Goal: Information Seeking & Learning: Learn about a topic

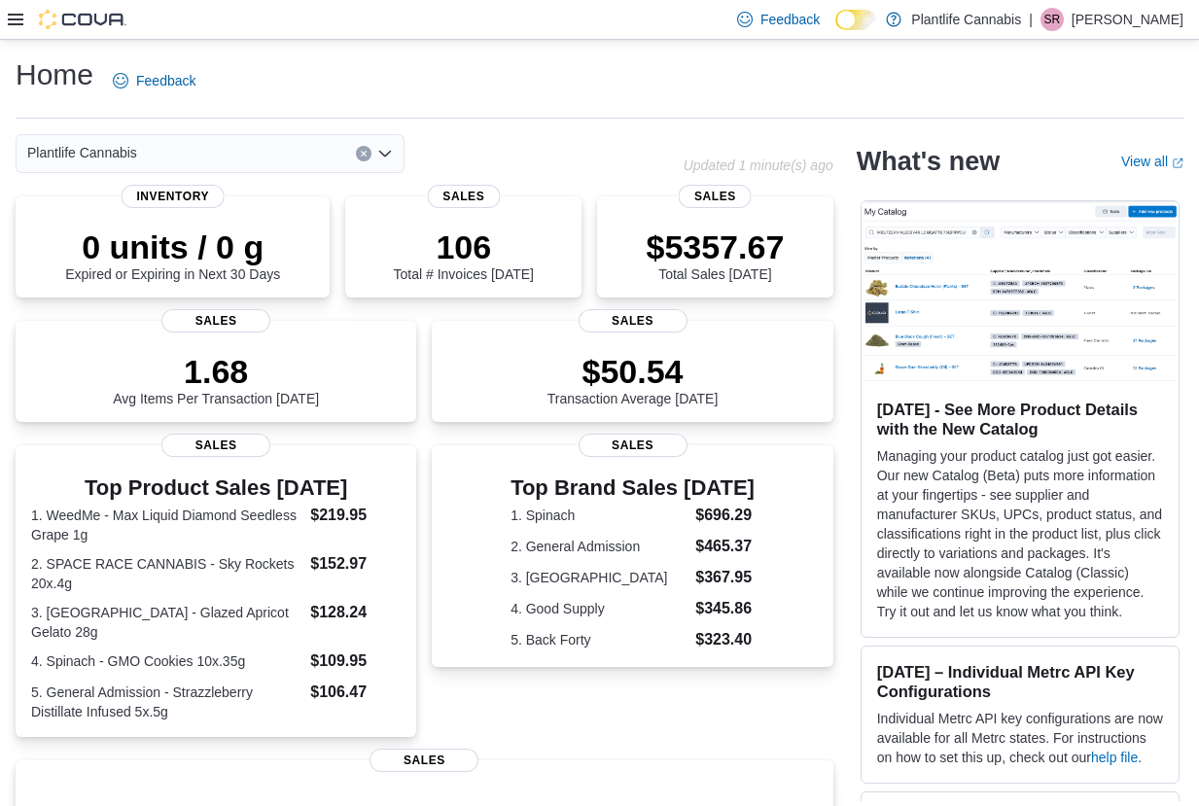
click at [16, 23] on icon at bounding box center [16, 20] width 16 height 12
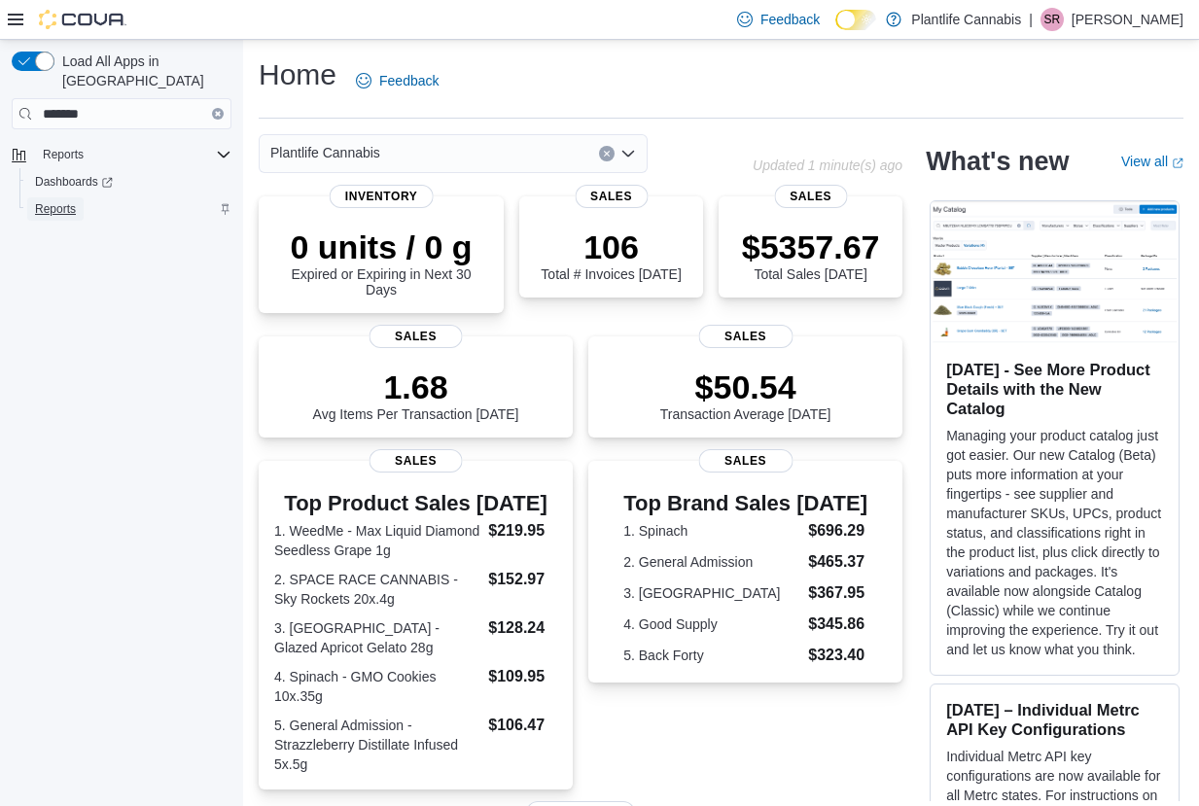
click at [69, 201] on span "Reports" at bounding box center [55, 209] width 41 height 16
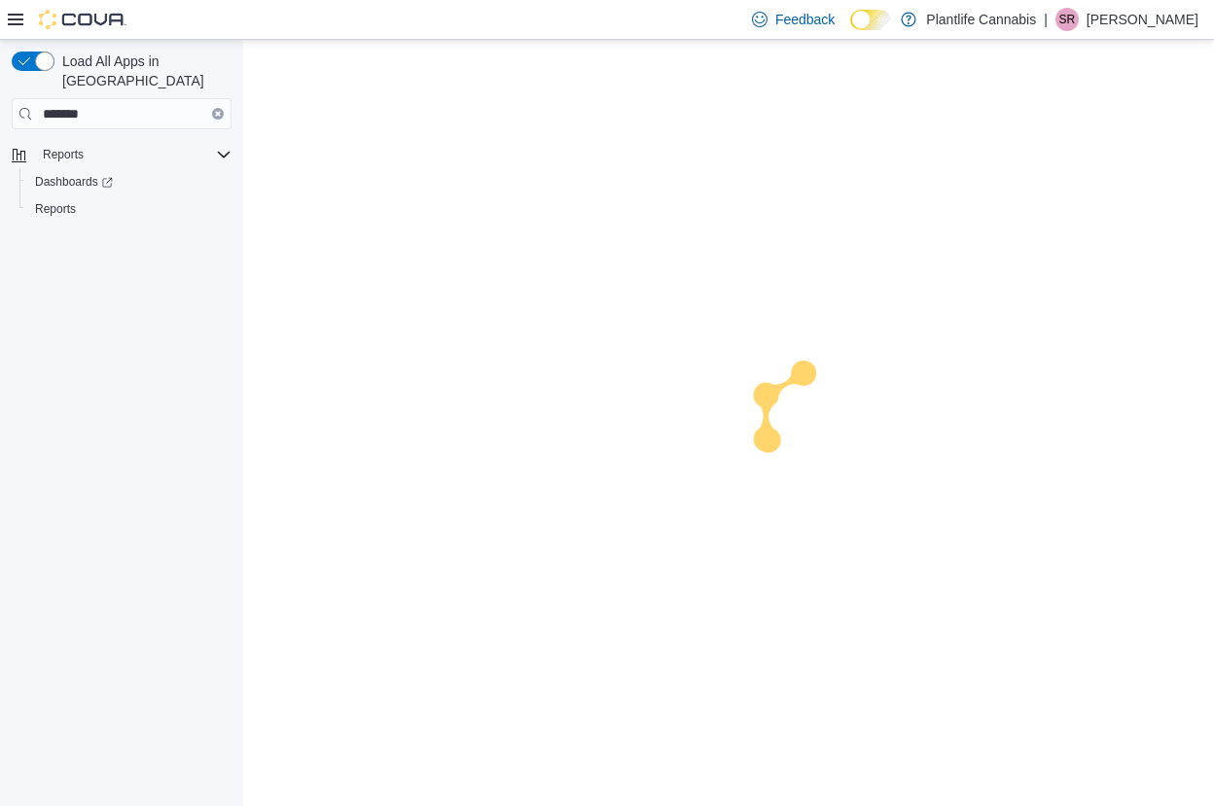
click at [17, 18] on icon at bounding box center [16, 20] width 16 height 16
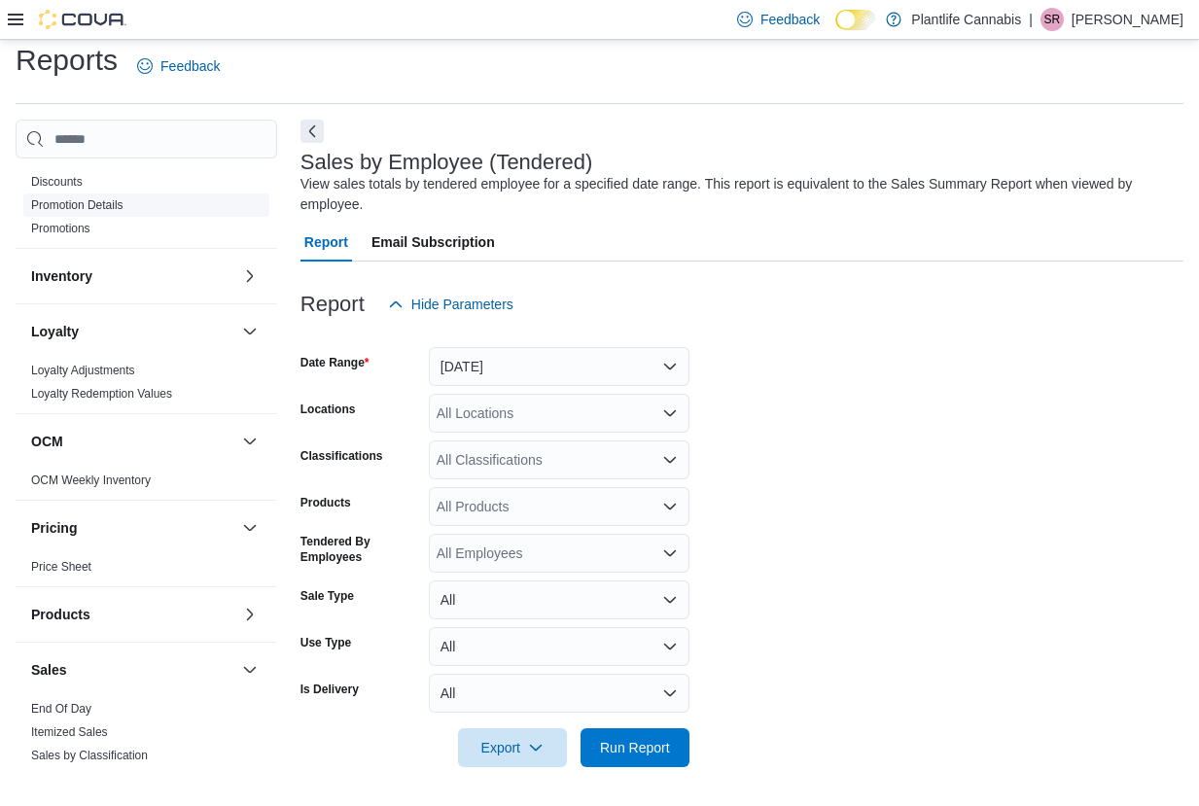
scroll to position [320, 0]
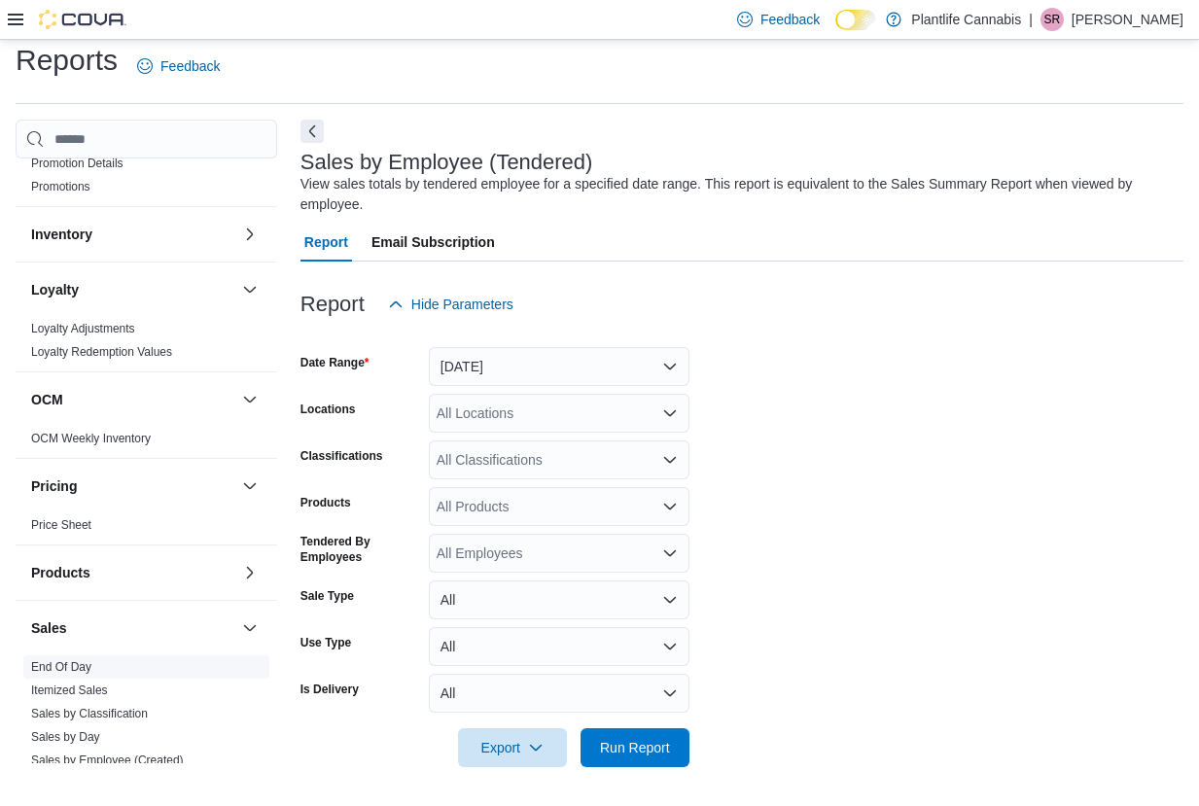
click at [67, 660] on link "End Of Day" at bounding box center [61, 667] width 60 height 14
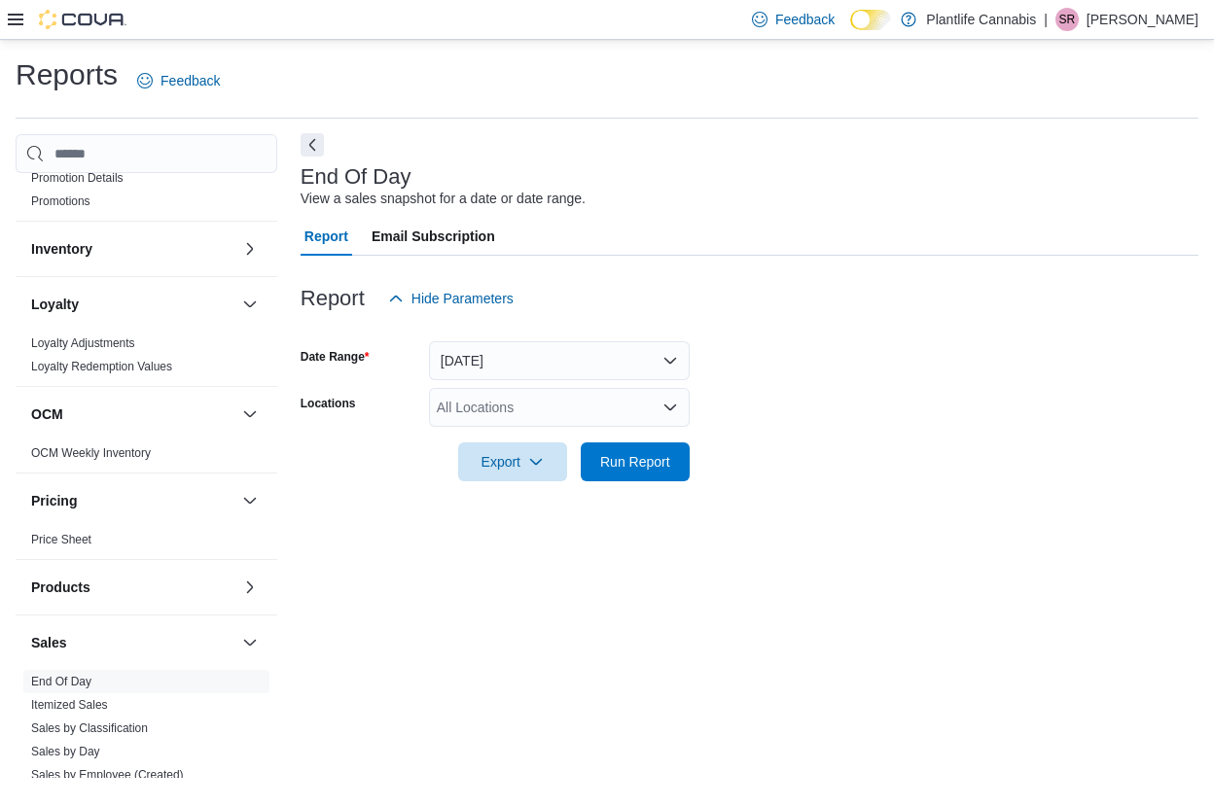
click at [308, 144] on button "Next" at bounding box center [311, 144] width 23 height 23
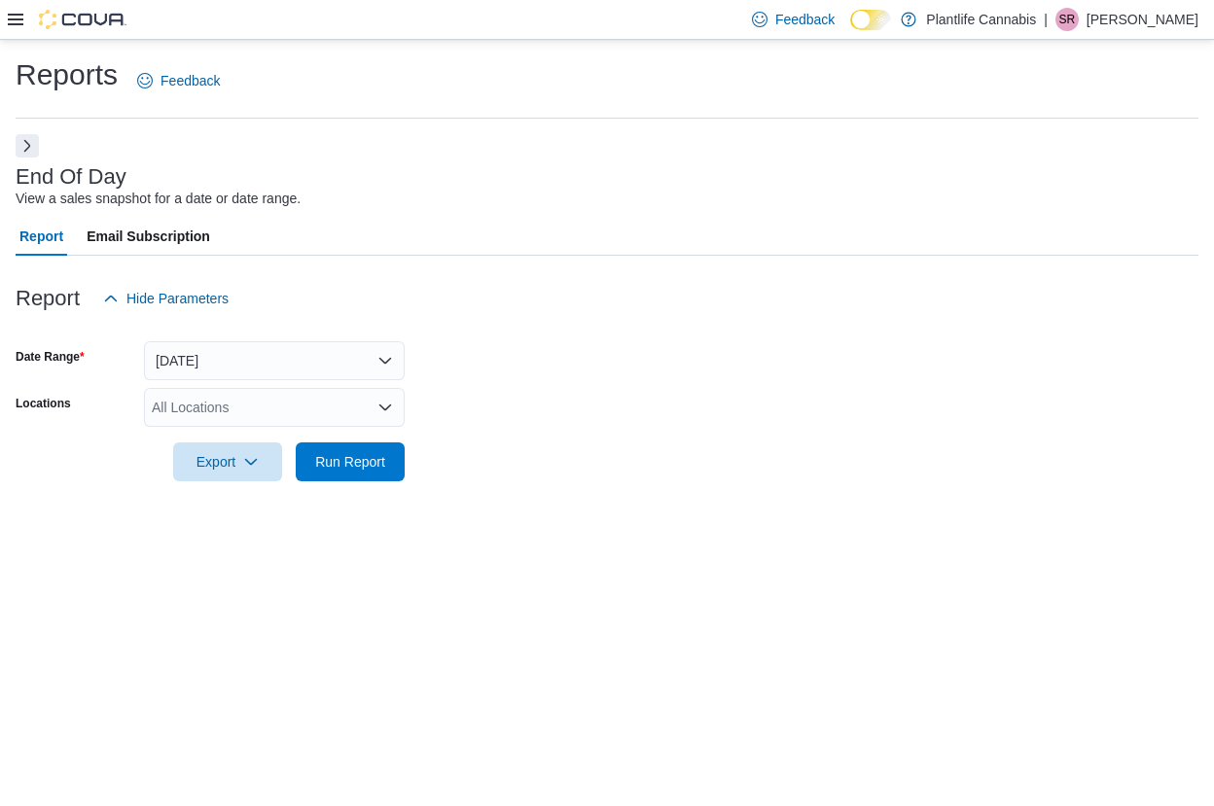
click at [267, 406] on div "All Locations" at bounding box center [274, 407] width 261 height 39
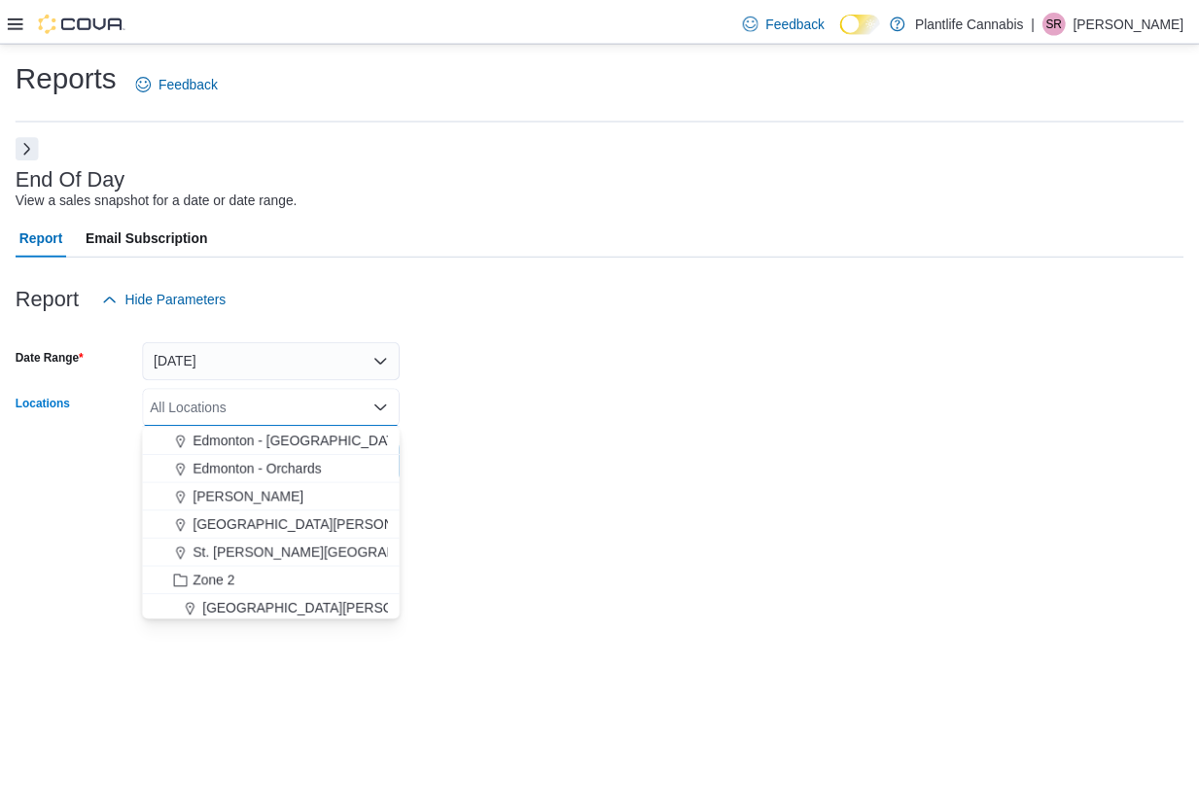
scroll to position [144, 0]
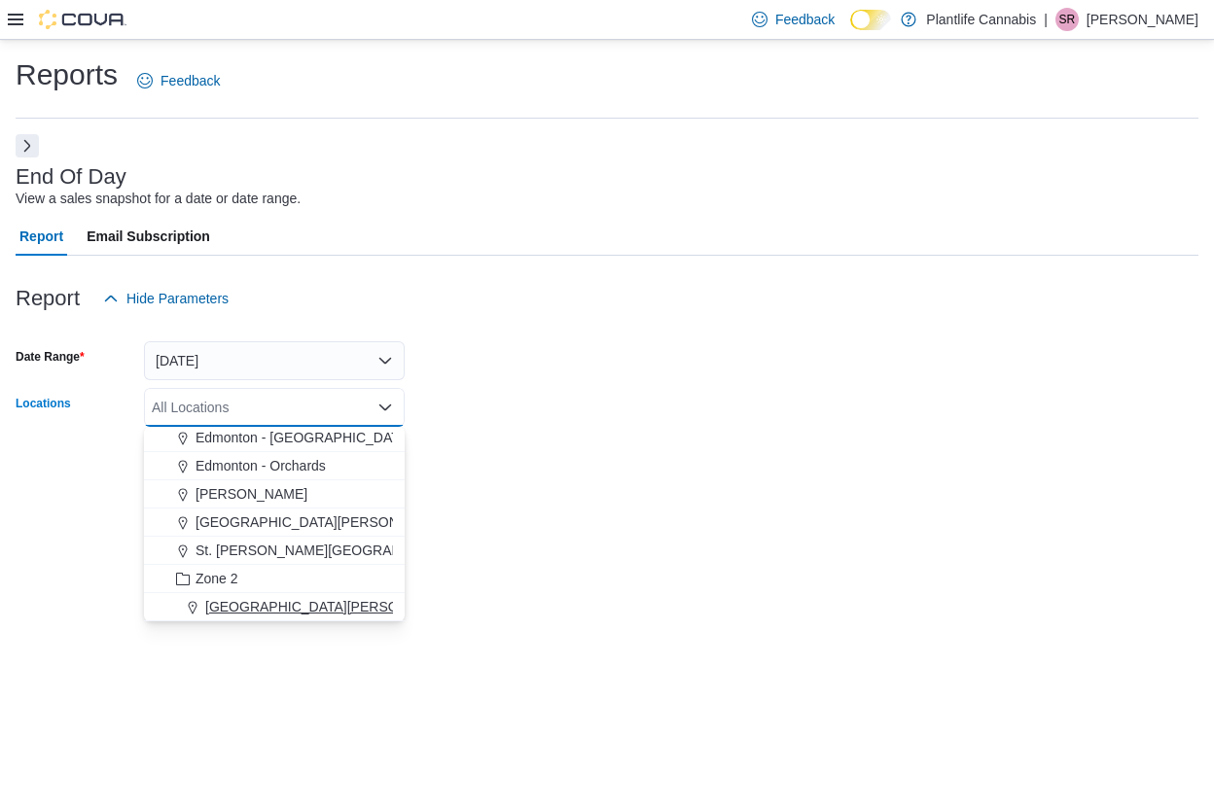
click at [290, 604] on span "Fort McMurray - Eagle Ridge" at bounding box center [408, 606] width 407 height 19
click at [490, 450] on form "Date Range Today Locations Fort McMurray - Eagle Ridge Combo box. Selected. For…" at bounding box center [607, 399] width 1183 height 163
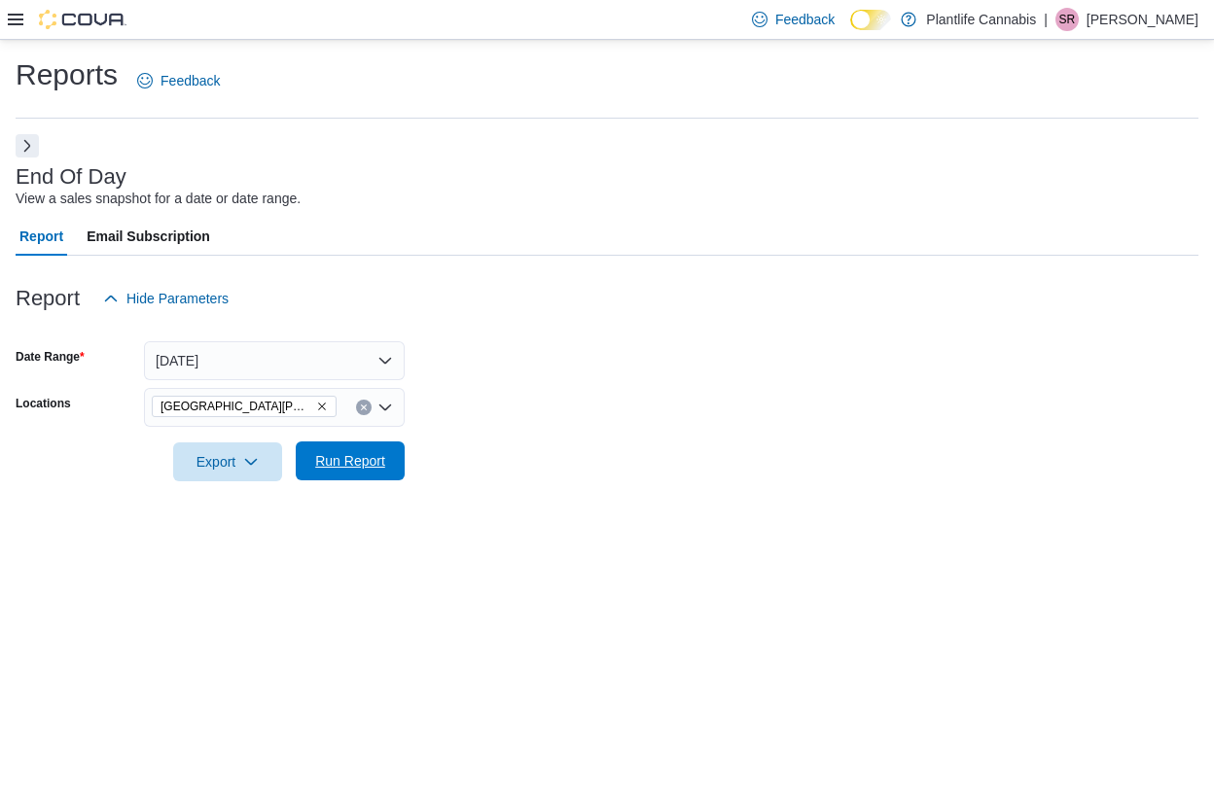
click at [374, 469] on span "Run Report" at bounding box center [350, 460] width 70 height 19
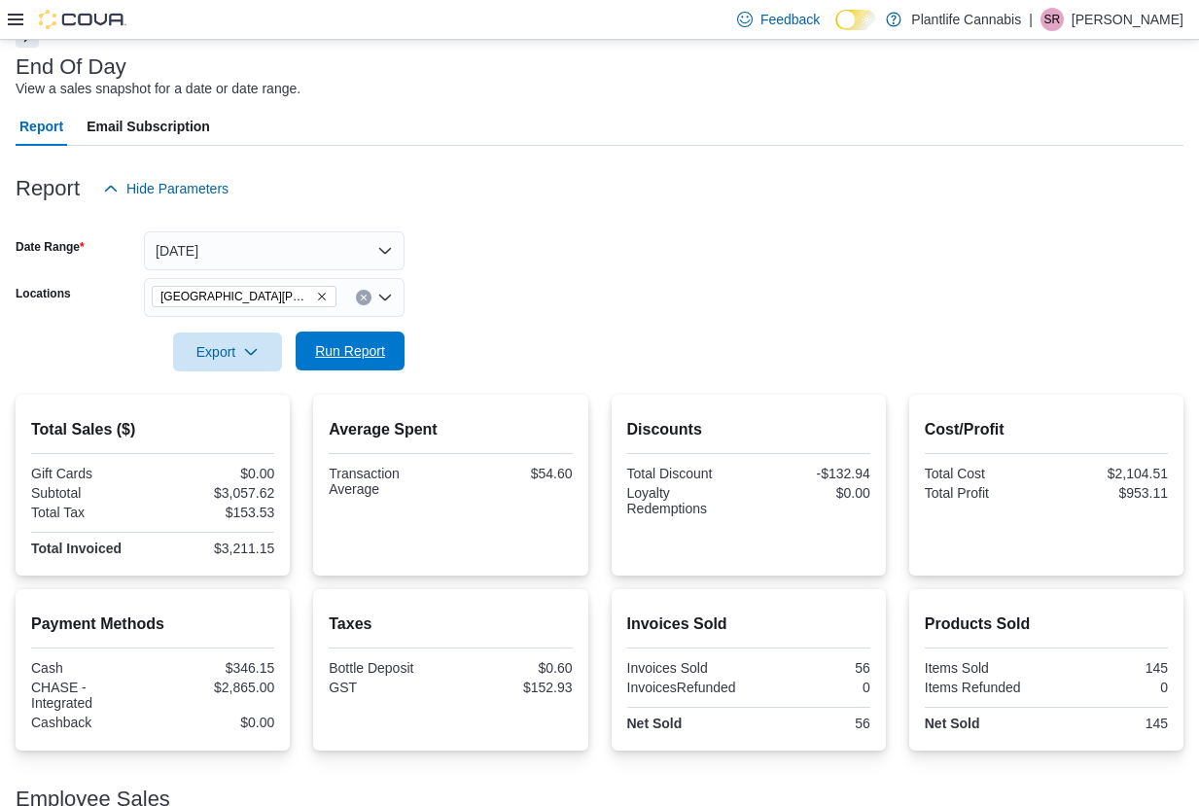
scroll to position [280, 0]
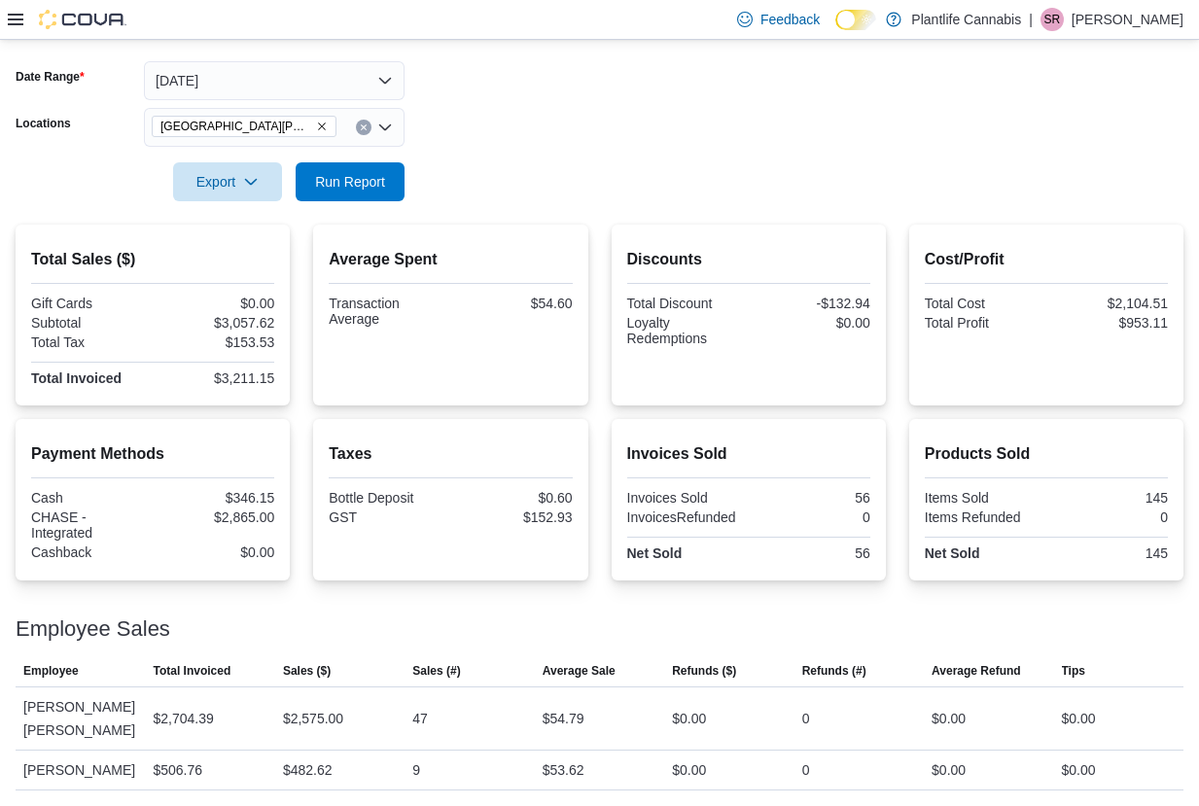
click at [689, 159] on div at bounding box center [600, 155] width 1168 height 16
click at [340, 200] on span "Run Report" at bounding box center [350, 180] width 86 height 39
click at [333, 186] on span "Run Report" at bounding box center [350, 180] width 70 height 19
click at [356, 172] on span "Run Report" at bounding box center [350, 180] width 70 height 19
click at [373, 183] on span "Run Report" at bounding box center [350, 180] width 70 height 19
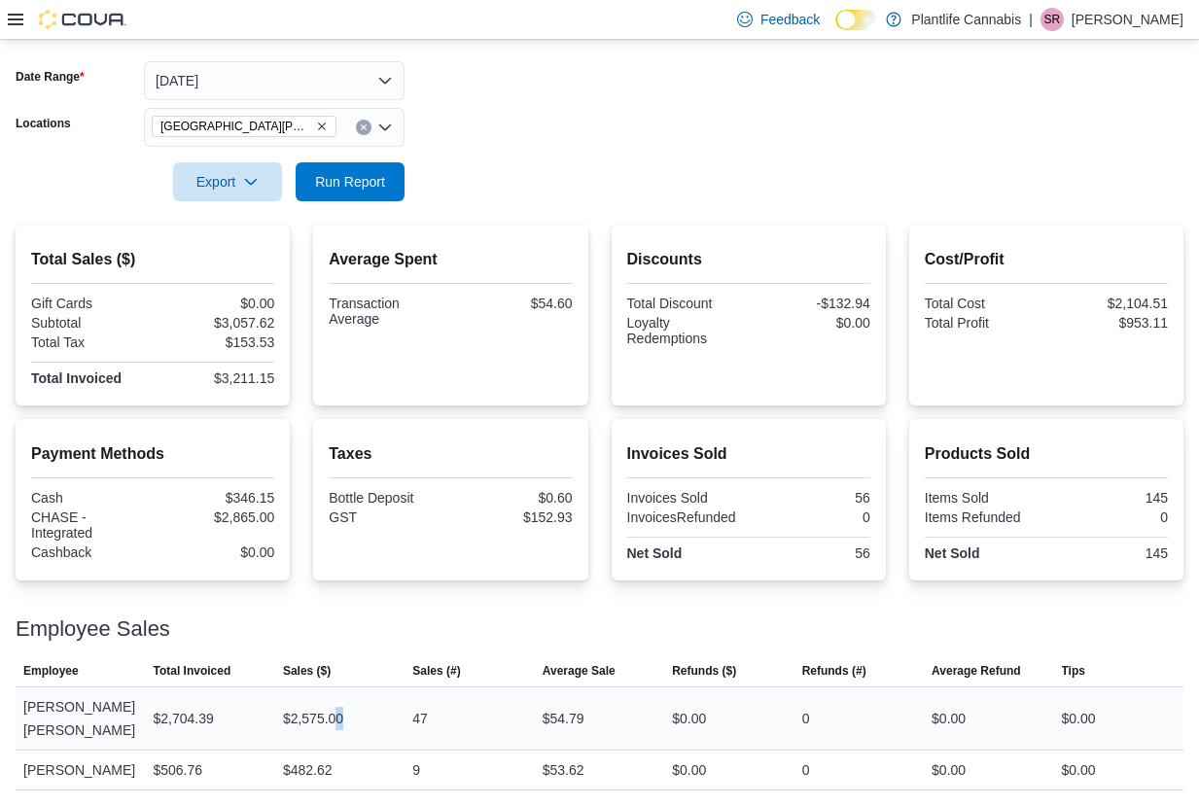
drag, startPoint x: 363, startPoint y: 710, endPoint x: 334, endPoint y: 707, distance: 29.3
click at [338, 707] on div "$2,575.00" at bounding box center [339, 718] width 129 height 39
click at [298, 707] on div "$2,575.00" at bounding box center [313, 718] width 60 height 23
click at [286, 712] on div "$2,575.00" at bounding box center [313, 718] width 60 height 23
click at [233, 76] on button "Today" at bounding box center [274, 80] width 261 height 39
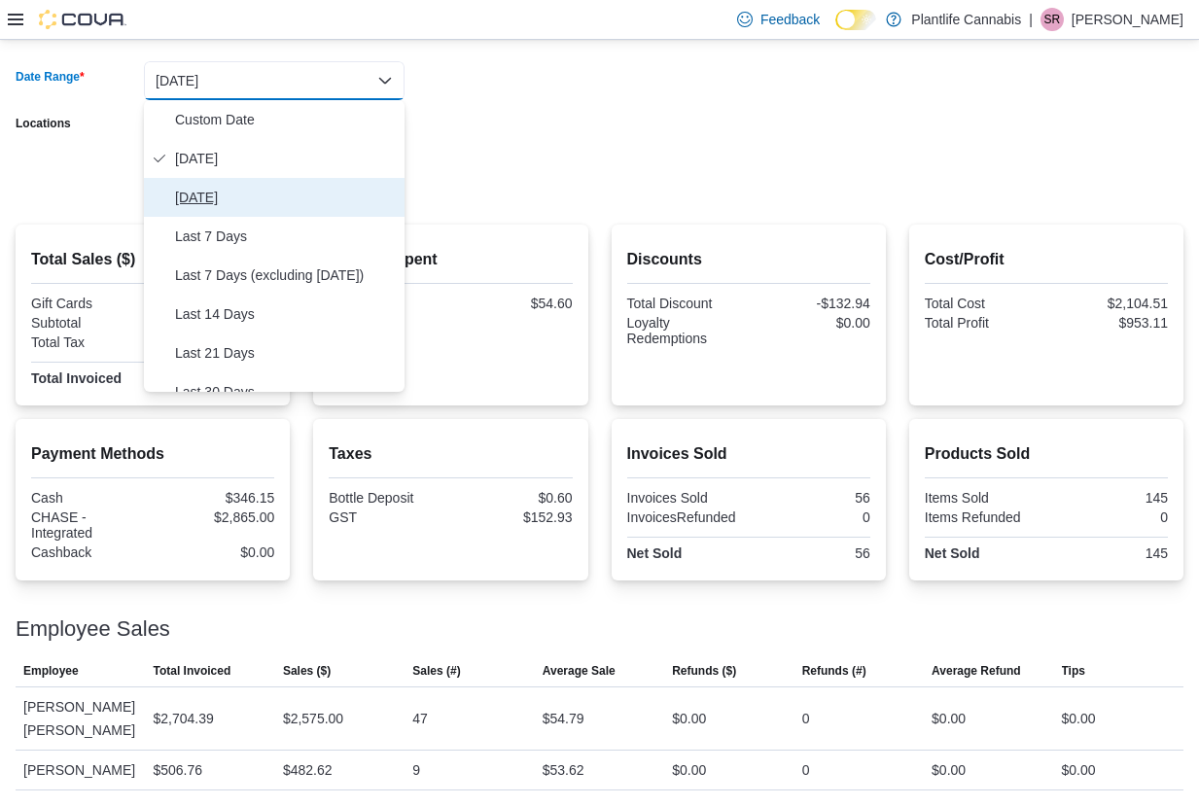
click at [222, 200] on span "Yesterday" at bounding box center [286, 197] width 222 height 23
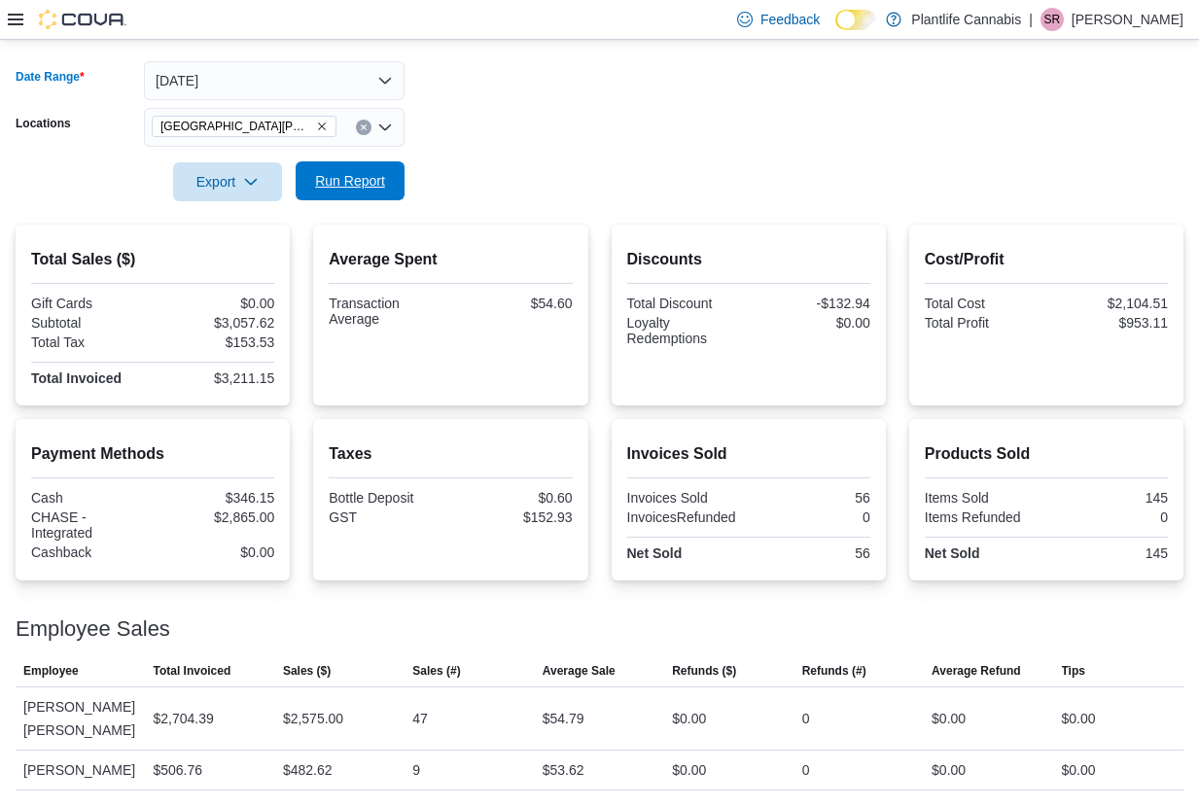
click at [303, 182] on button "Run Report" at bounding box center [350, 180] width 109 height 39
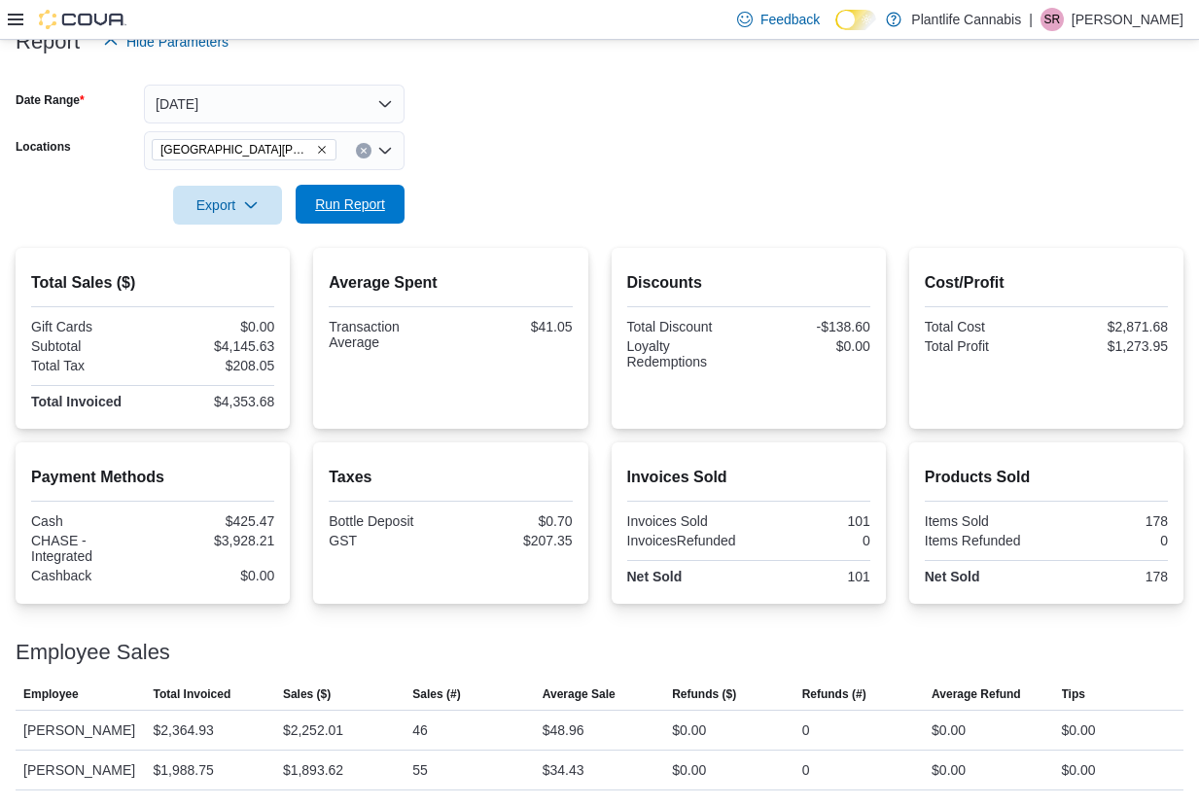
click at [317, 185] on span "Run Report" at bounding box center [350, 204] width 86 height 39
click at [268, 85] on button "Yesterday" at bounding box center [274, 104] width 261 height 39
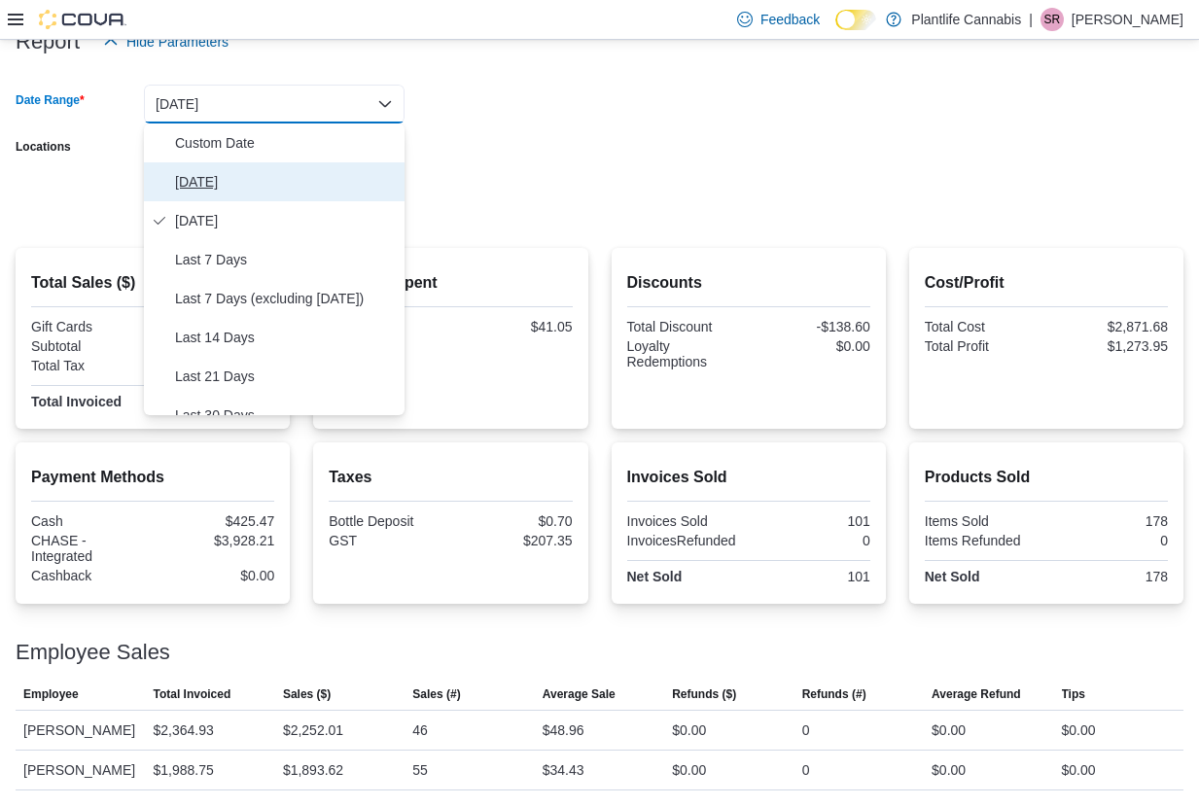
click at [228, 170] on span "Today" at bounding box center [286, 181] width 222 height 23
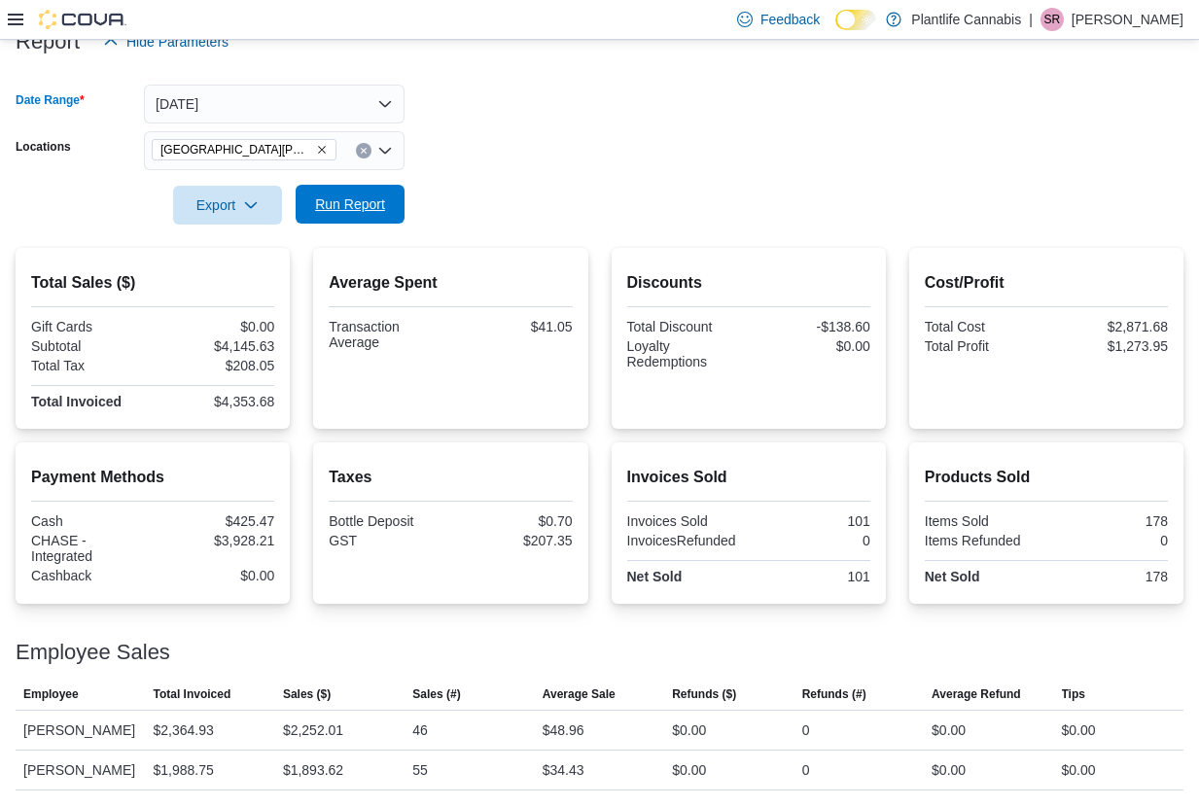
click at [328, 194] on span "Run Report" at bounding box center [350, 203] width 70 height 19
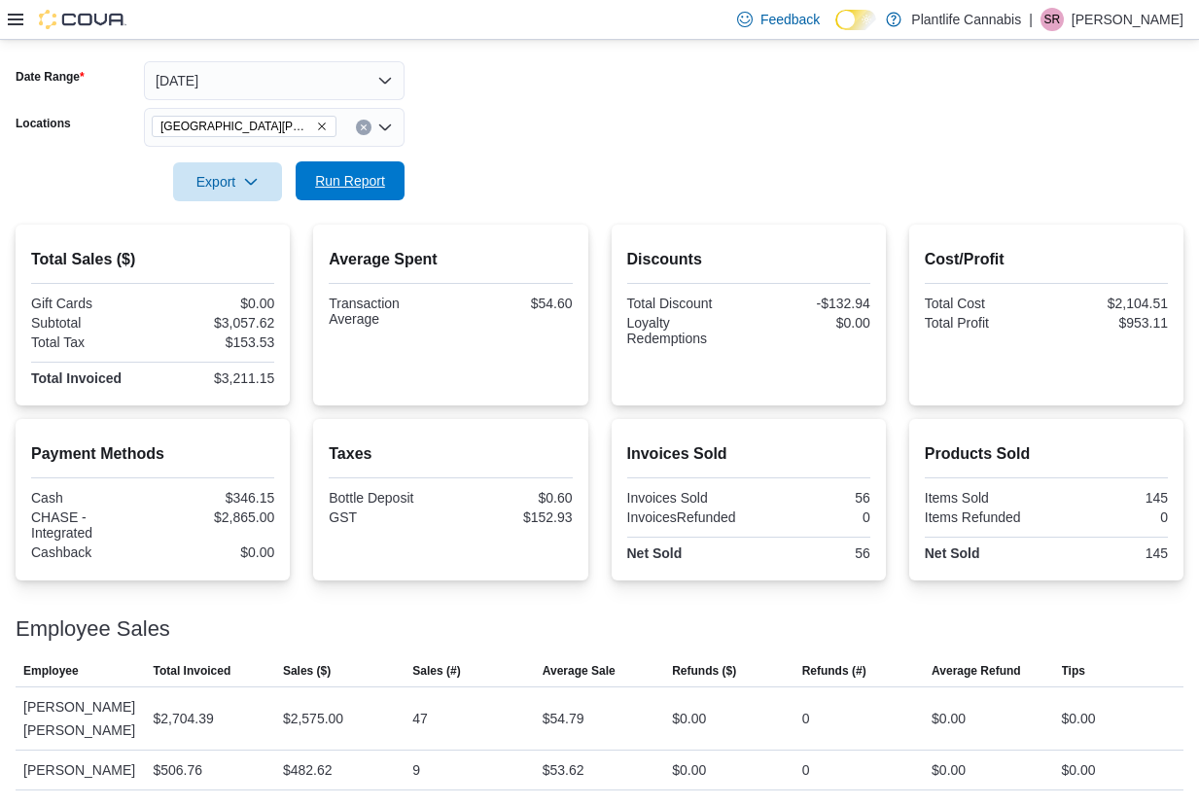
click at [376, 182] on span "Run Report" at bounding box center [350, 180] width 70 height 19
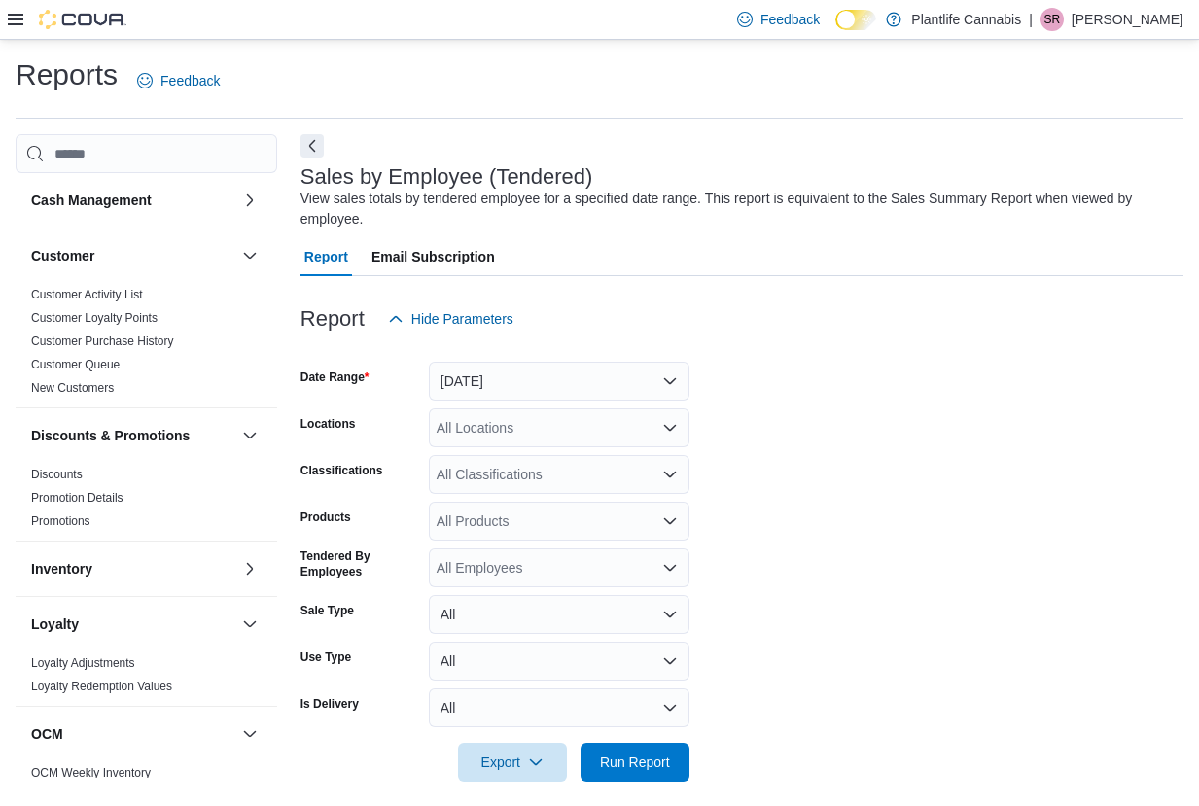
scroll to position [15, 0]
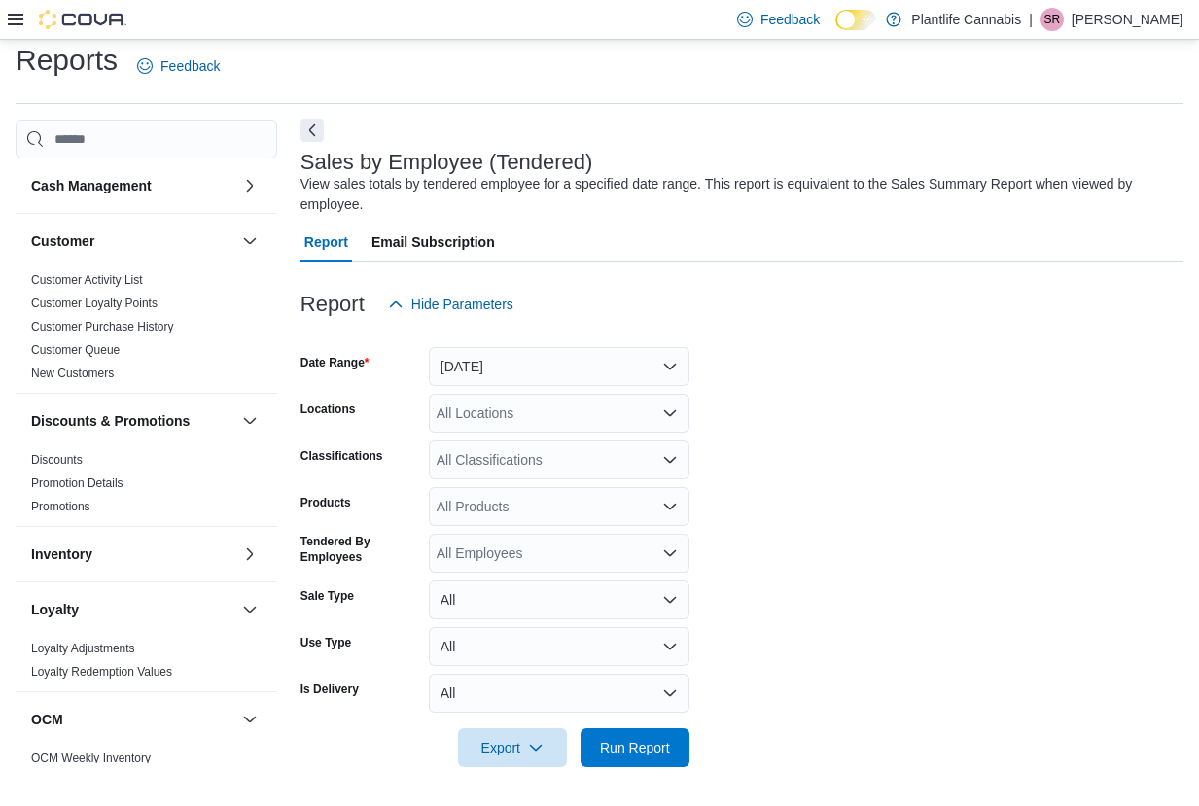
click at [306, 132] on button "Next" at bounding box center [311, 130] width 23 height 23
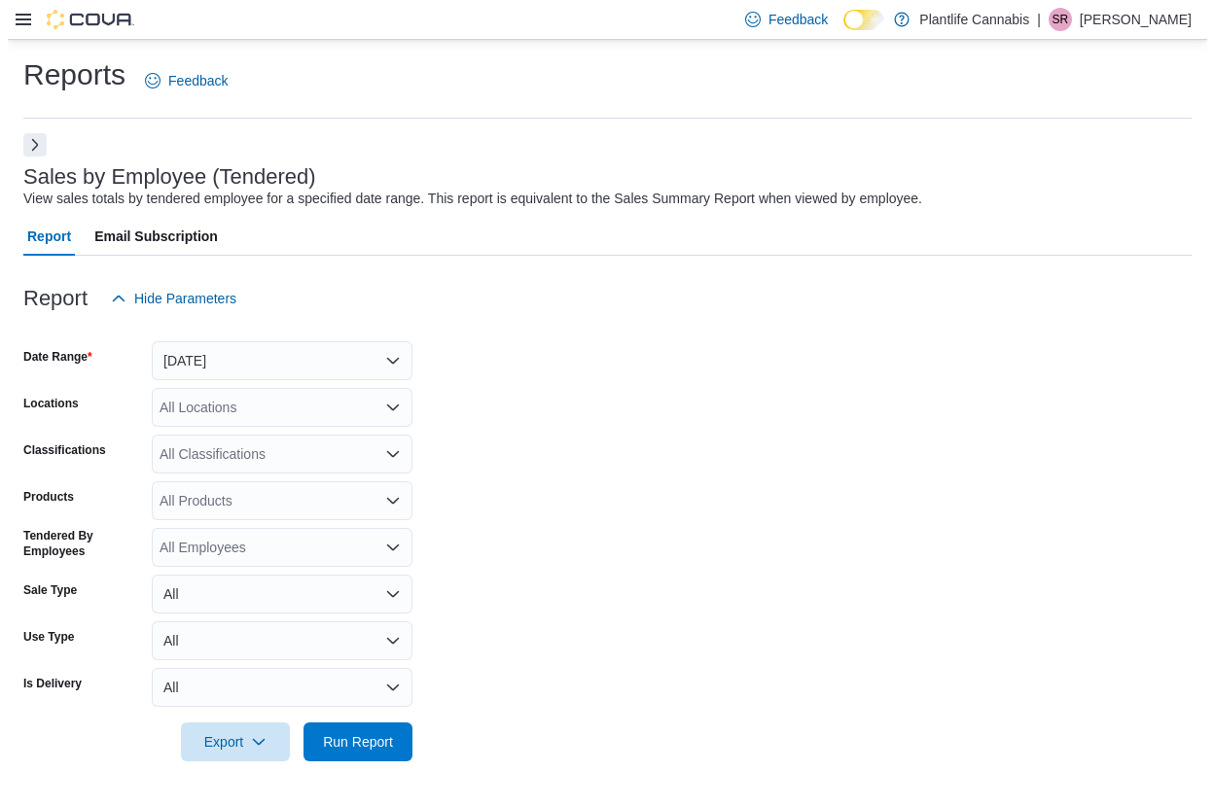
scroll to position [0, 0]
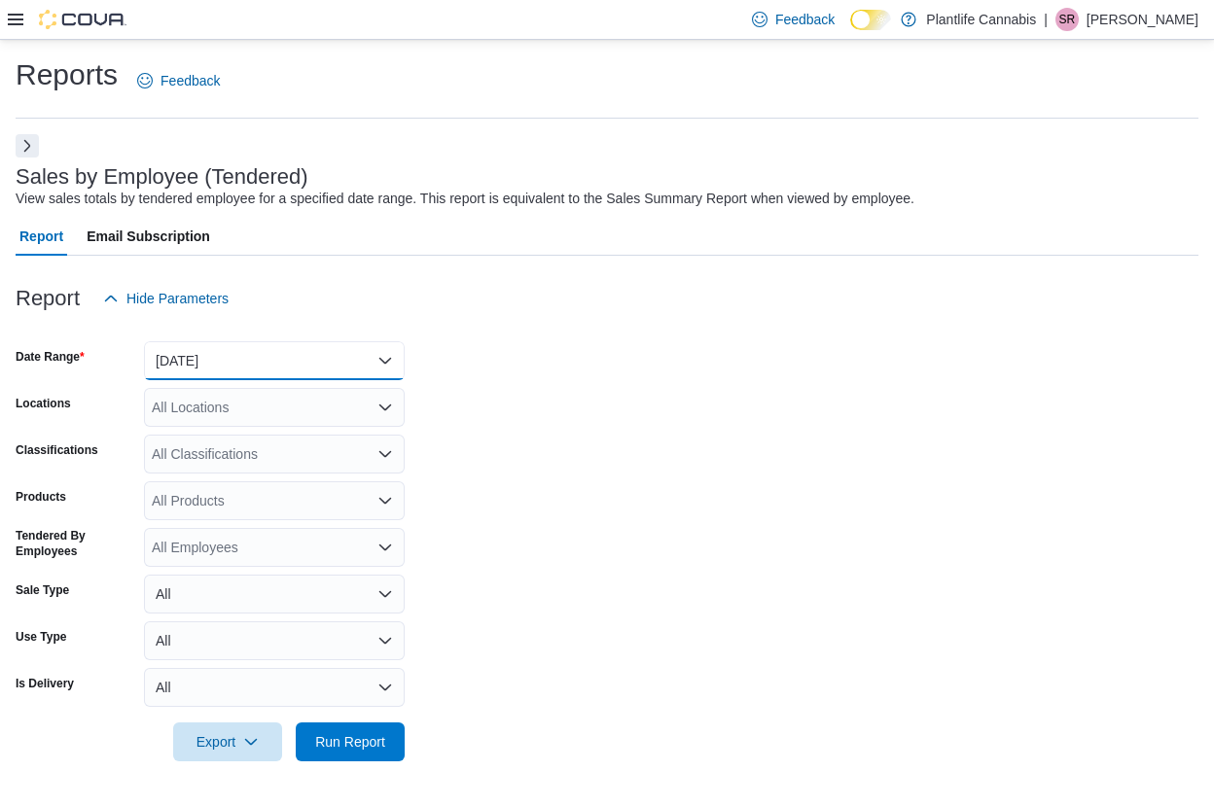
click at [315, 344] on button "Yesterday" at bounding box center [274, 360] width 261 height 39
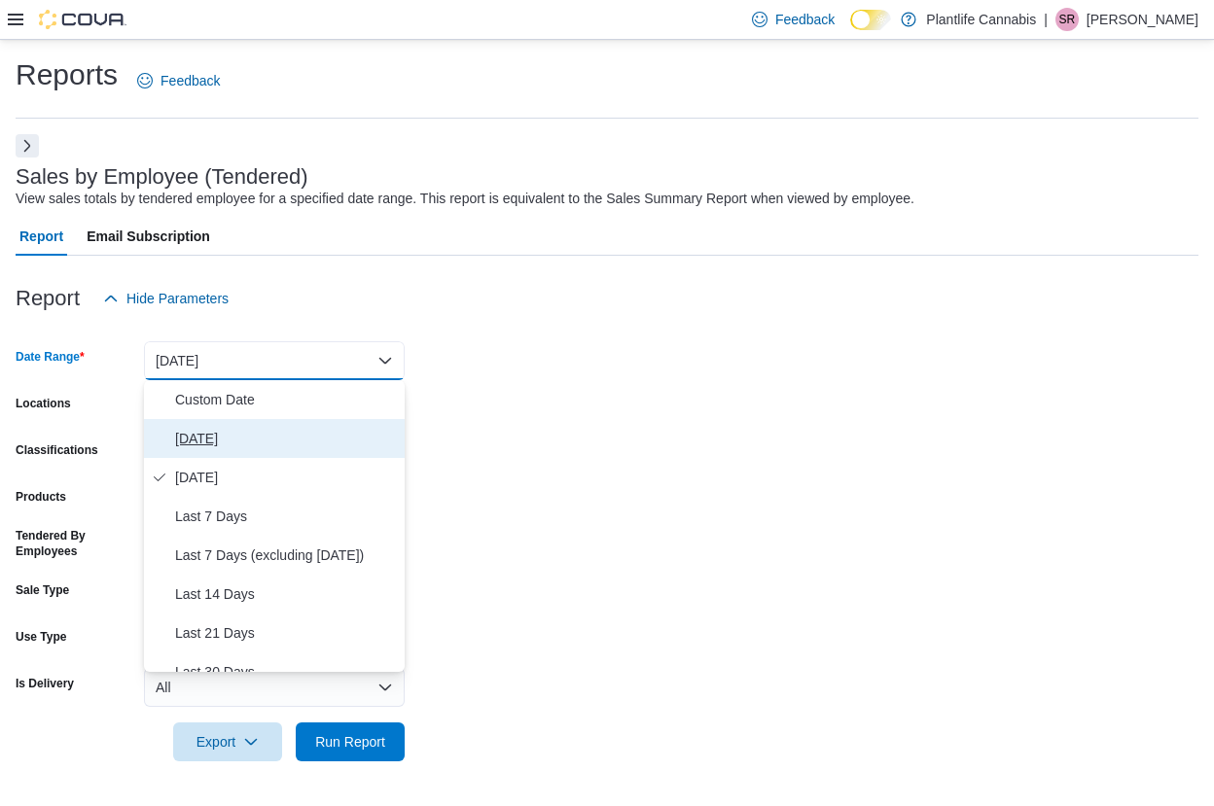
click at [233, 428] on span "Today" at bounding box center [286, 438] width 222 height 23
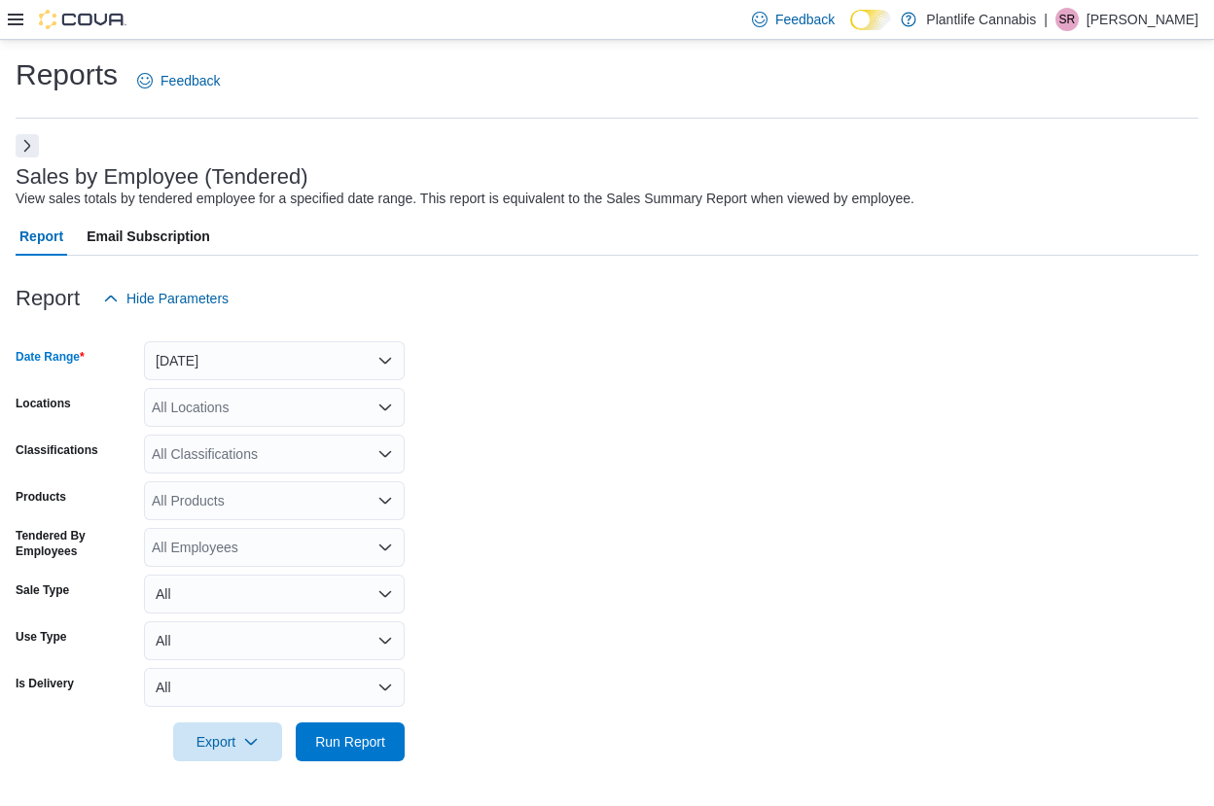
click at [232, 411] on div "All Locations" at bounding box center [274, 407] width 261 height 39
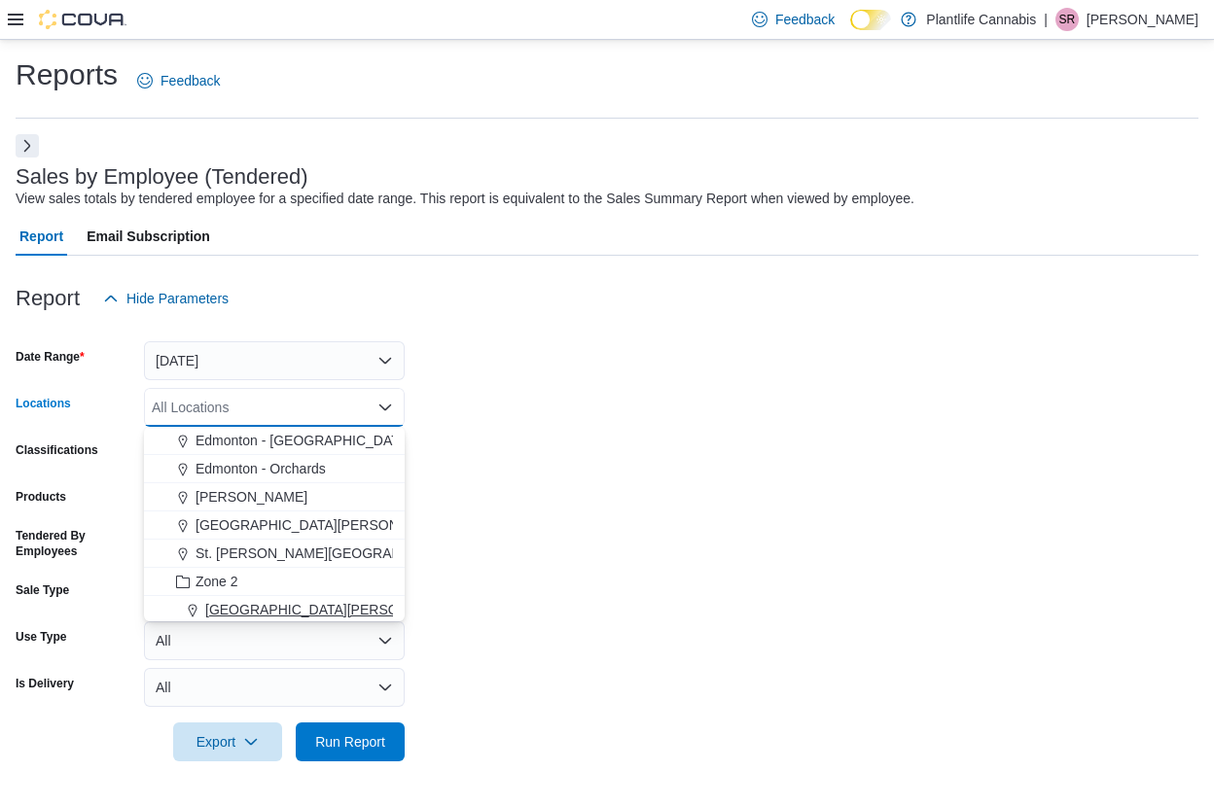
click at [336, 608] on span "Fort McMurray - Eagle Ridge" at bounding box center [408, 609] width 407 height 19
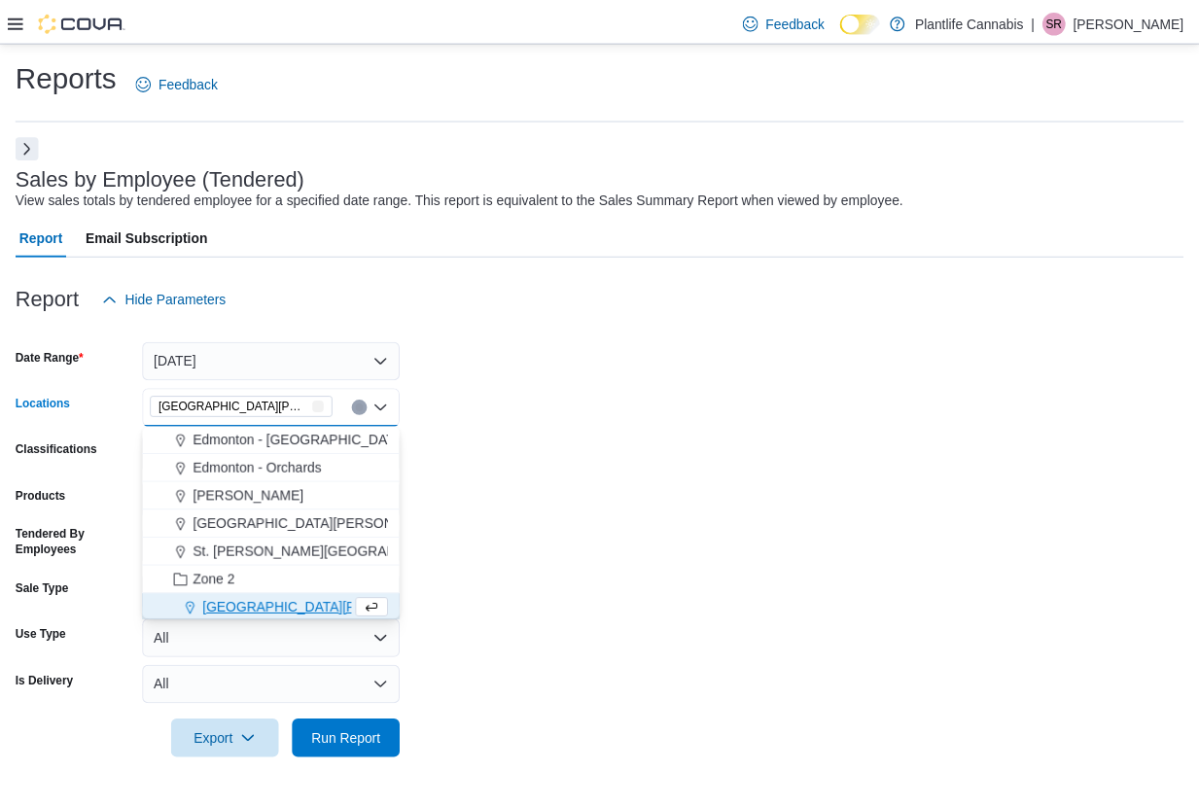
scroll to position [144, 0]
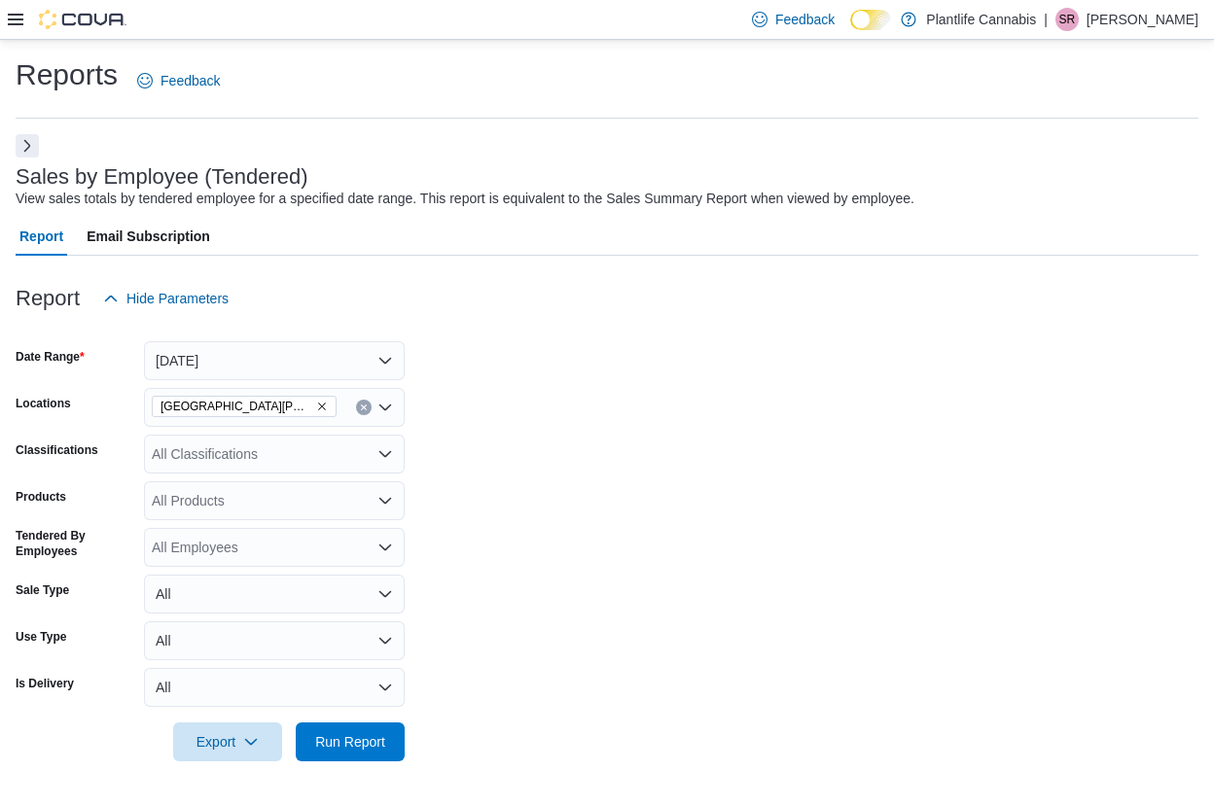
click at [538, 459] on form "Date Range Today Locations Fort McMurray - Eagle Ridge Classifications All Clas…" at bounding box center [607, 539] width 1183 height 443
click at [334, 453] on div "All Classifications" at bounding box center [274, 454] width 261 height 39
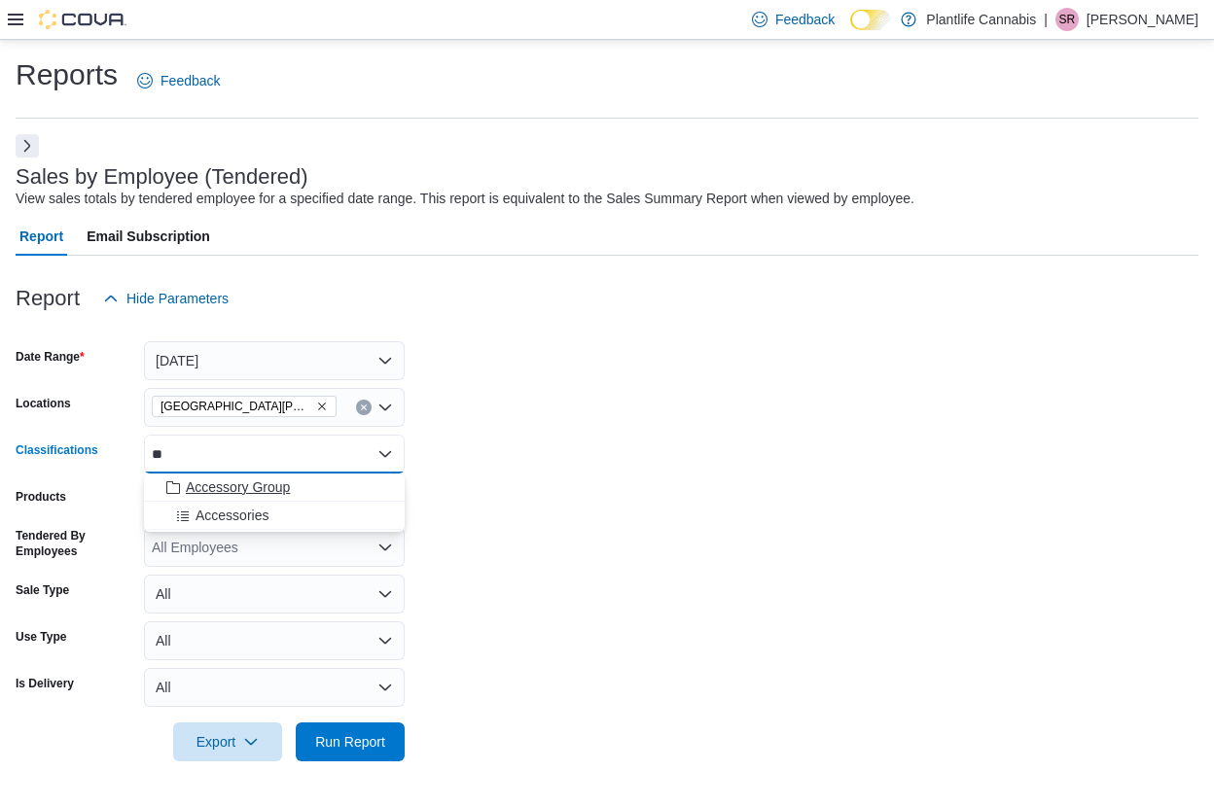
type input "**"
click at [300, 497] on button "Accessory Group" at bounding box center [274, 488] width 261 height 28
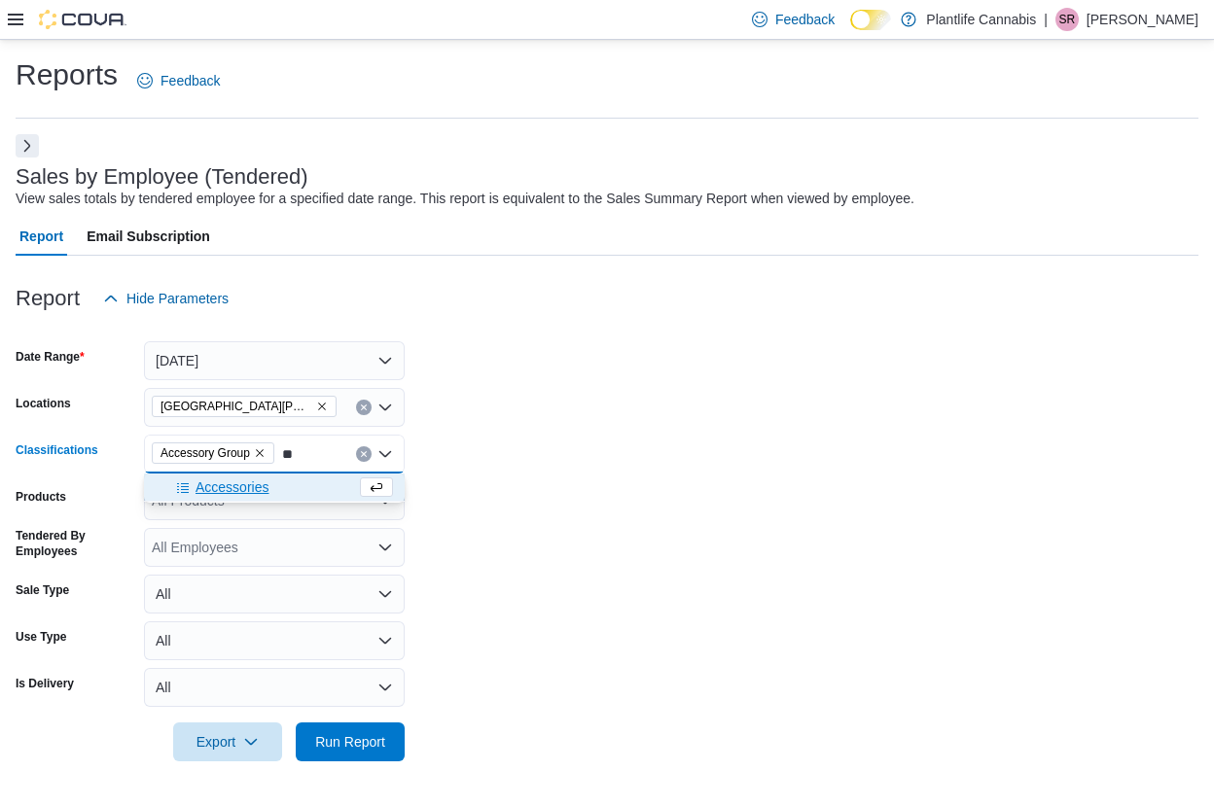
type input "**"
click at [305, 494] on div "Accessories" at bounding box center [256, 486] width 200 height 19
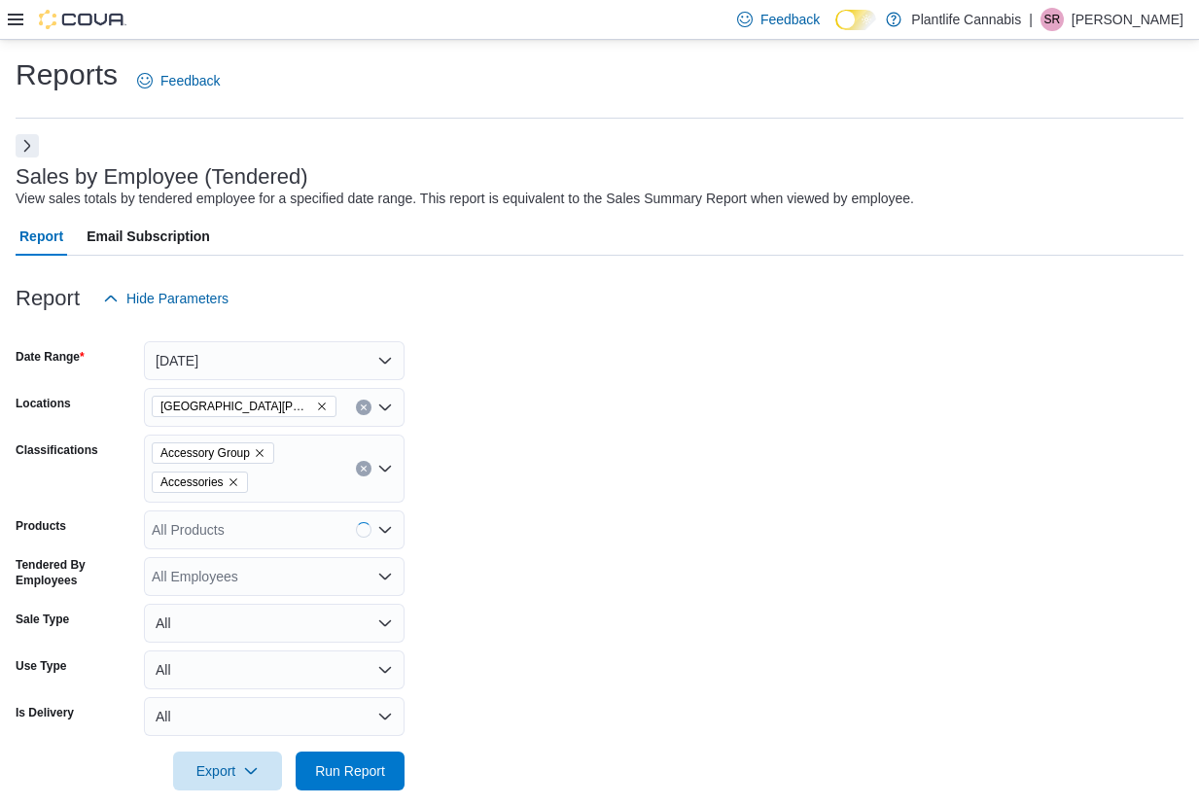
click at [487, 732] on form "Date Range Today Locations Fort McMurray - Eagle Ridge Classifications Accessor…" at bounding box center [600, 554] width 1168 height 473
click at [387, 773] on span "Run Report" at bounding box center [350, 770] width 86 height 39
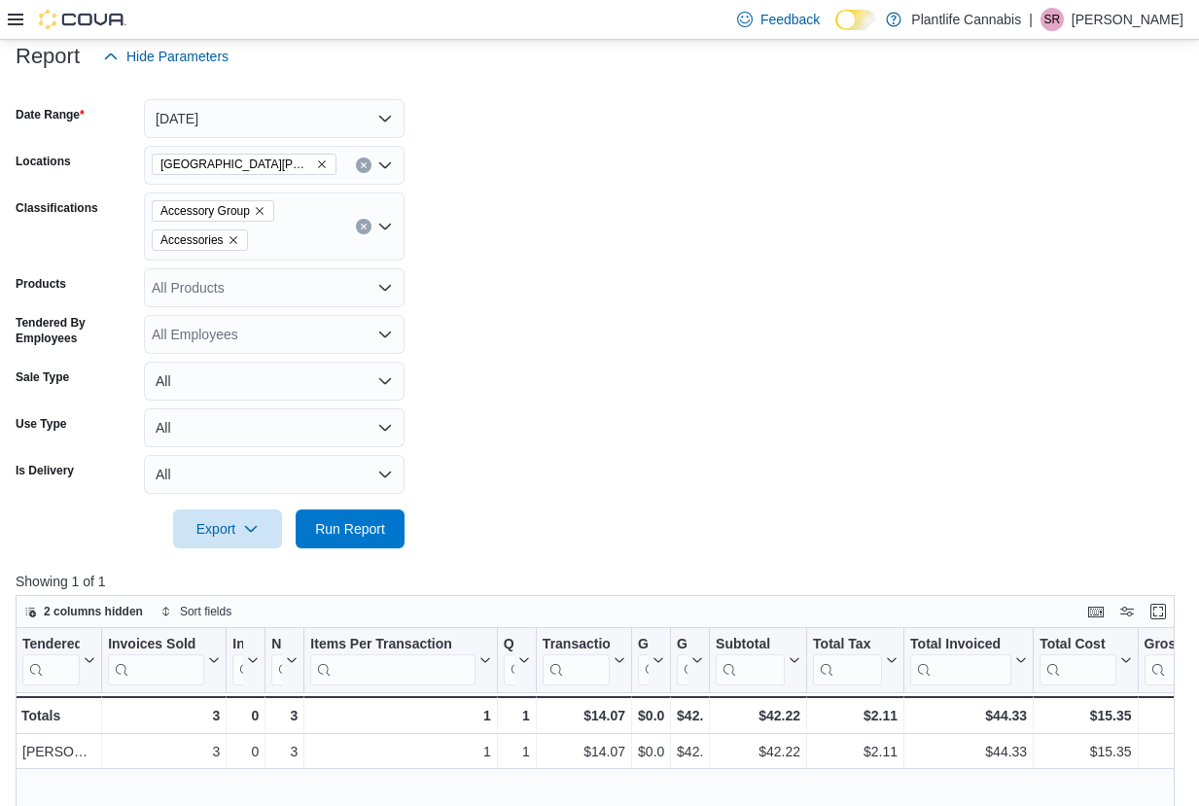
scroll to position [241, 0]
click at [371, 531] on span "Run Report" at bounding box center [350, 528] width 70 height 19
click at [381, 530] on span "Run Report" at bounding box center [350, 528] width 70 height 19
click at [399, 519] on button "Run Report" at bounding box center [350, 529] width 109 height 39
click at [260, 121] on button "Today" at bounding box center [274, 119] width 261 height 39
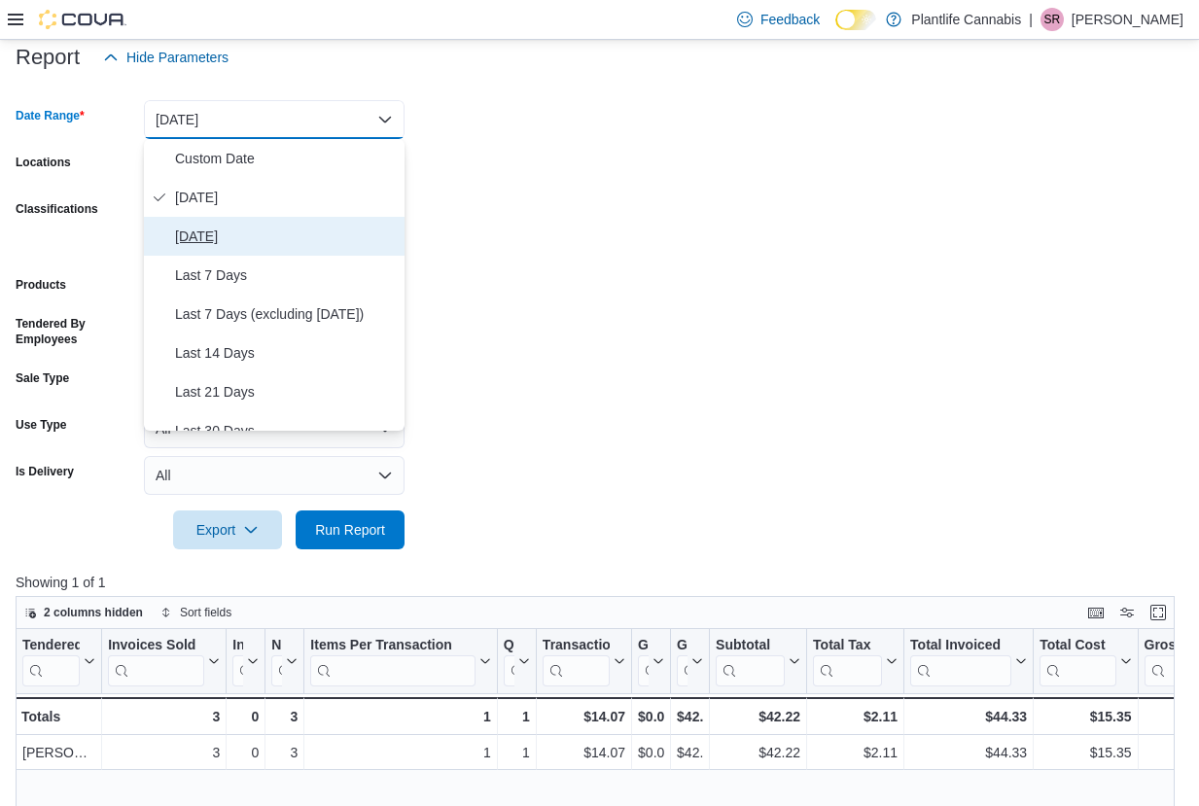
click at [249, 253] on button "Yesterday" at bounding box center [274, 236] width 261 height 39
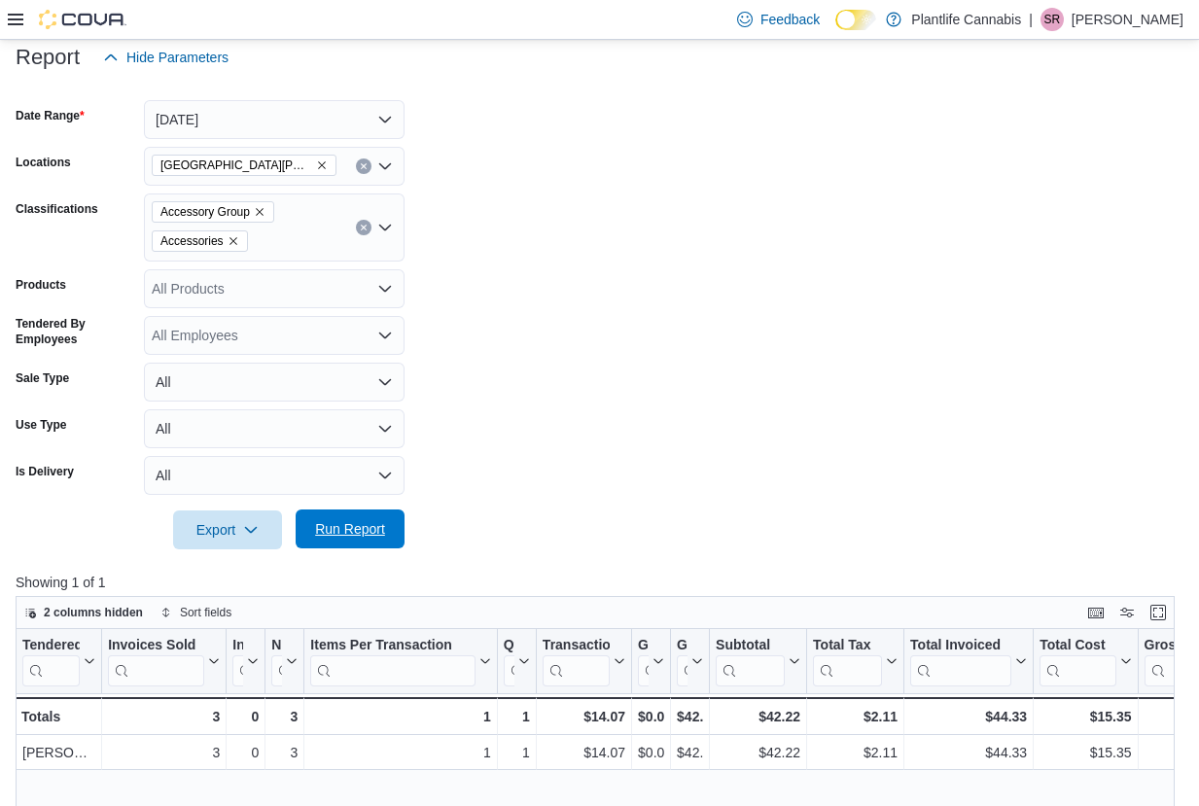
click at [350, 537] on span "Run Report" at bounding box center [350, 528] width 70 height 19
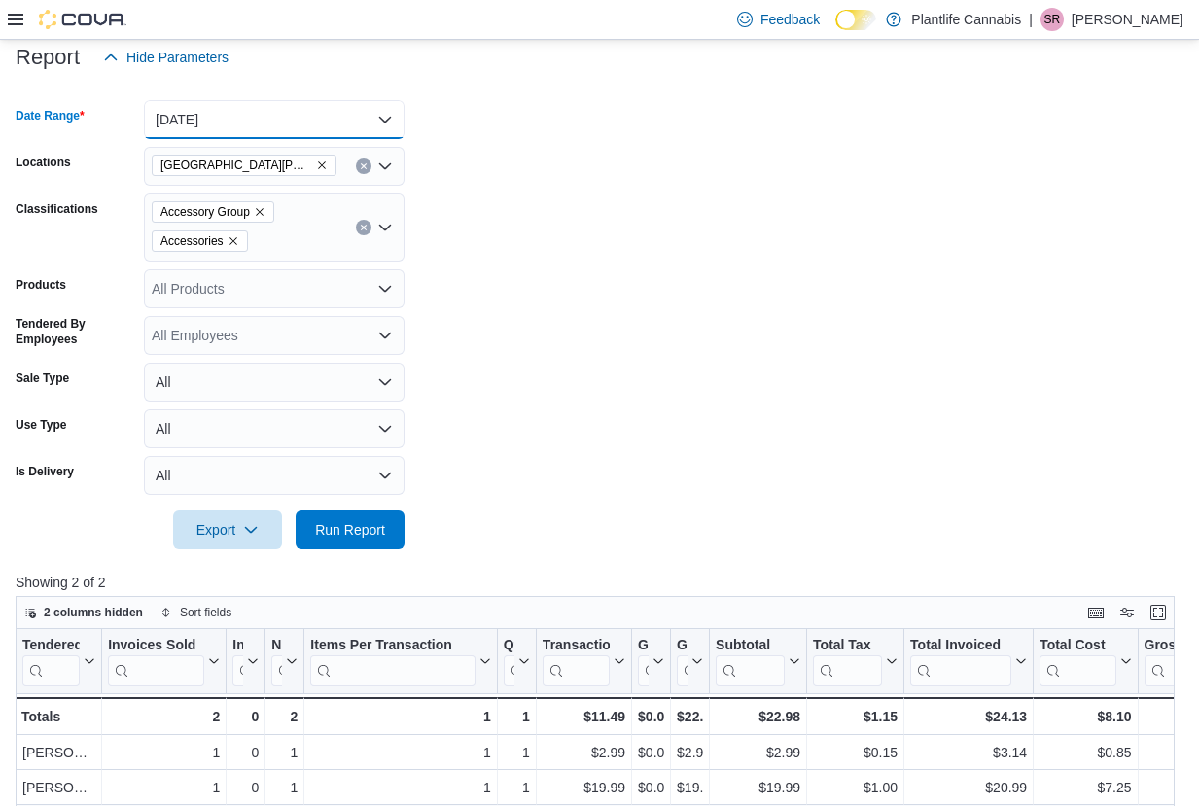
click at [274, 112] on button "Yesterday" at bounding box center [274, 119] width 261 height 39
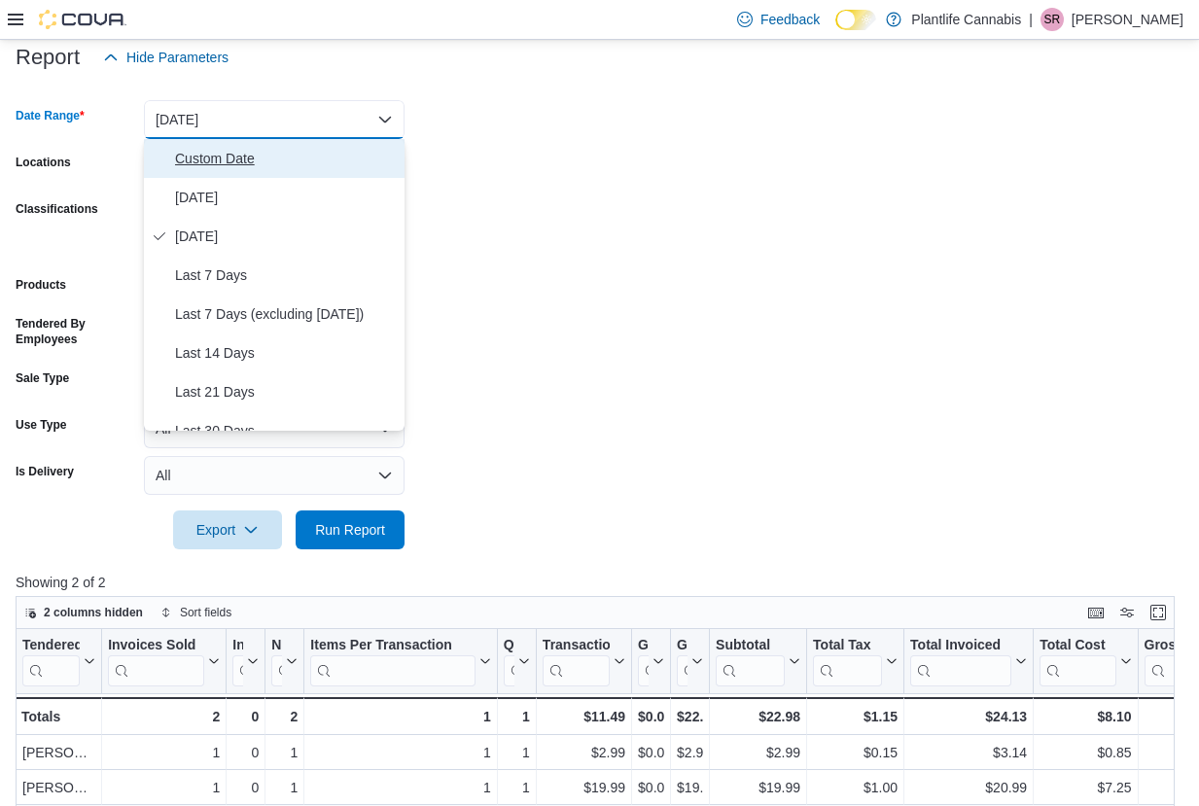
click at [259, 169] on span "Custom Date" at bounding box center [286, 158] width 222 height 23
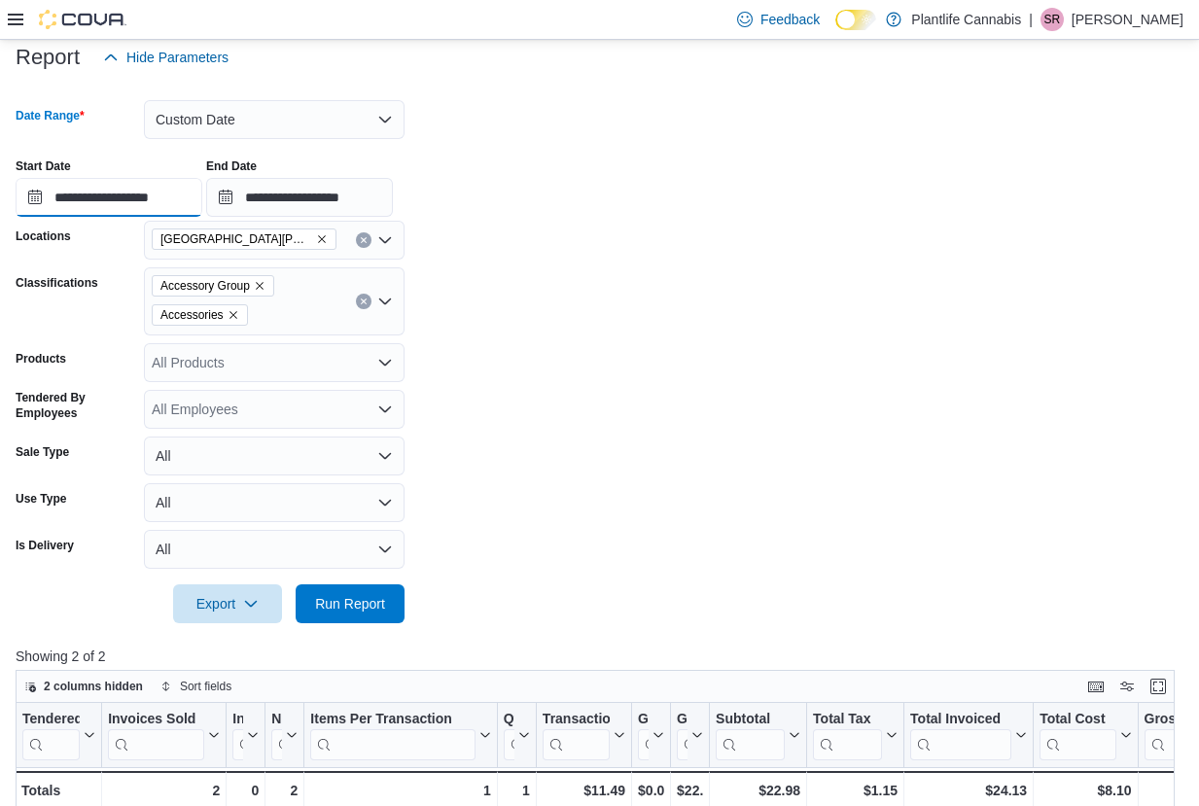
click at [172, 190] on input "**********" at bounding box center [109, 197] width 187 height 39
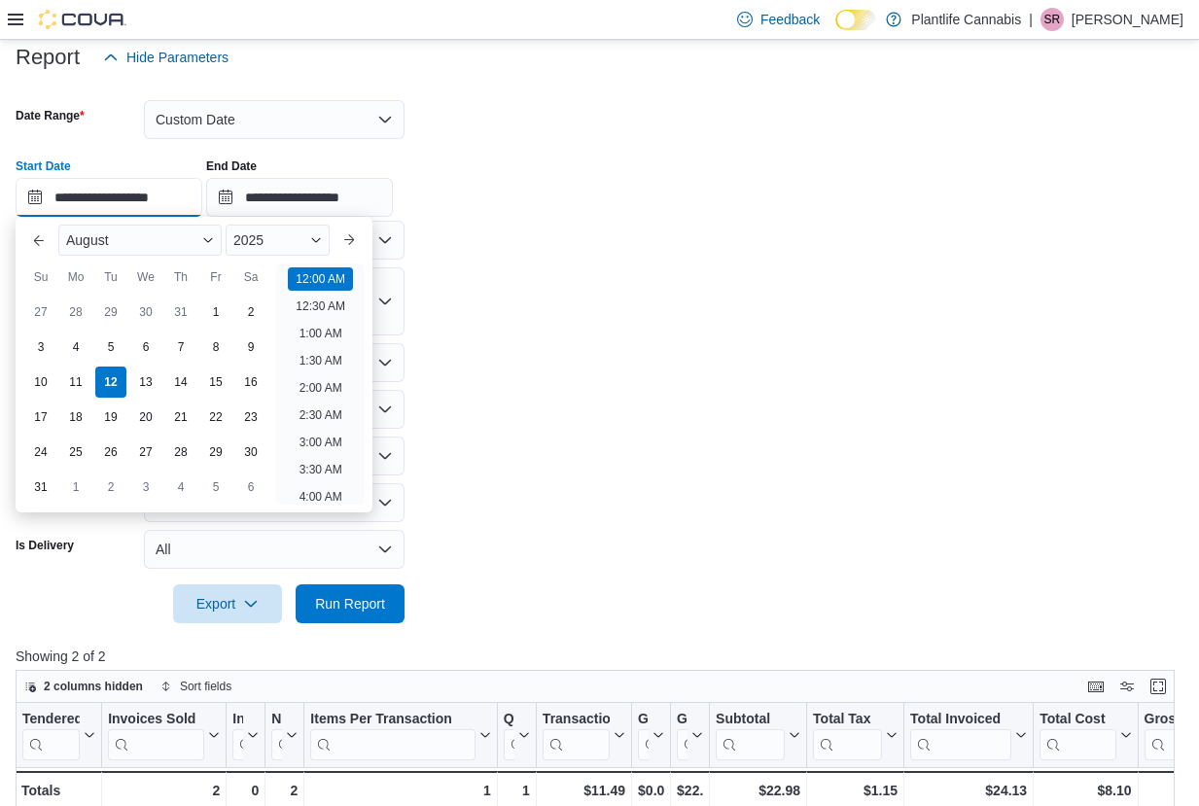
scroll to position [60, 0]
click at [50, 382] on div "10" at bounding box center [40, 383] width 34 height 34
type input "**********"
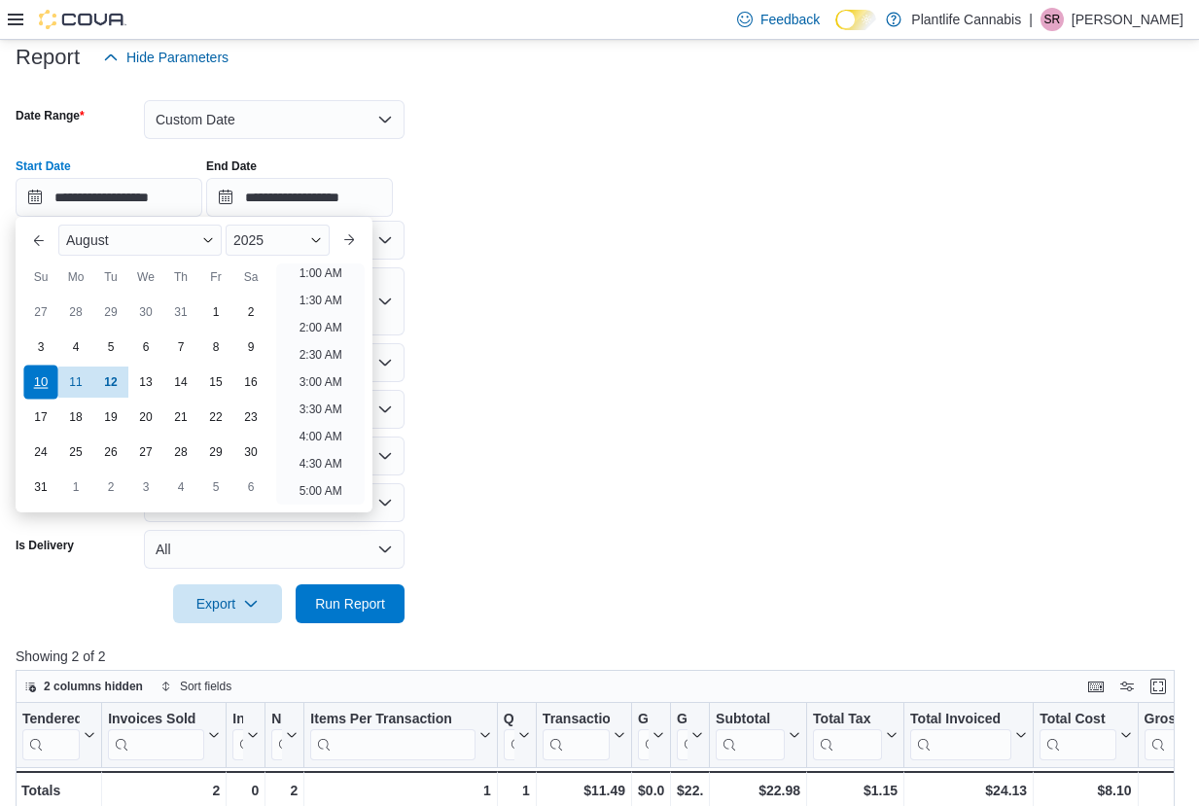
scroll to position [4, 0]
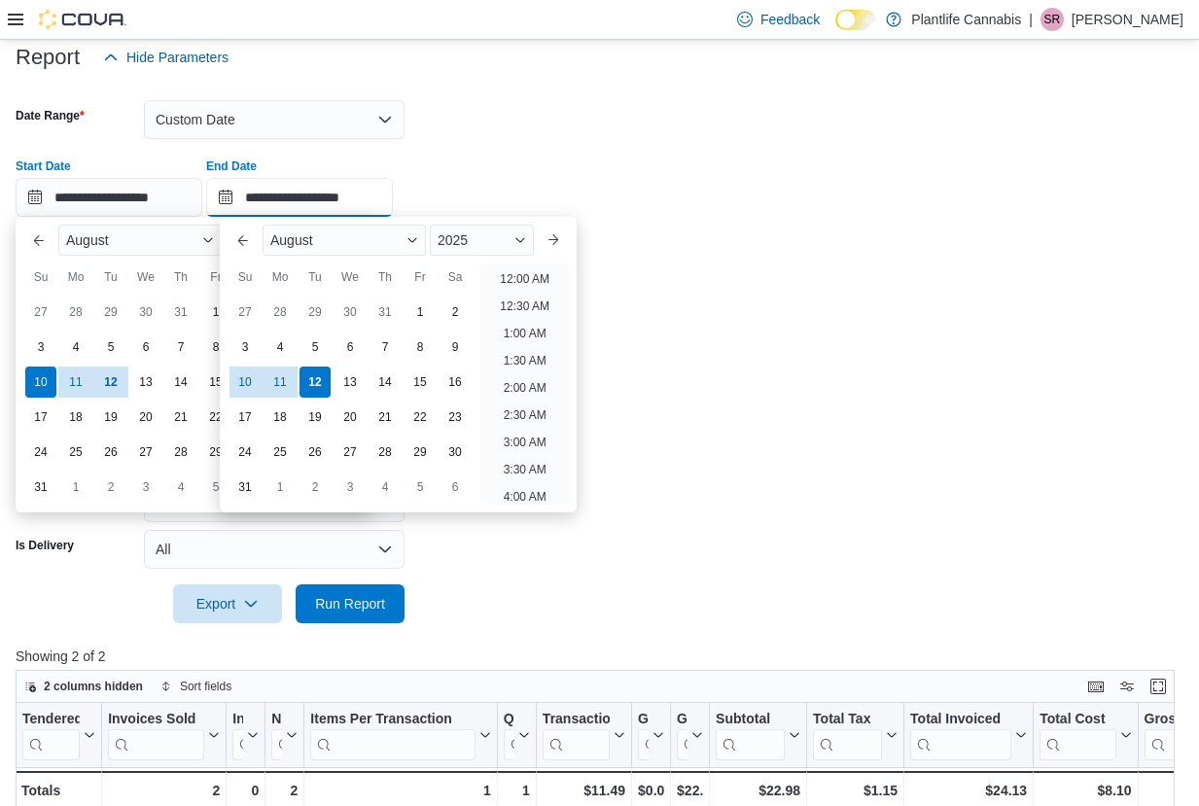
click at [253, 195] on input "**********" at bounding box center [299, 197] width 187 height 39
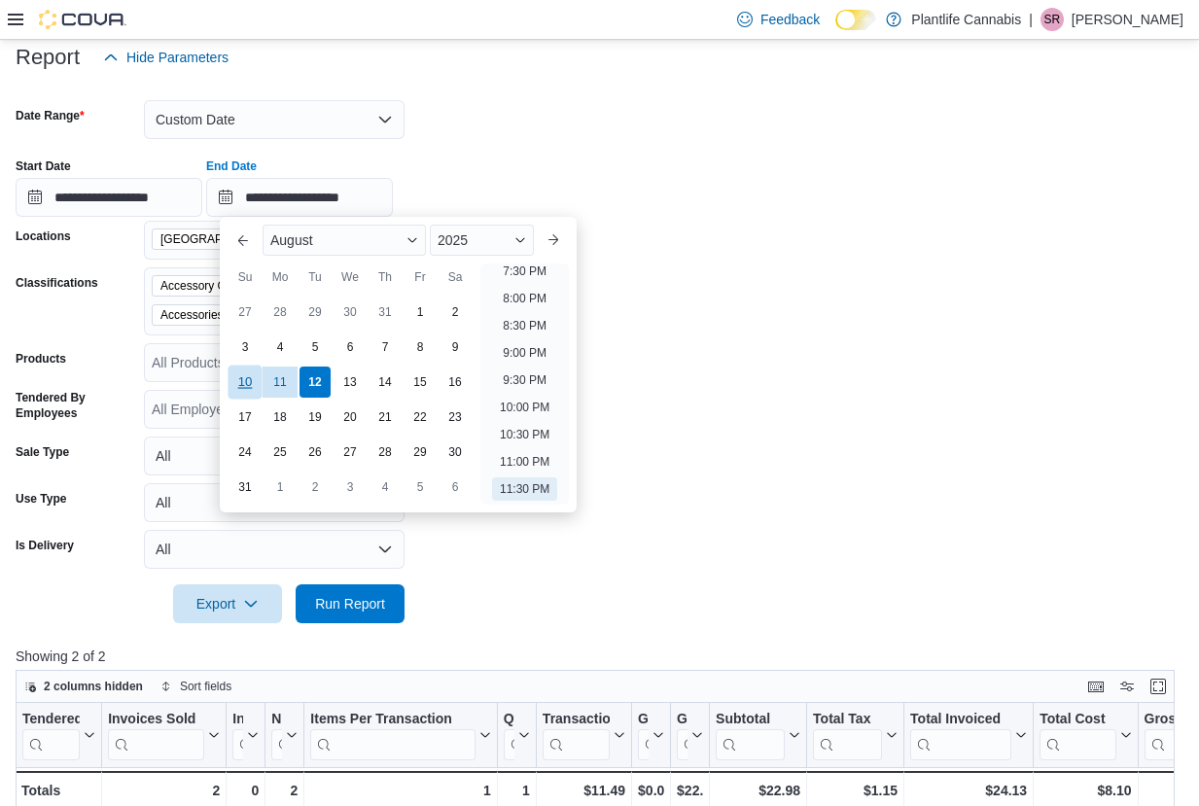
click at [247, 383] on div "10" at bounding box center [245, 383] width 34 height 34
type input "**********"
click at [311, 550] on button "All" at bounding box center [274, 549] width 261 height 39
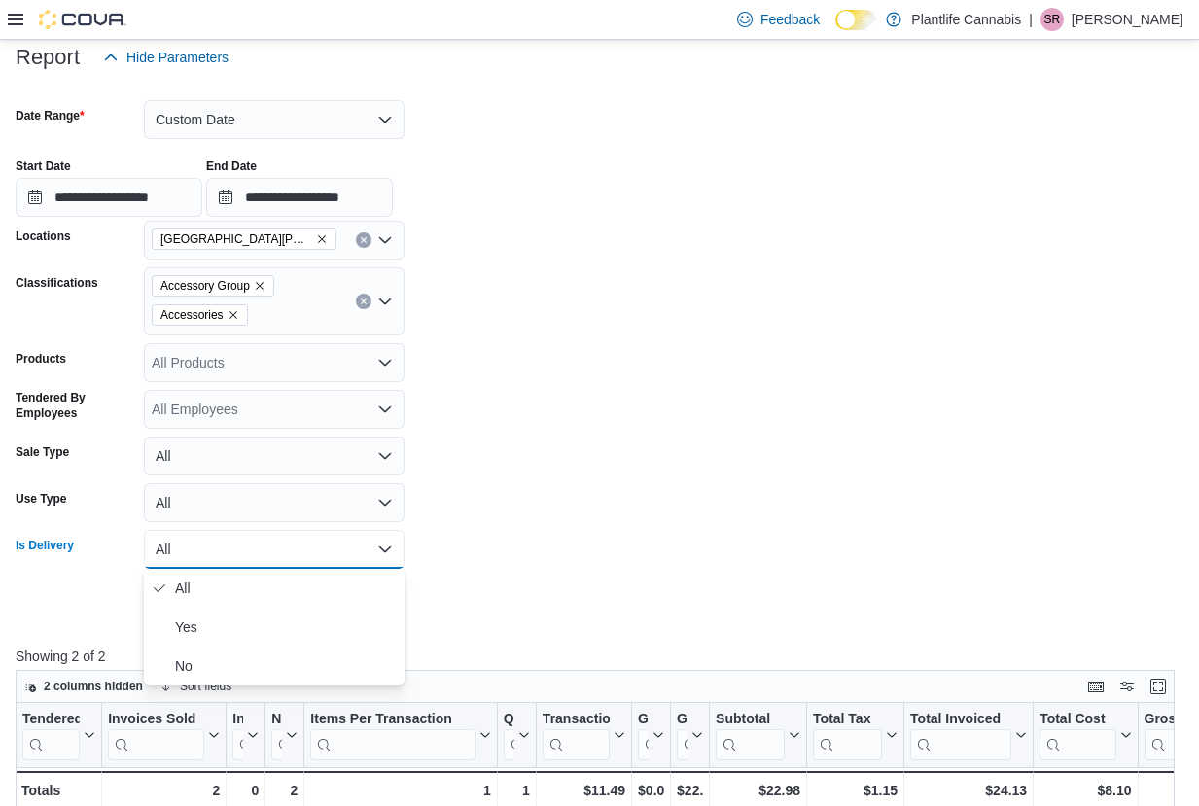
click at [522, 615] on form "**********" at bounding box center [600, 350] width 1168 height 547
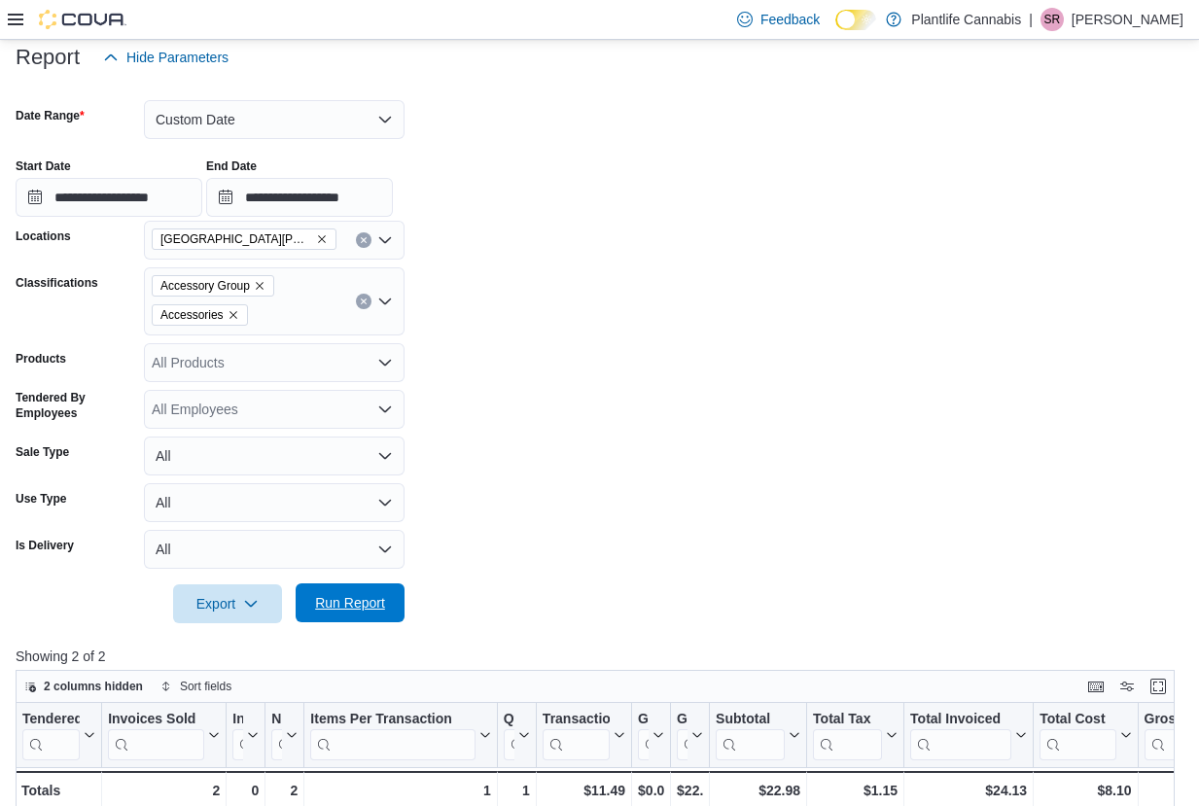
click at [361, 618] on span "Run Report" at bounding box center [350, 602] width 86 height 39
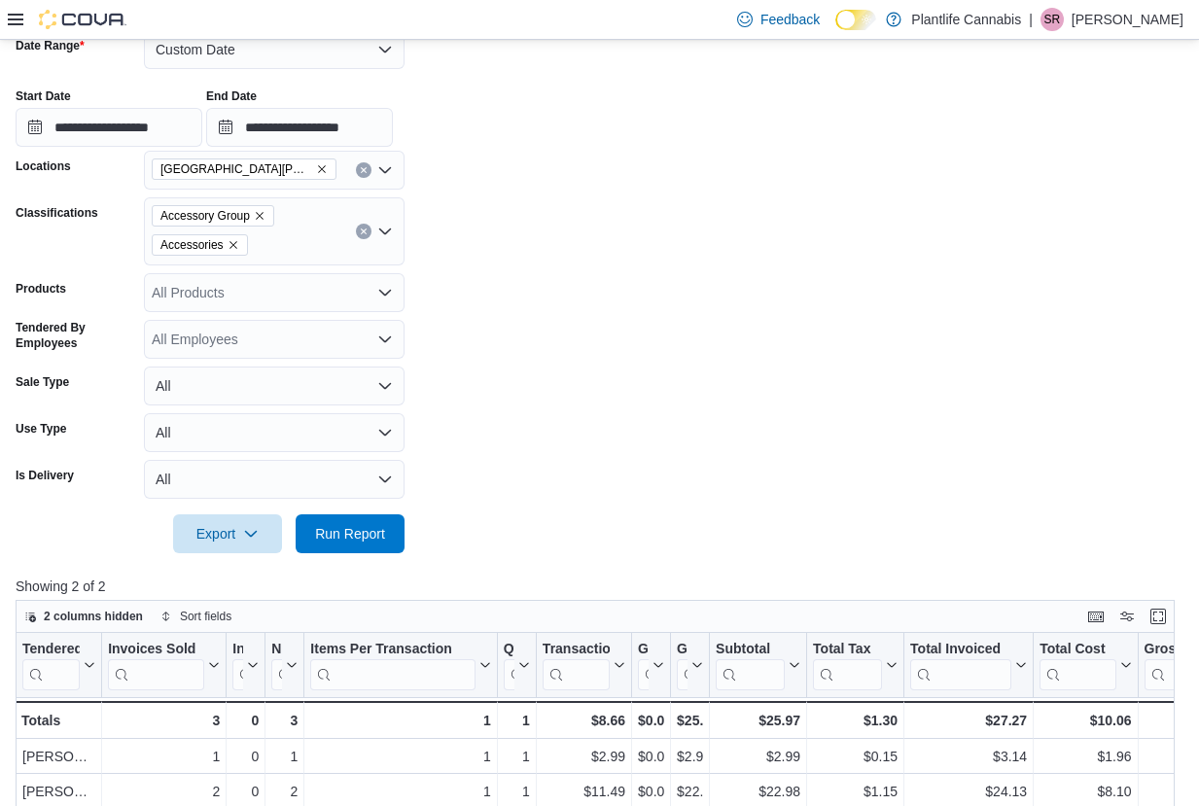
scroll to position [309, 0]
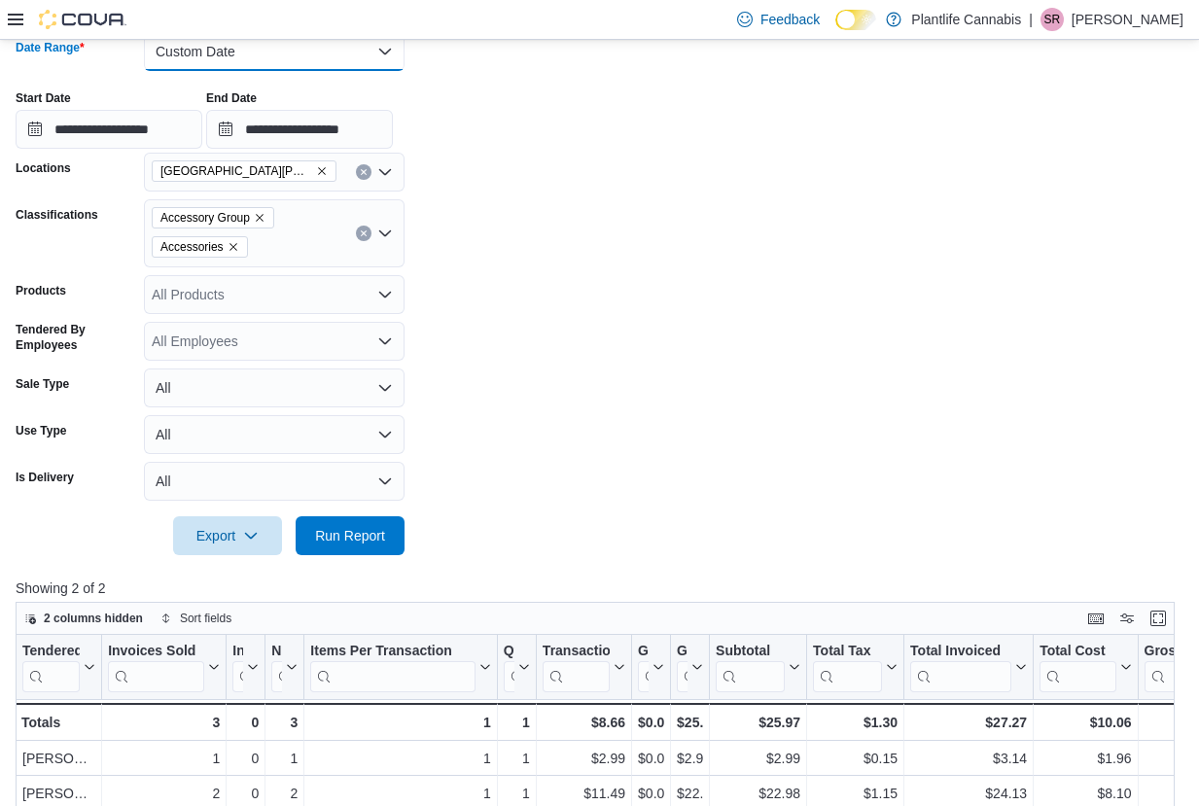
click at [219, 48] on button "Custom Date" at bounding box center [274, 51] width 261 height 39
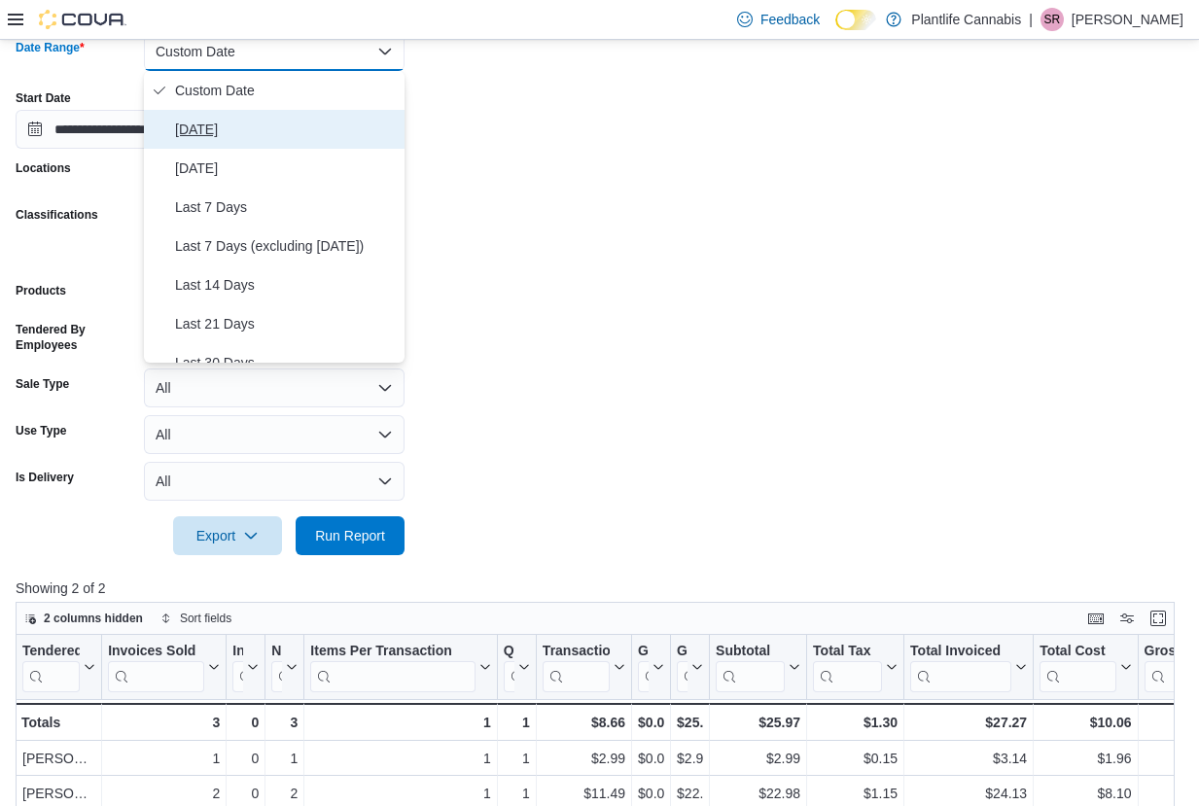
click at [188, 130] on span "Today" at bounding box center [286, 129] width 222 height 23
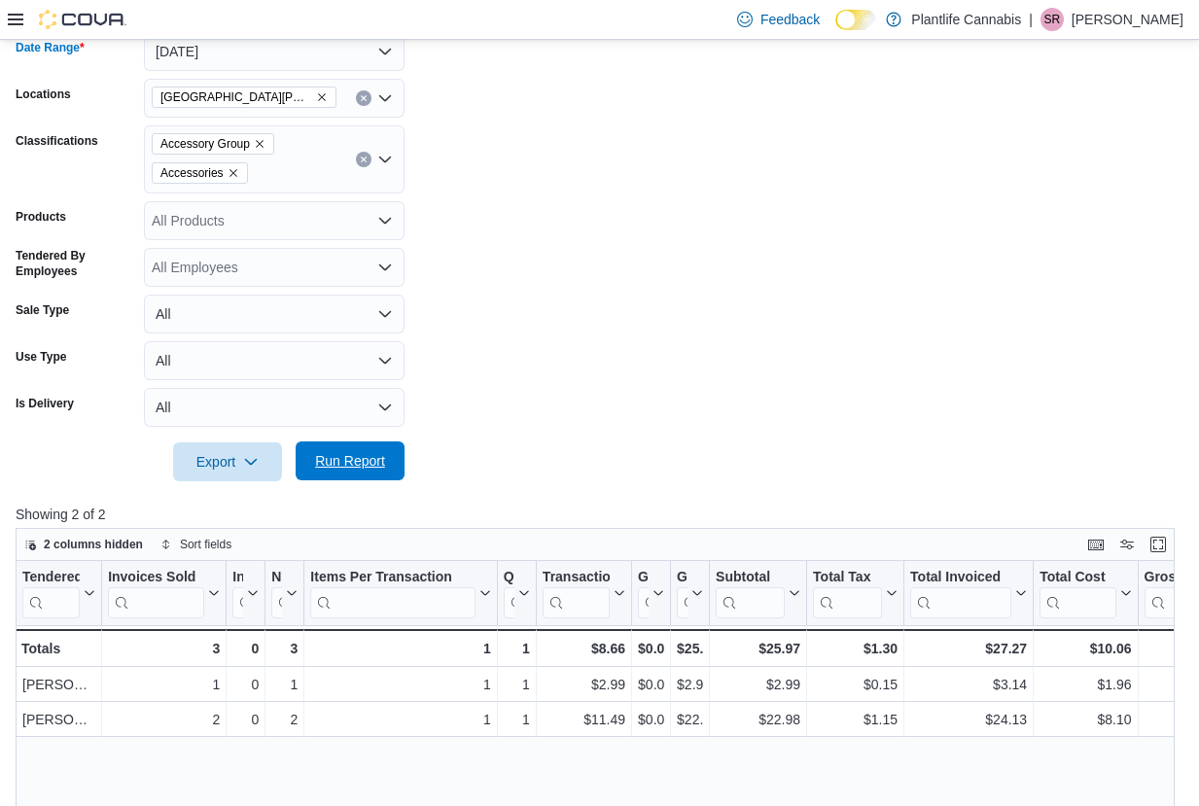
click at [364, 457] on span "Run Report" at bounding box center [350, 460] width 70 height 19
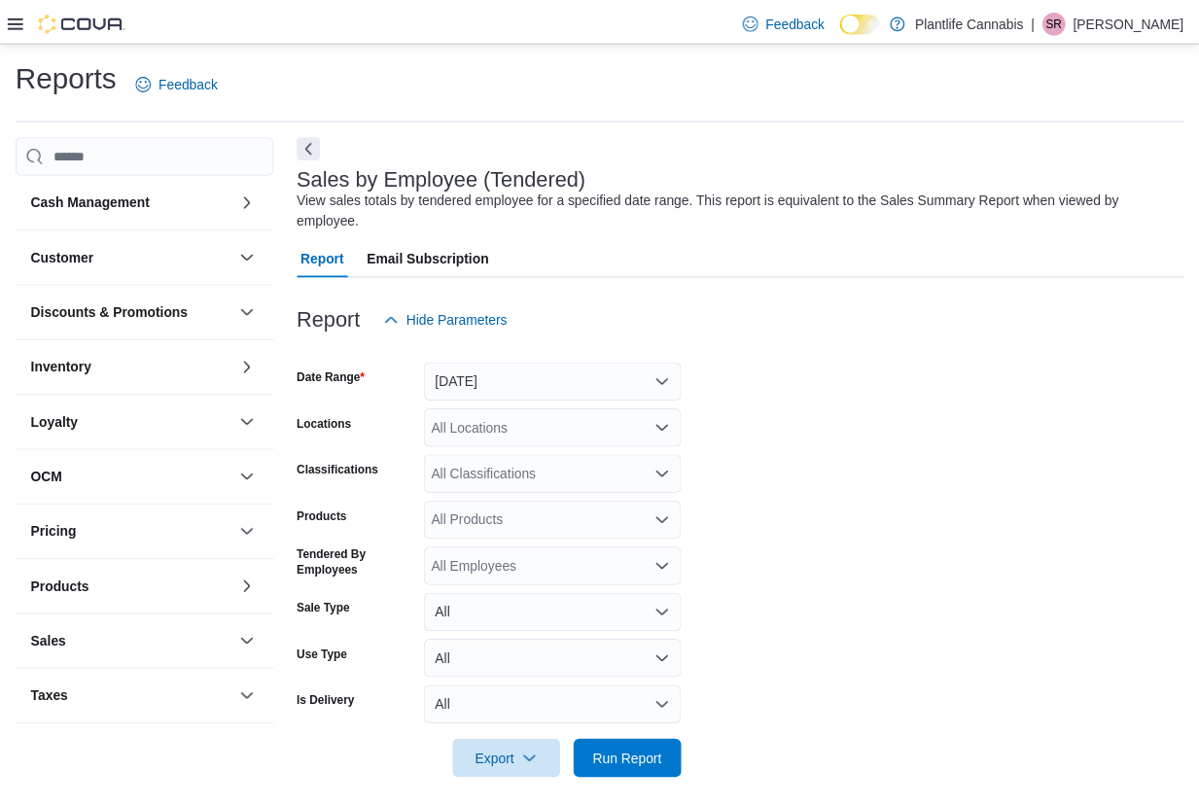
scroll to position [15, 0]
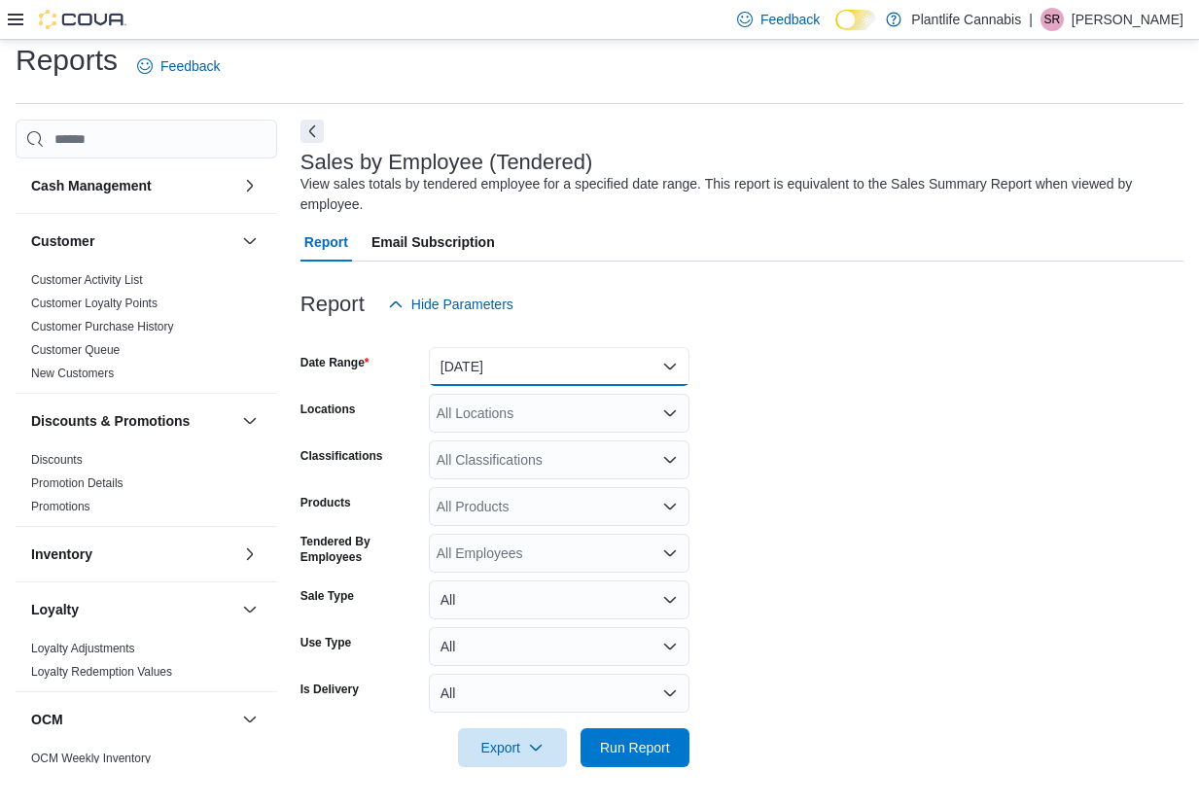
click at [506, 358] on button "Yesterday" at bounding box center [559, 366] width 261 height 39
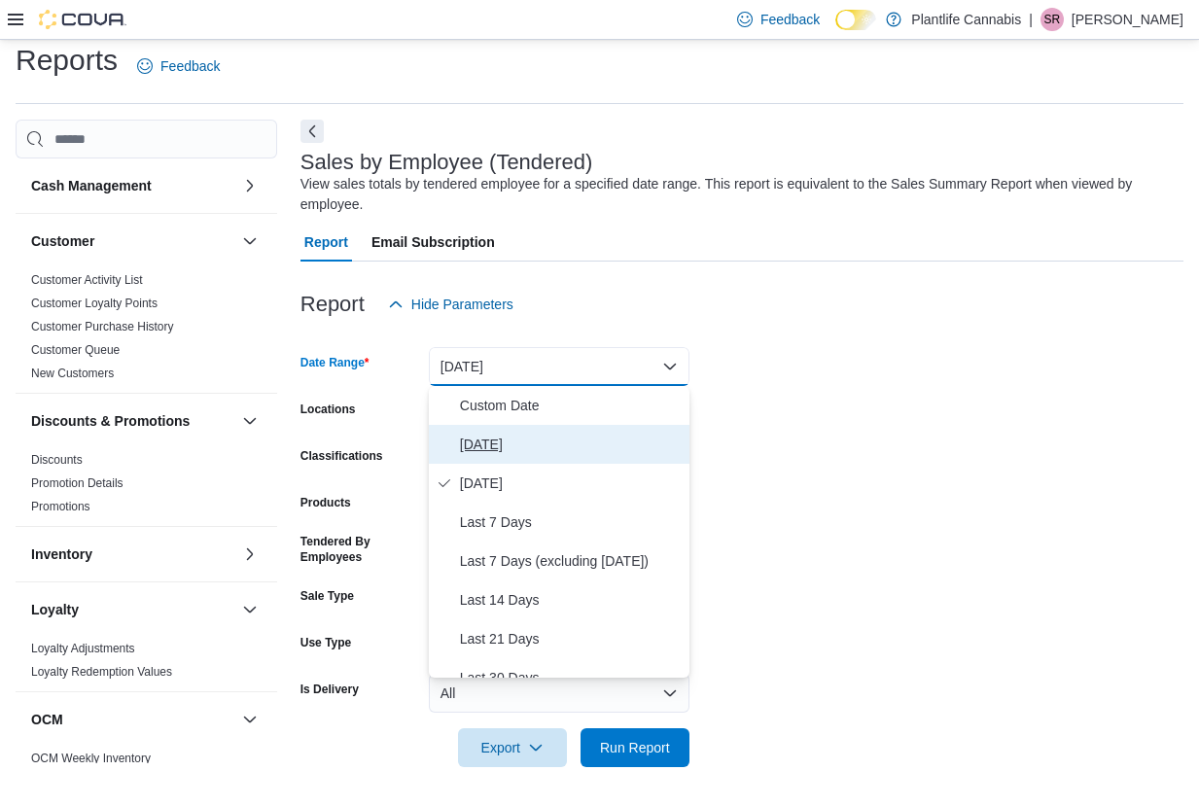
click at [507, 445] on span "Today" at bounding box center [571, 444] width 222 height 23
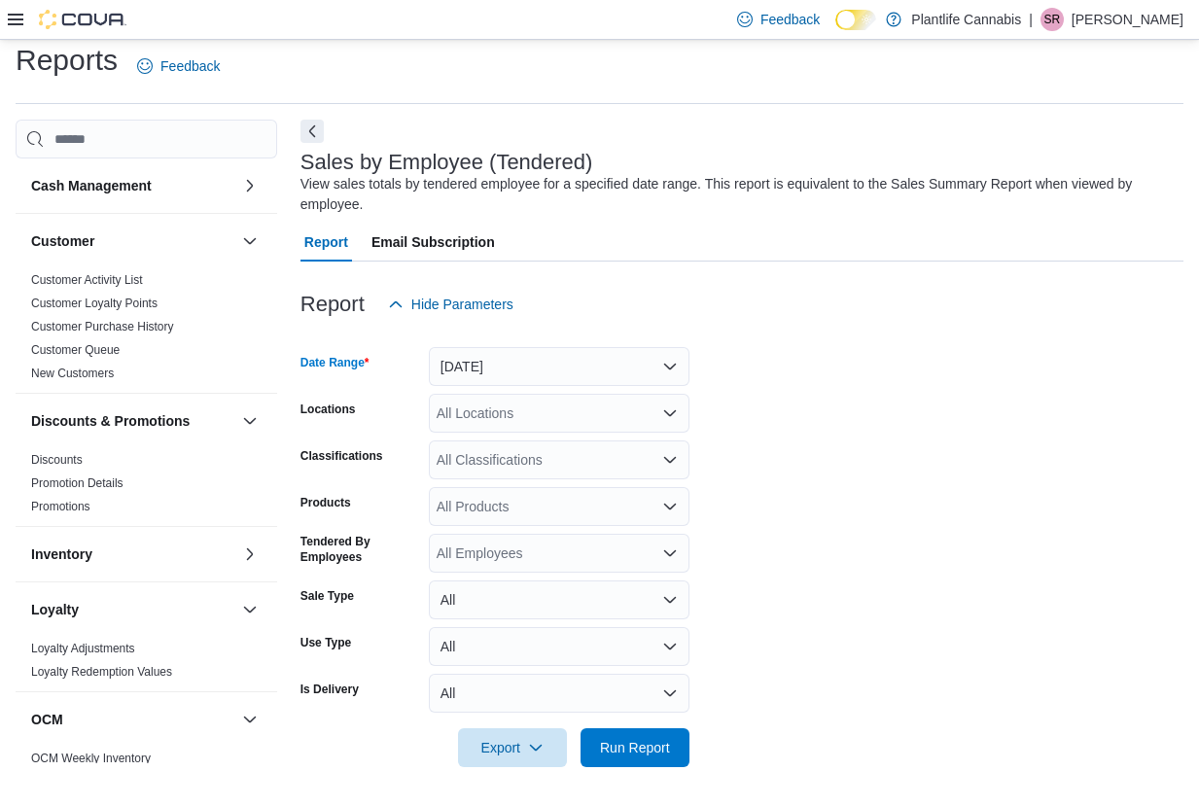
click at [504, 338] on div at bounding box center [741, 335] width 883 height 23
click at [496, 355] on button "Today" at bounding box center [559, 366] width 261 height 39
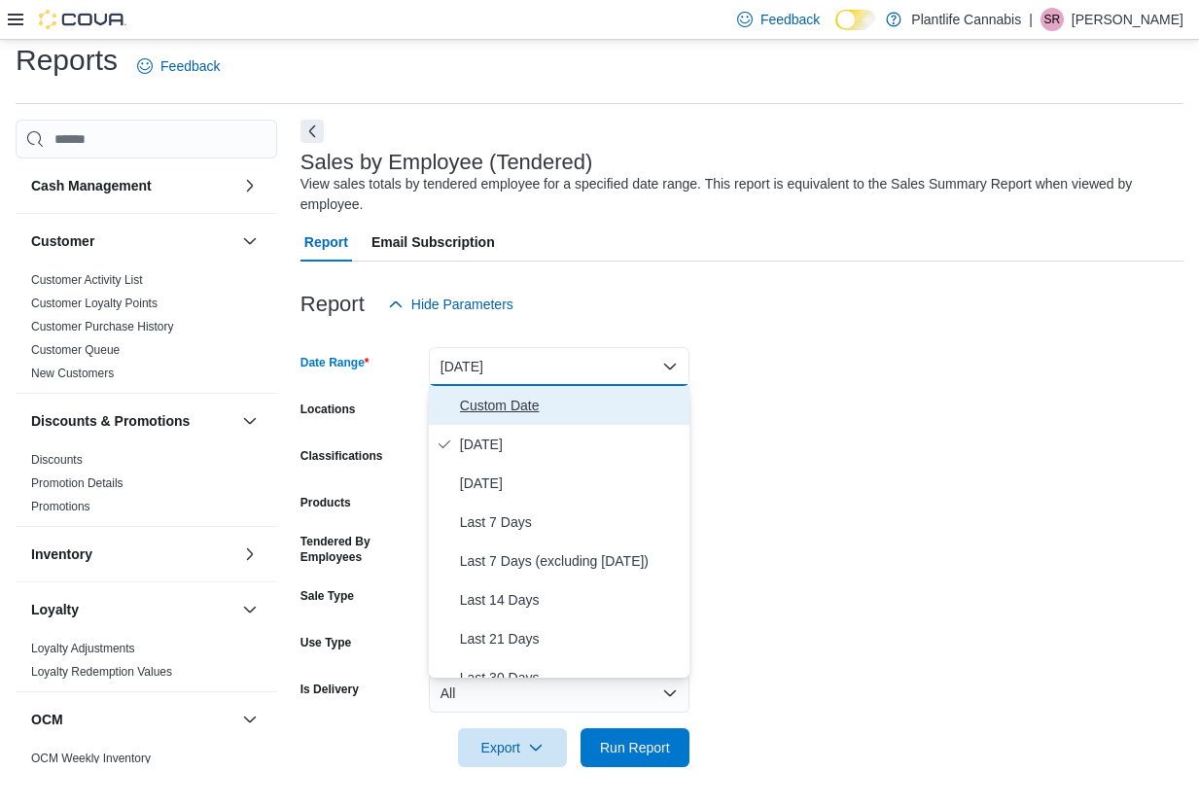
click at [497, 395] on span "Custom Date" at bounding box center [571, 405] width 222 height 23
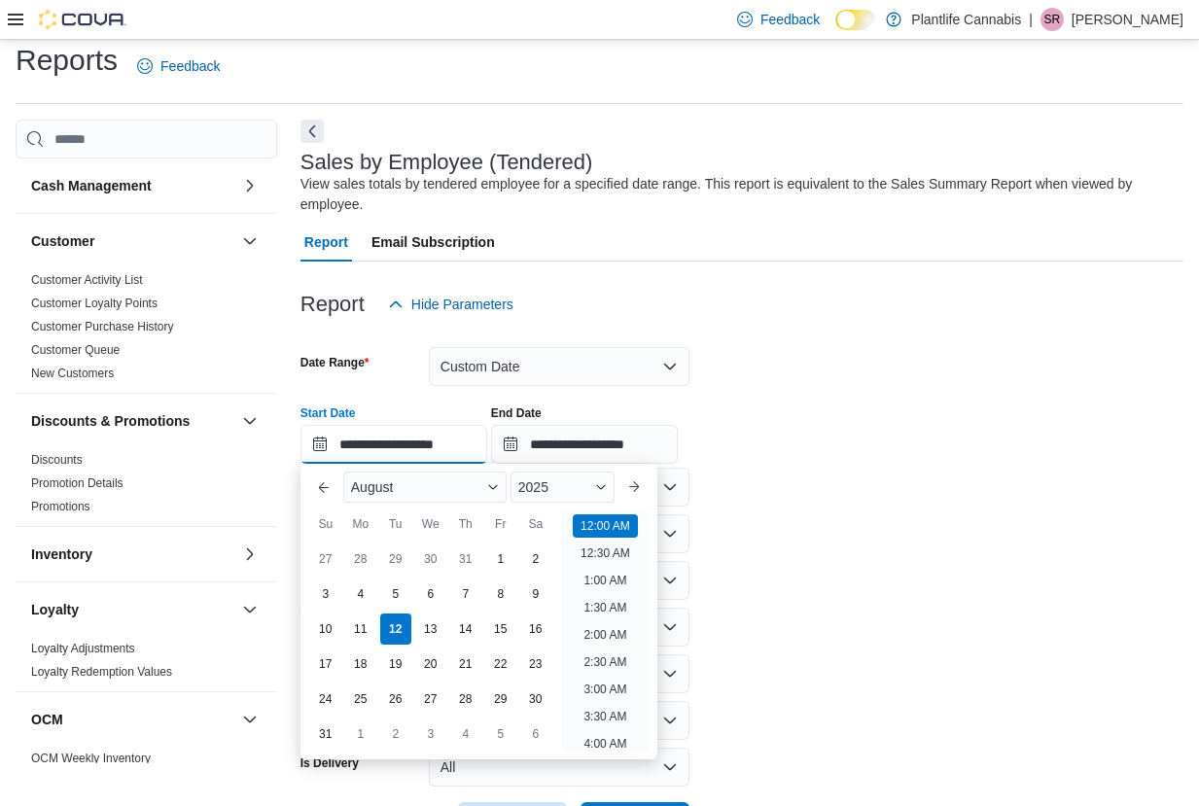
click at [431, 452] on input "**********" at bounding box center [393, 444] width 187 height 39
click at [422, 447] on input "**********" at bounding box center [393, 444] width 187 height 39
click at [611, 713] on li "5:30 PM" at bounding box center [605, 713] width 59 height 23
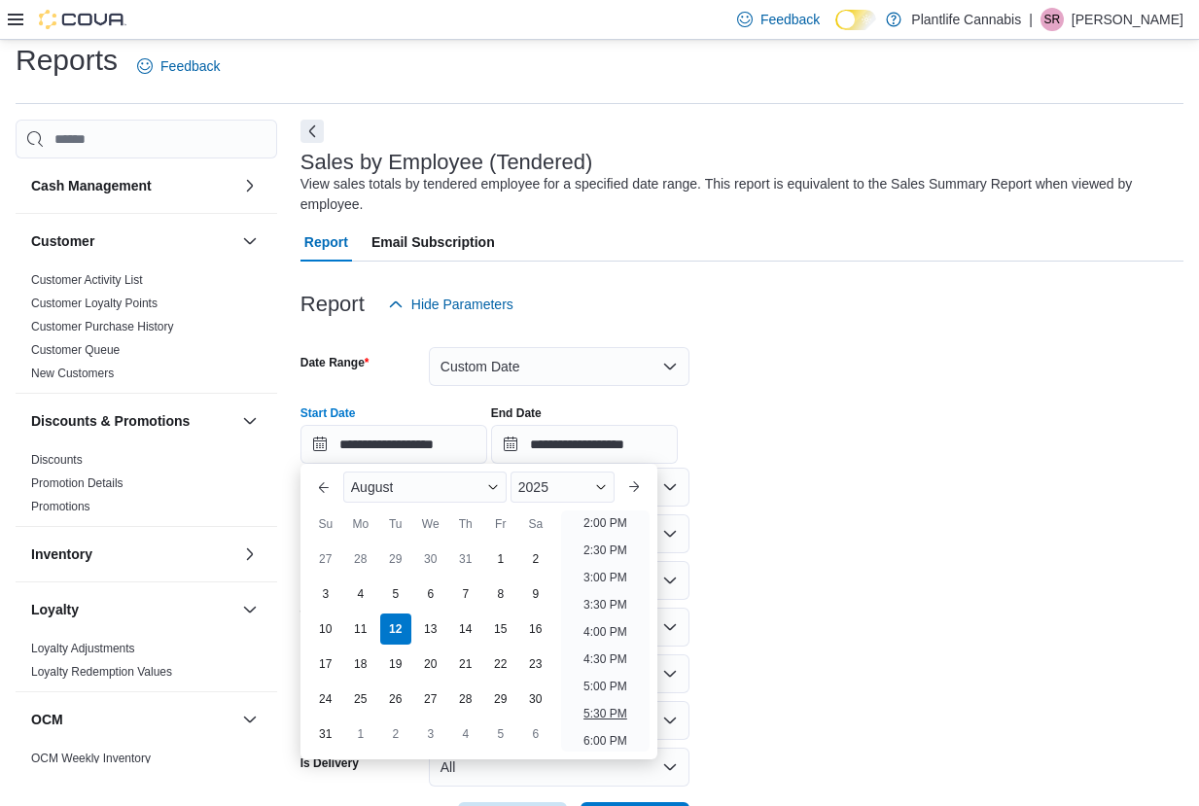
type input "**********"
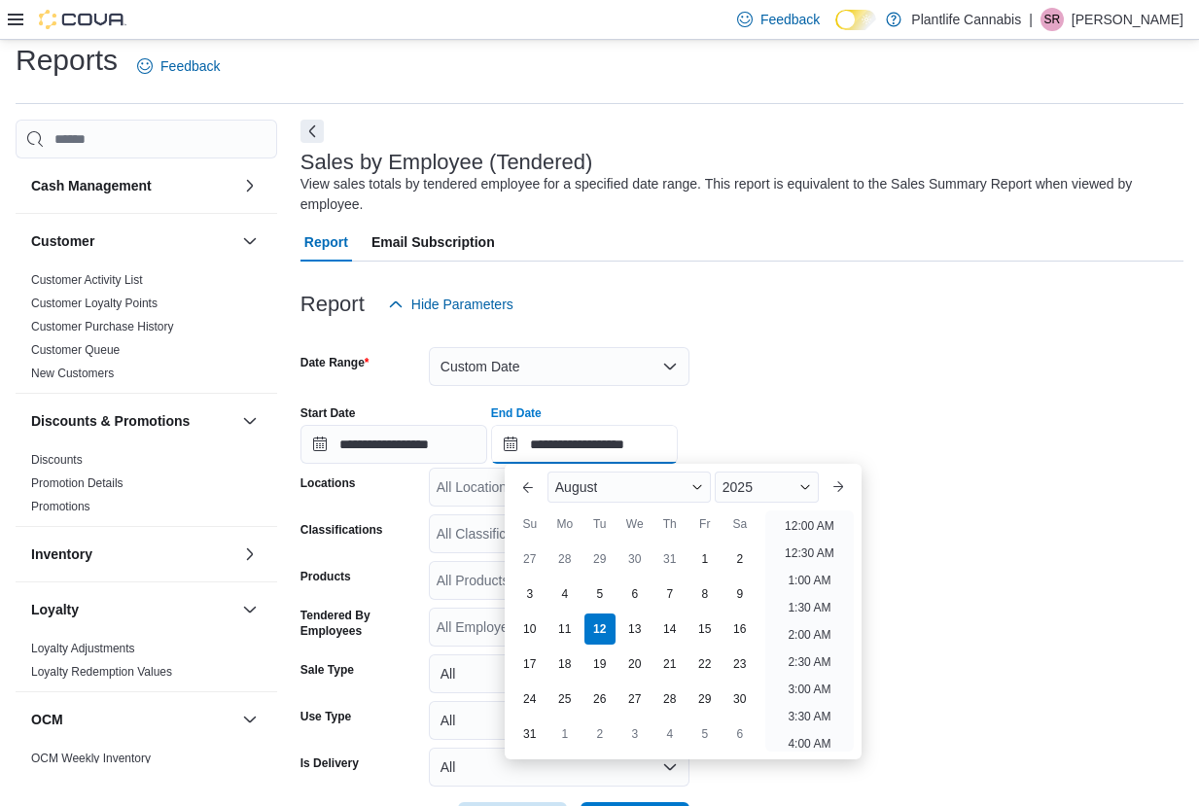
click at [635, 455] on input "**********" at bounding box center [584, 444] width 187 height 39
click at [813, 548] on li "8:00 PM" at bounding box center [809, 545] width 59 height 23
type input "**********"
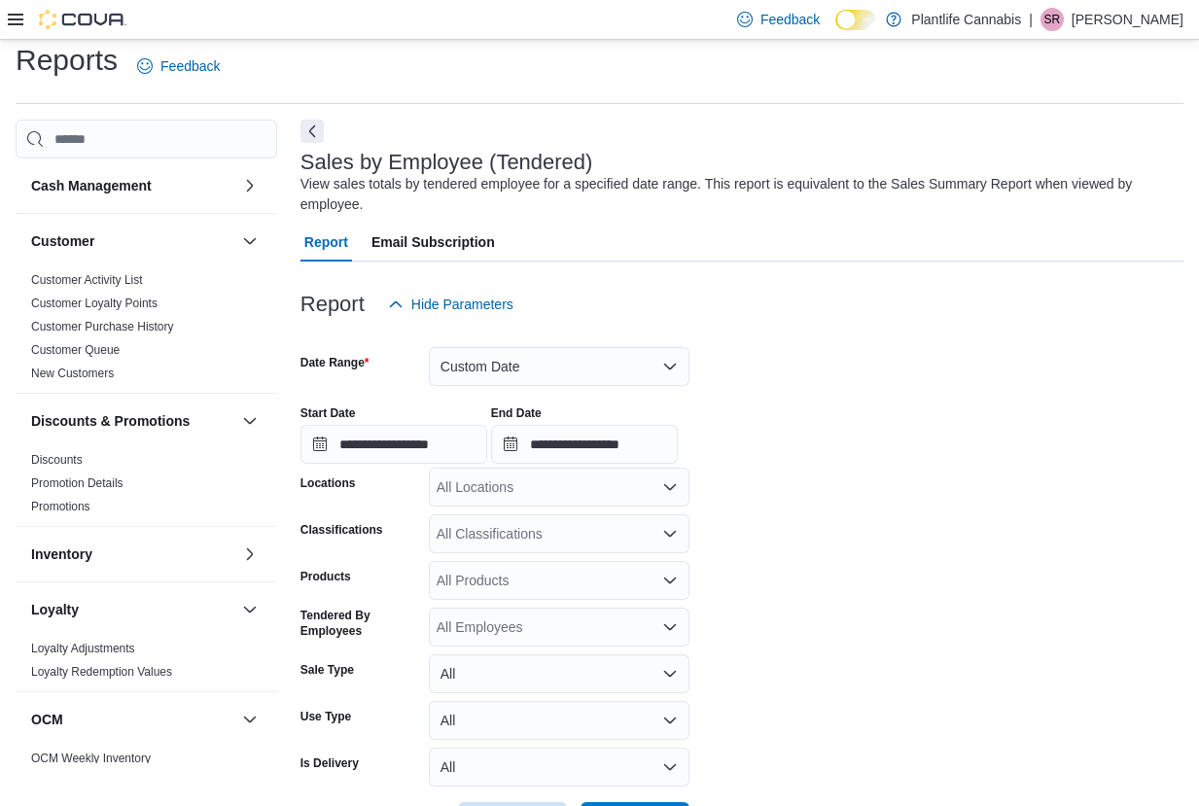
click at [567, 486] on div "All Locations" at bounding box center [559, 487] width 261 height 39
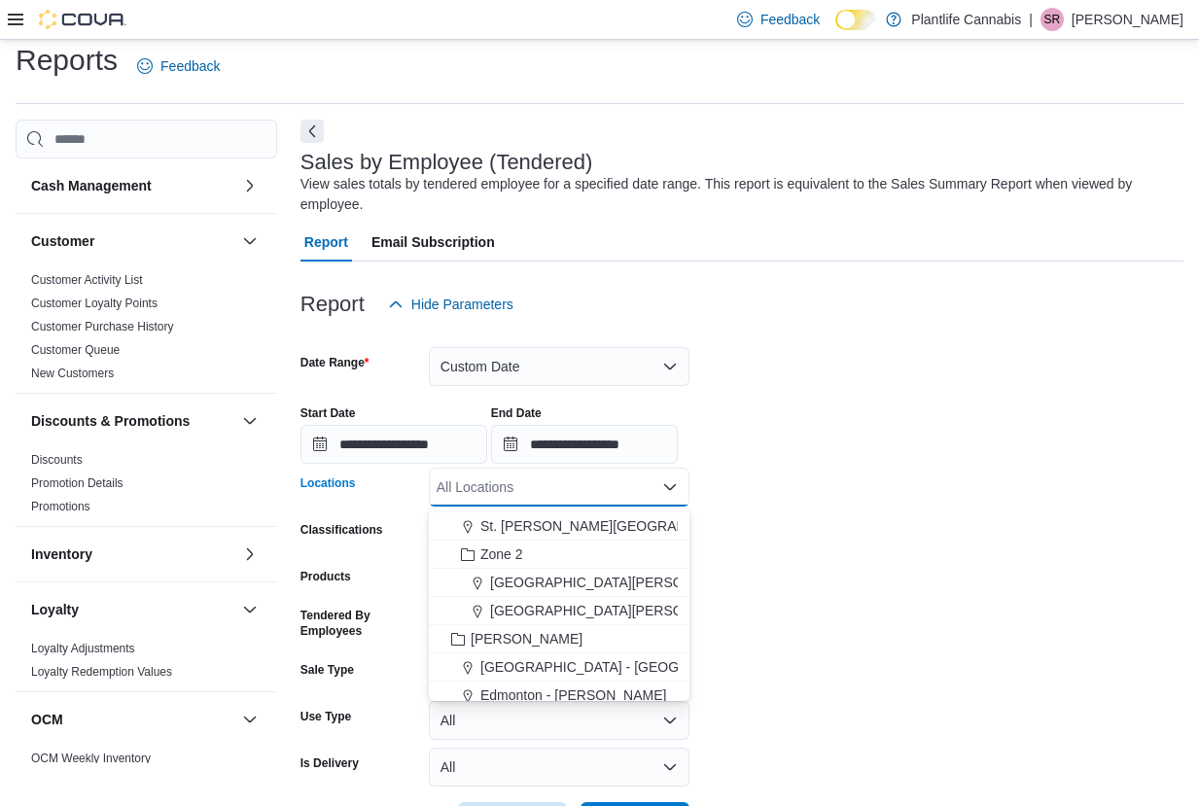
scroll to position [226, 0]
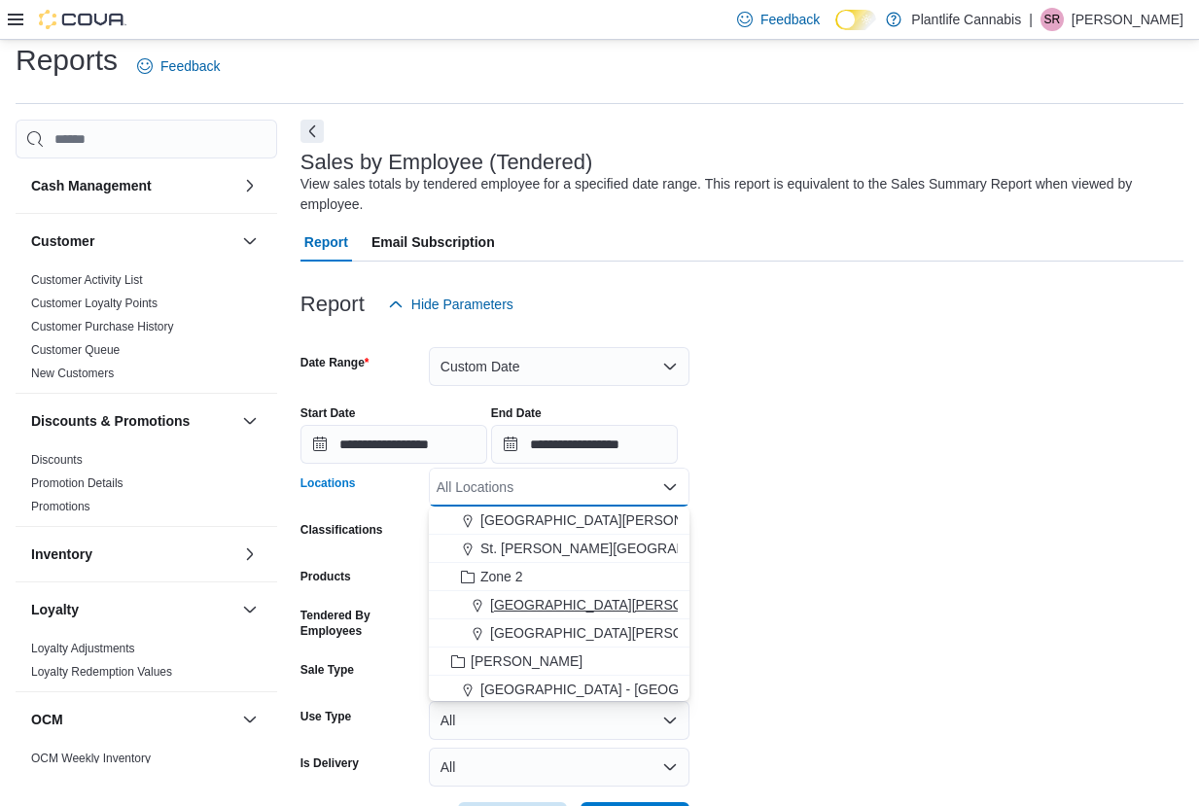
click at [570, 610] on span "Fort McMurray - Eagle Ridge" at bounding box center [693, 604] width 407 height 19
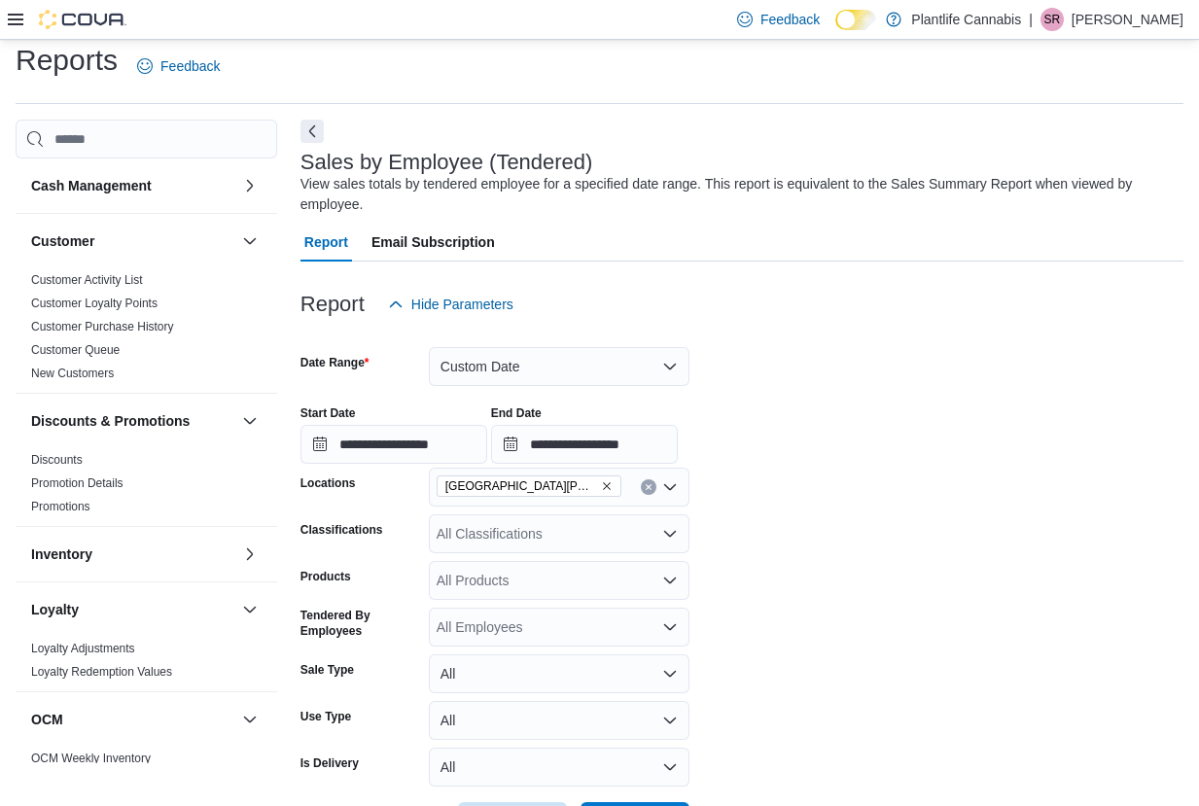
click at [789, 596] on form "**********" at bounding box center [741, 582] width 883 height 517
click at [314, 132] on button "Next" at bounding box center [311, 130] width 23 height 23
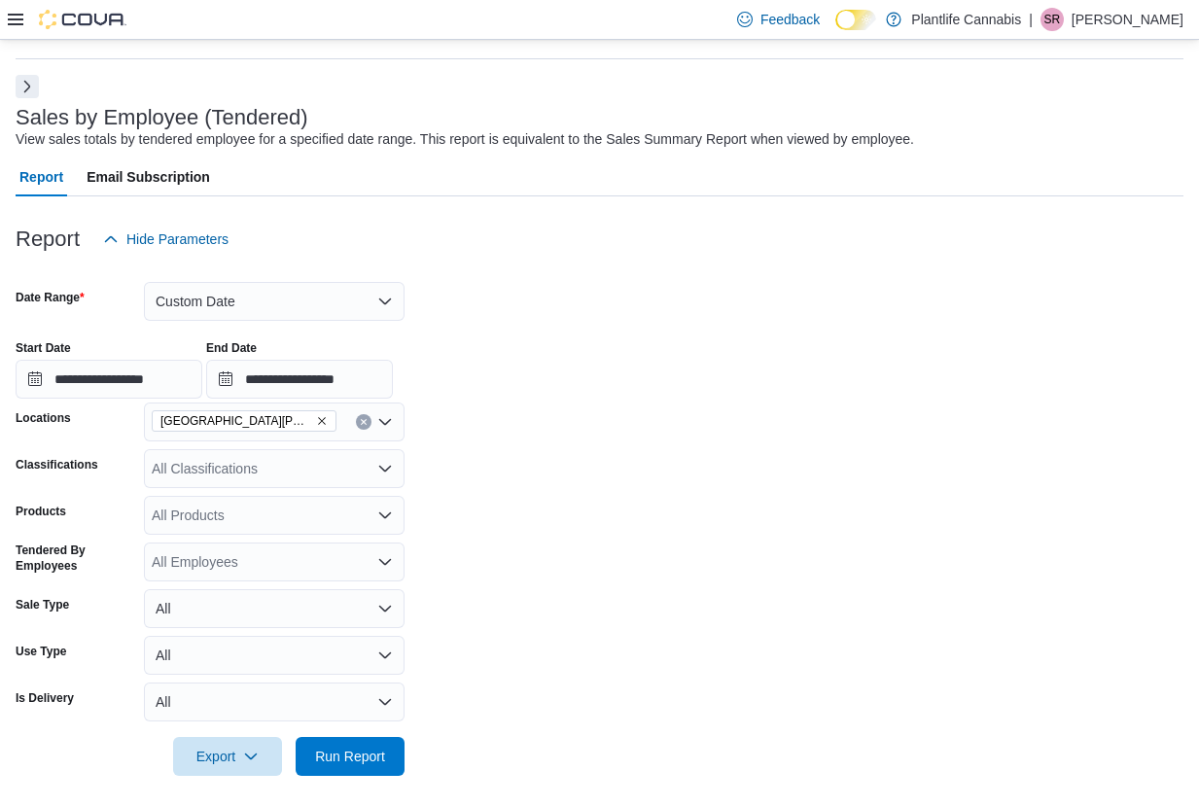
scroll to position [68, 0]
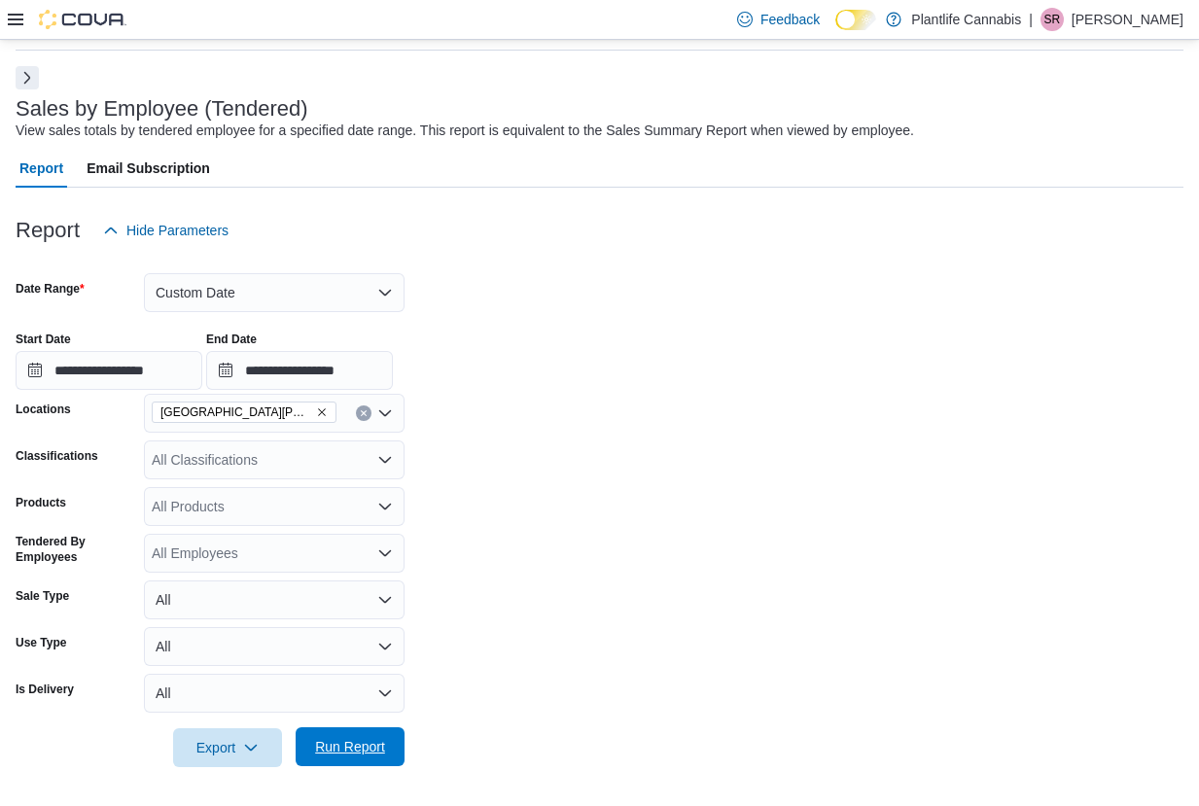
click at [375, 745] on span "Run Report" at bounding box center [350, 746] width 70 height 19
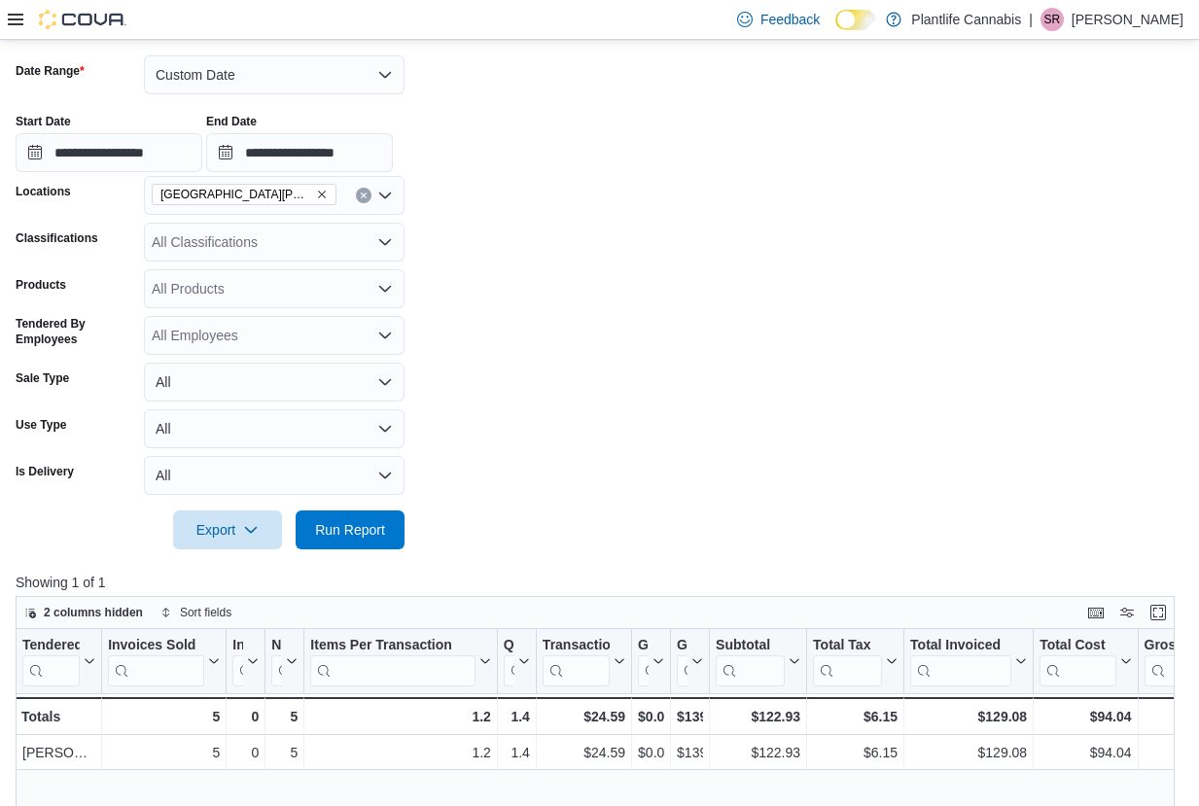
scroll to position [300, 0]
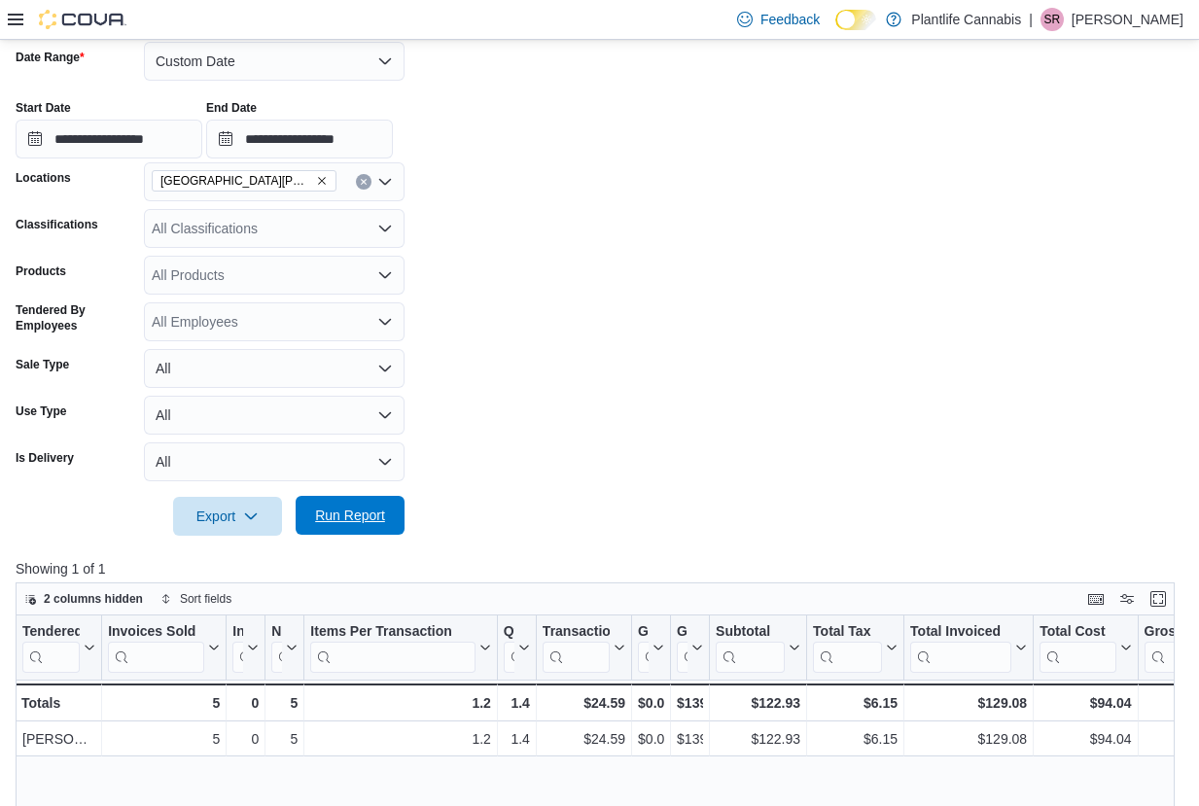
click at [311, 524] on span "Run Report" at bounding box center [350, 515] width 86 height 39
click at [383, 499] on span "Run Report" at bounding box center [350, 515] width 86 height 39
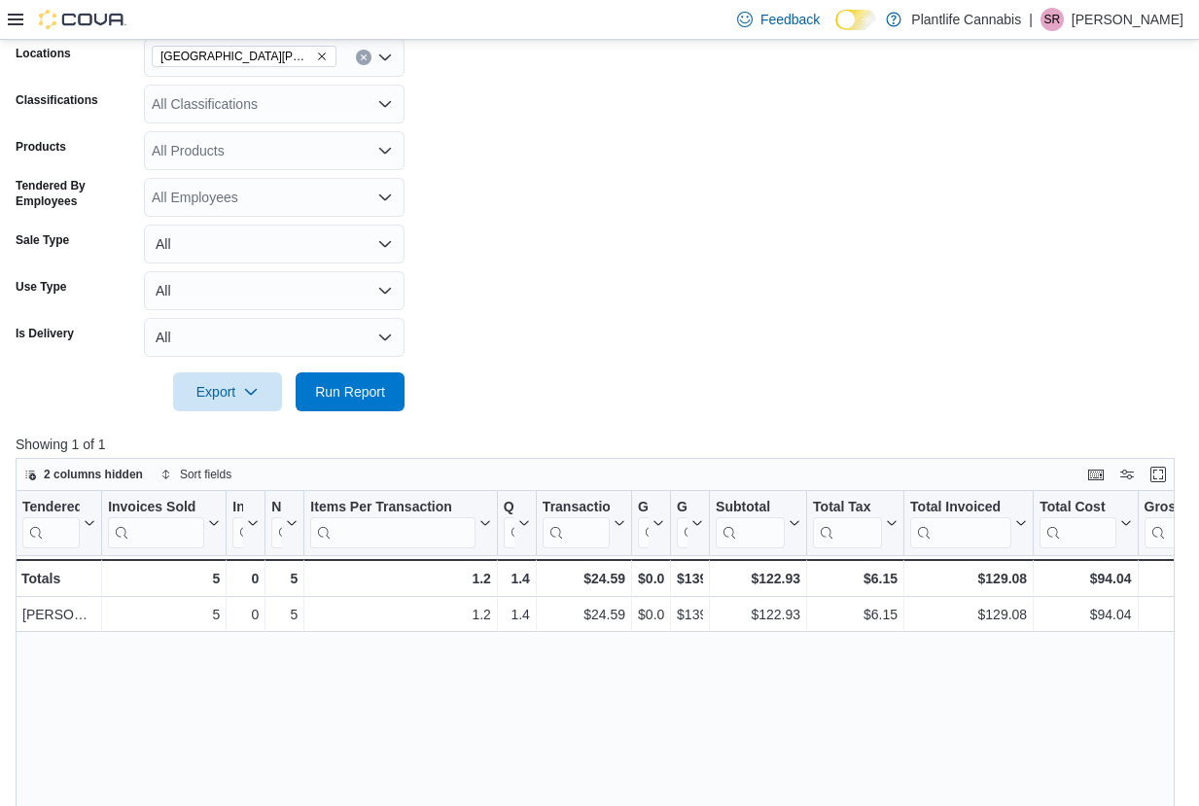
scroll to position [0, 0]
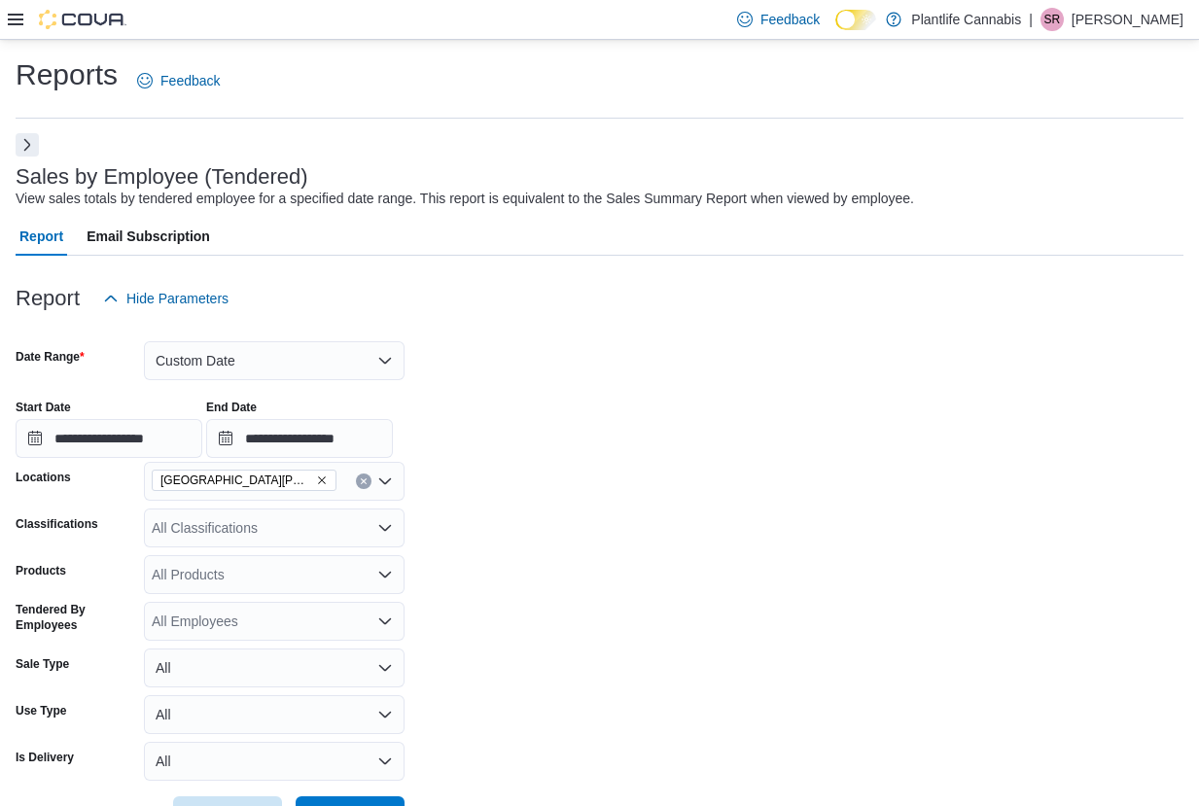
click at [17, 151] on button "Next" at bounding box center [27, 144] width 23 height 23
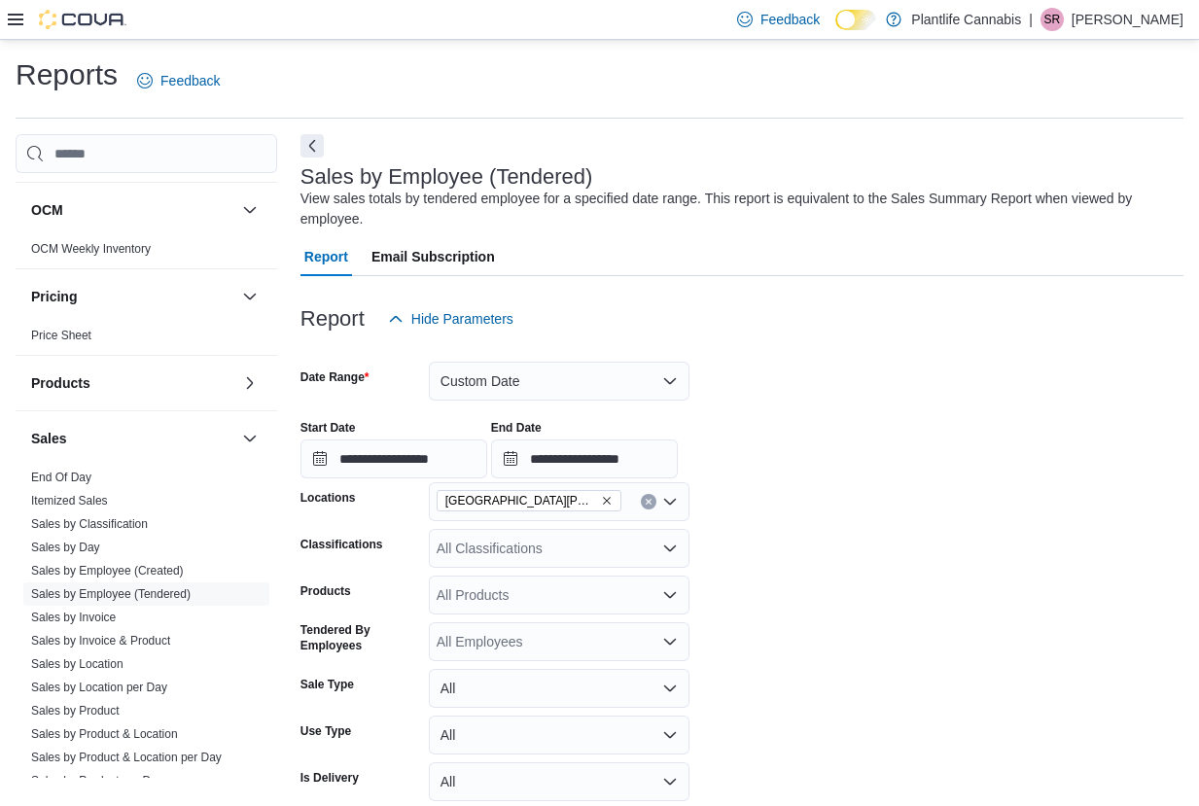
scroll to position [648, 0]
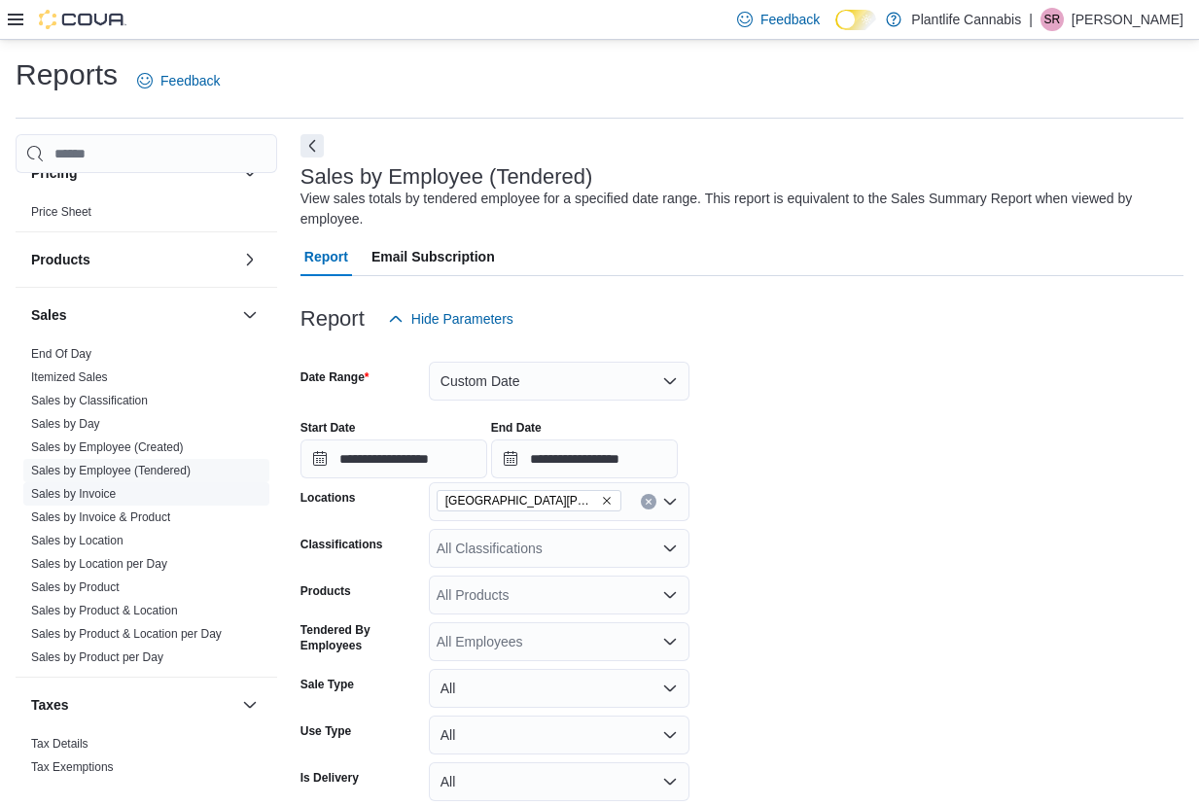
click at [193, 489] on span "Sales by Invoice" at bounding box center [146, 493] width 246 height 23
click at [95, 492] on link "Sales by Invoice" at bounding box center [73, 494] width 85 height 14
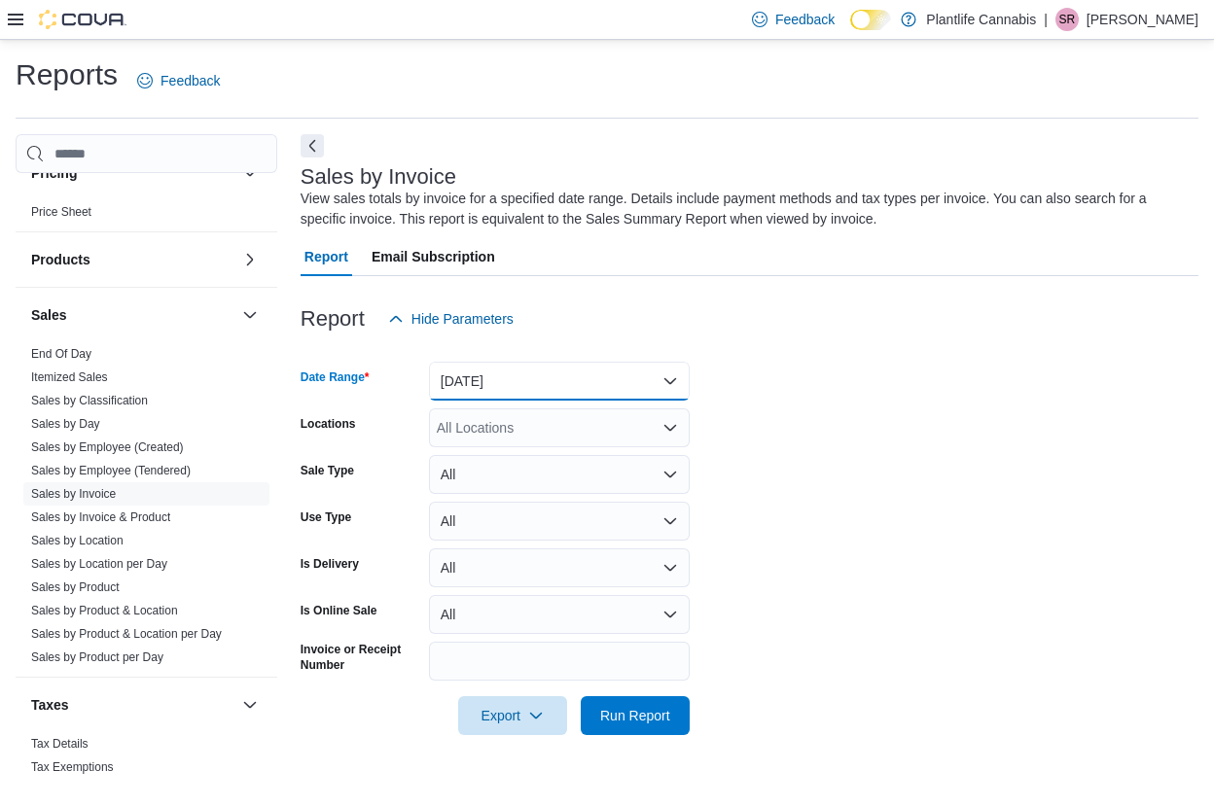
click at [593, 384] on button "Yesterday" at bounding box center [559, 381] width 261 height 39
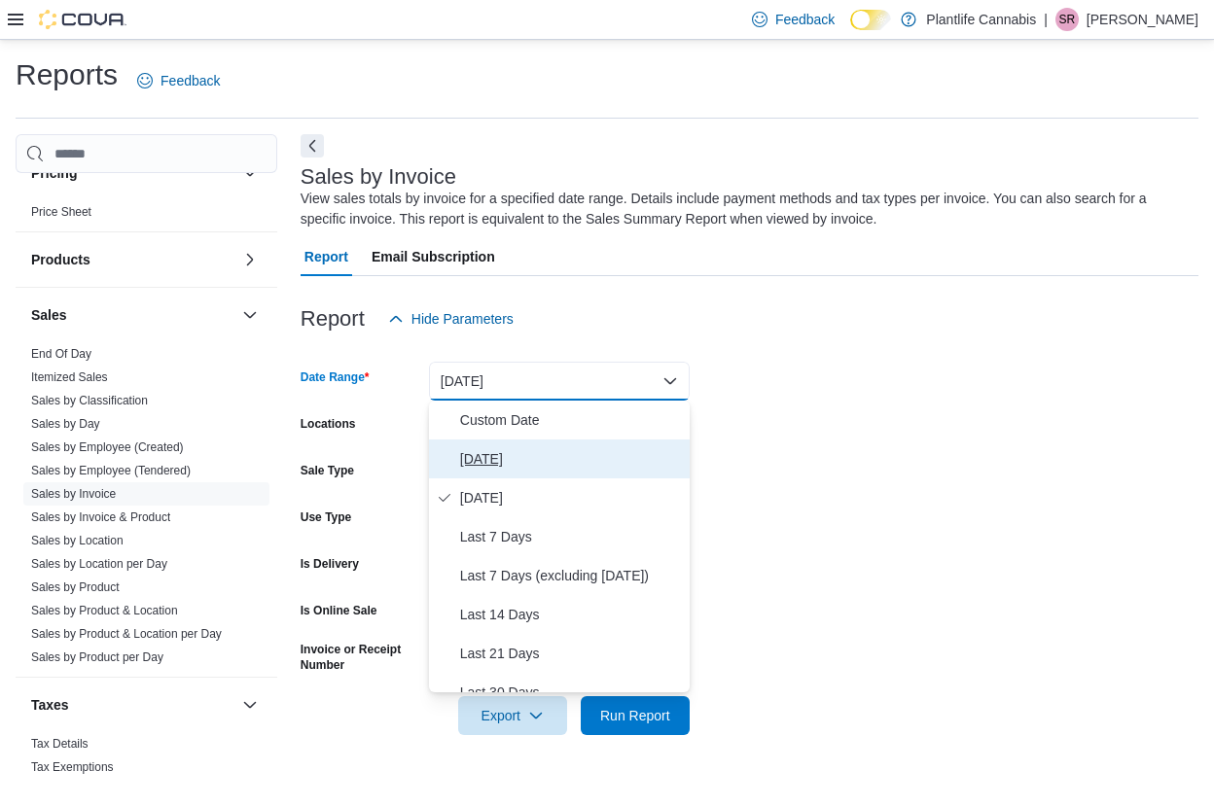
click at [493, 456] on span "Today" at bounding box center [571, 458] width 222 height 23
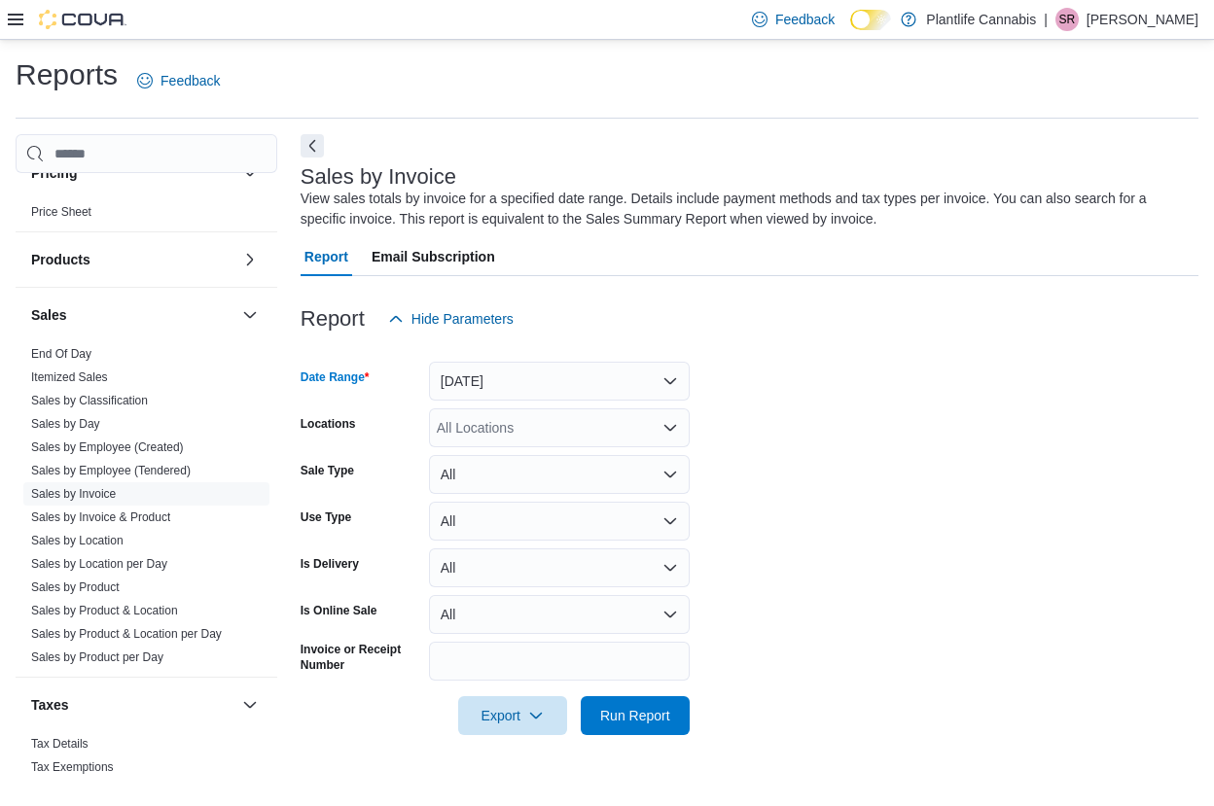
click at [500, 433] on div "All Locations" at bounding box center [559, 427] width 261 height 39
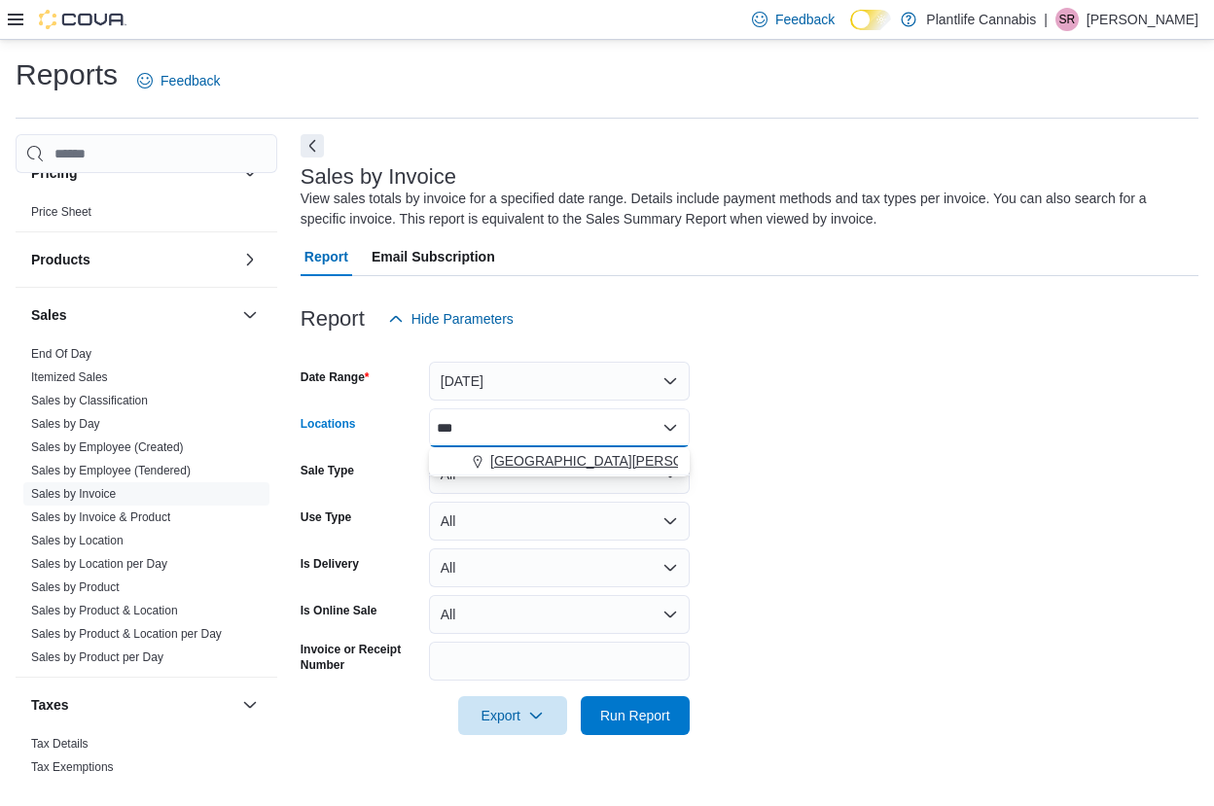
type input "***"
click at [517, 463] on span "Fort McMurray - Eagle Ridge" at bounding box center [693, 460] width 407 height 19
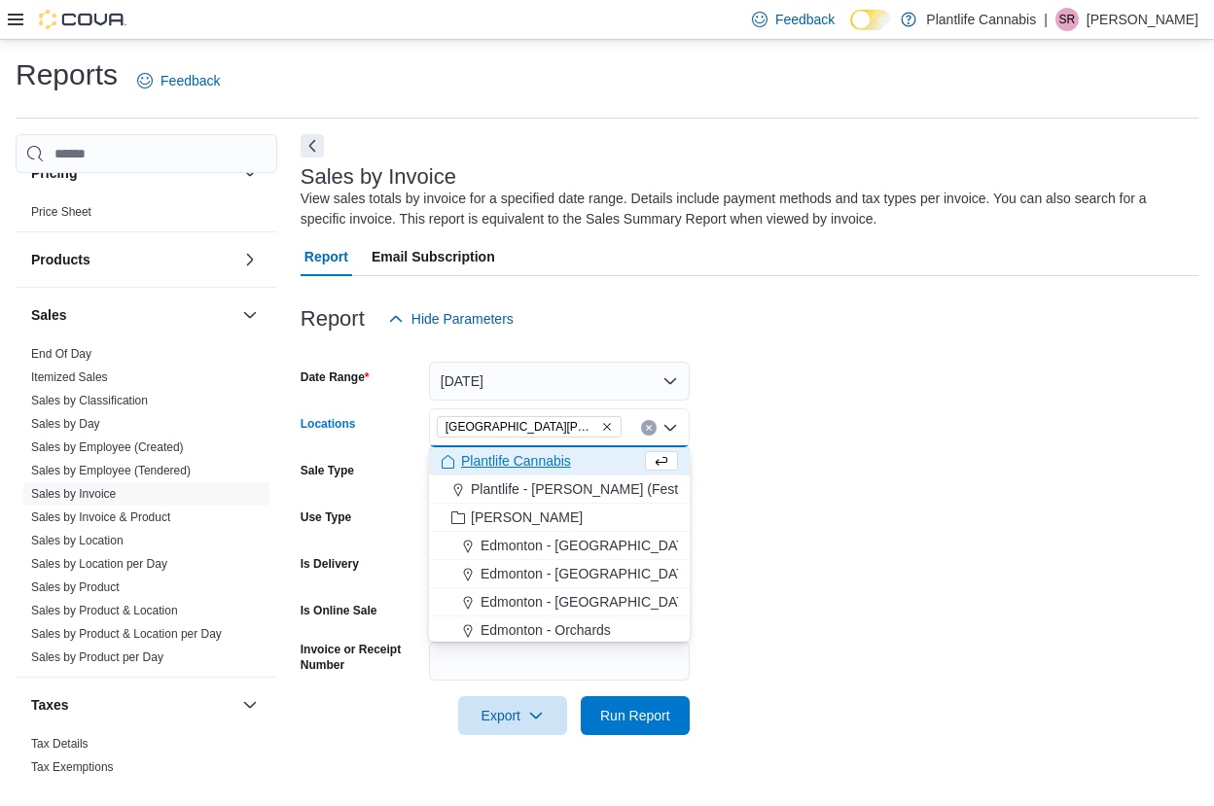
click at [899, 359] on div at bounding box center [749, 349] width 898 height 23
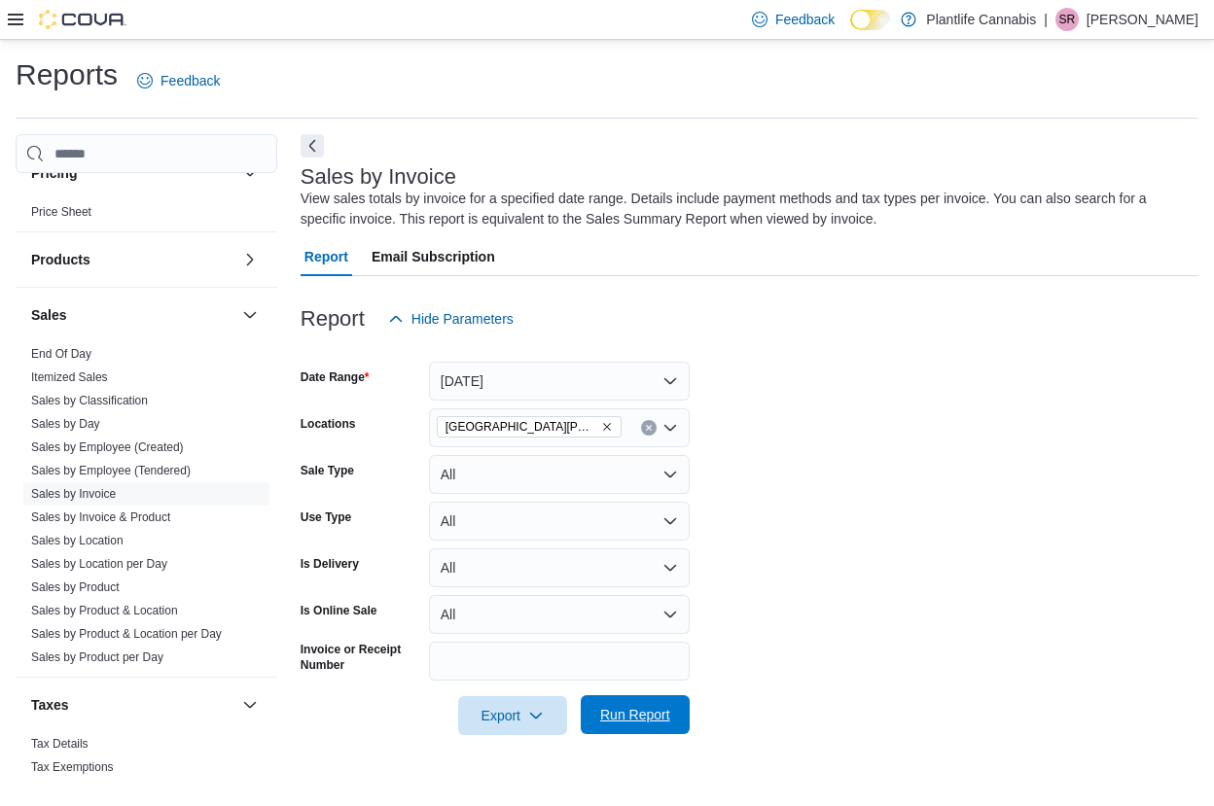
click at [627, 720] on span "Run Report" at bounding box center [635, 714] width 70 height 19
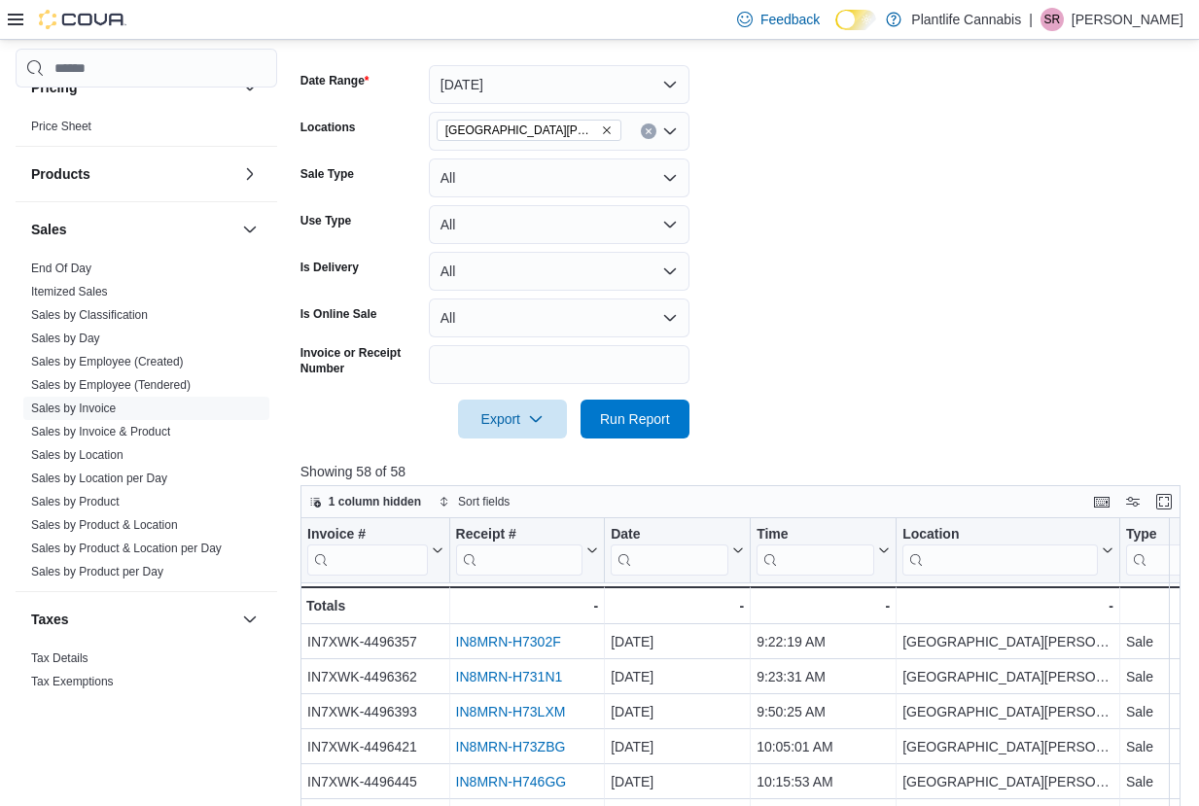
scroll to position [300, 0]
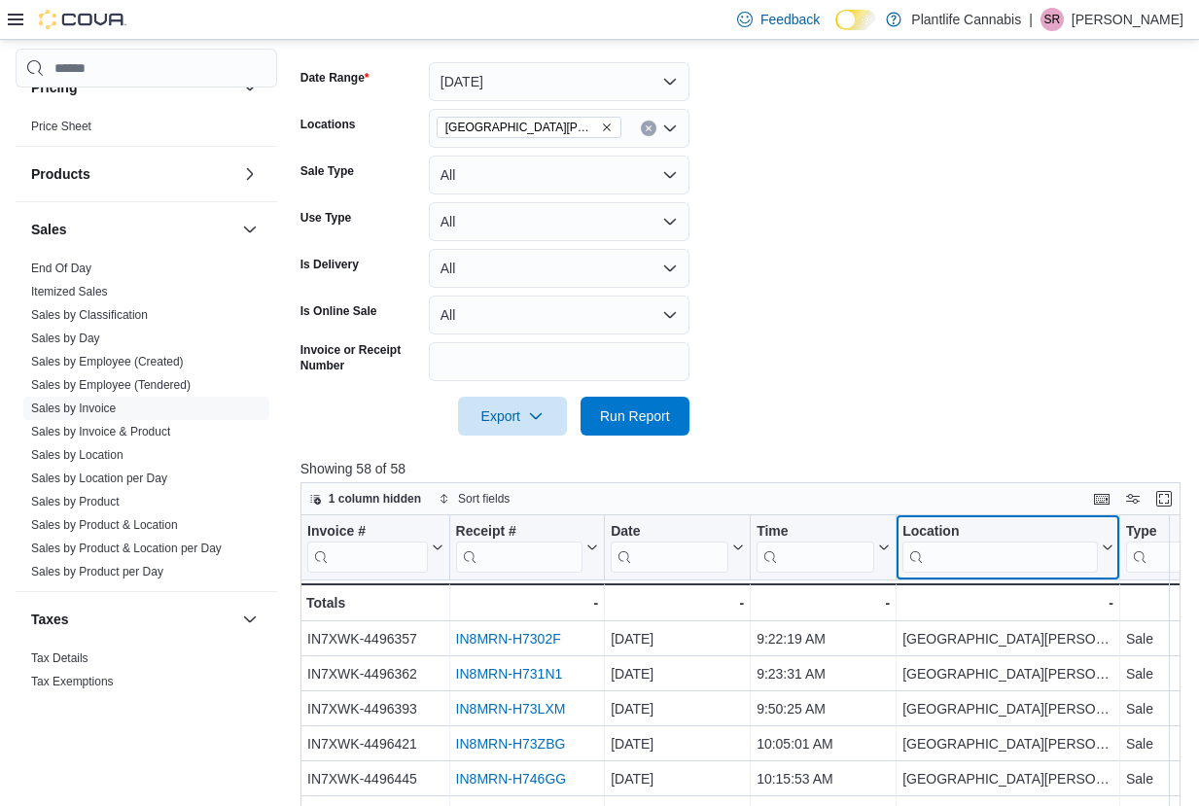
click at [1018, 520] on div "Location Click to view column header actions" at bounding box center [1009, 547] width 224 height 65
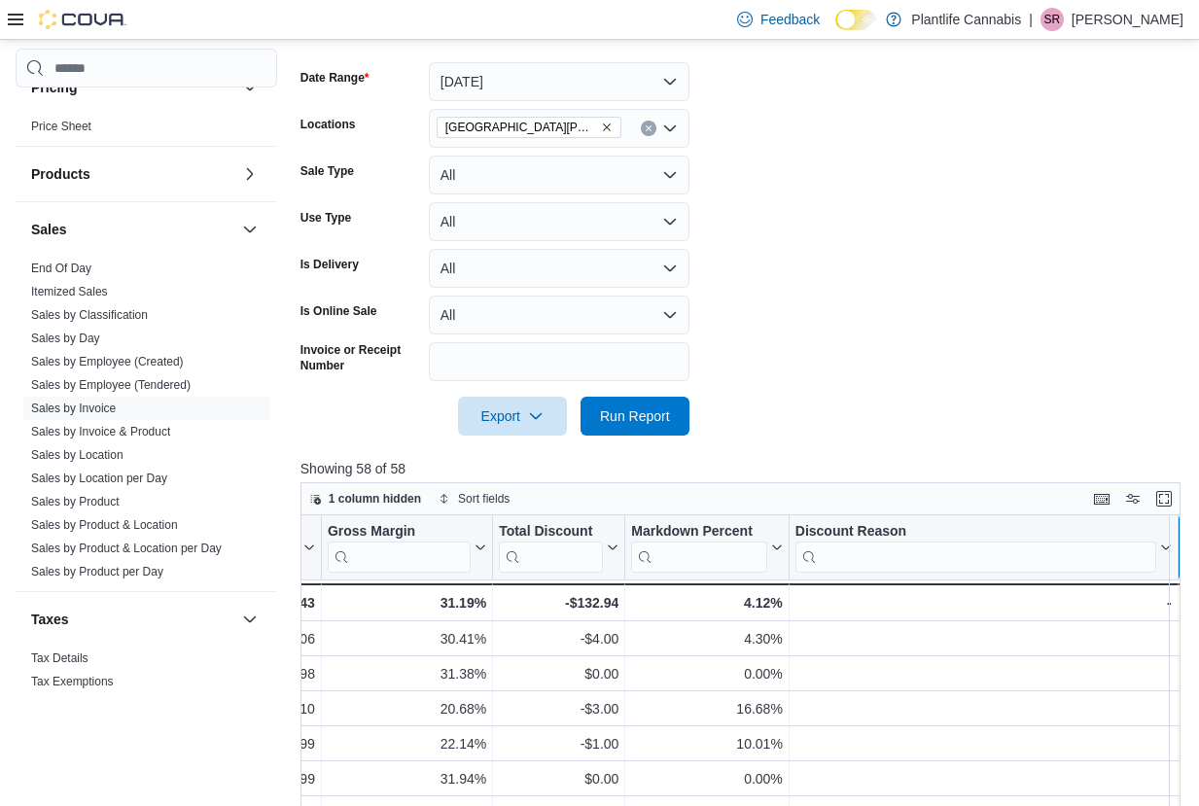
scroll to position [0, 2026]
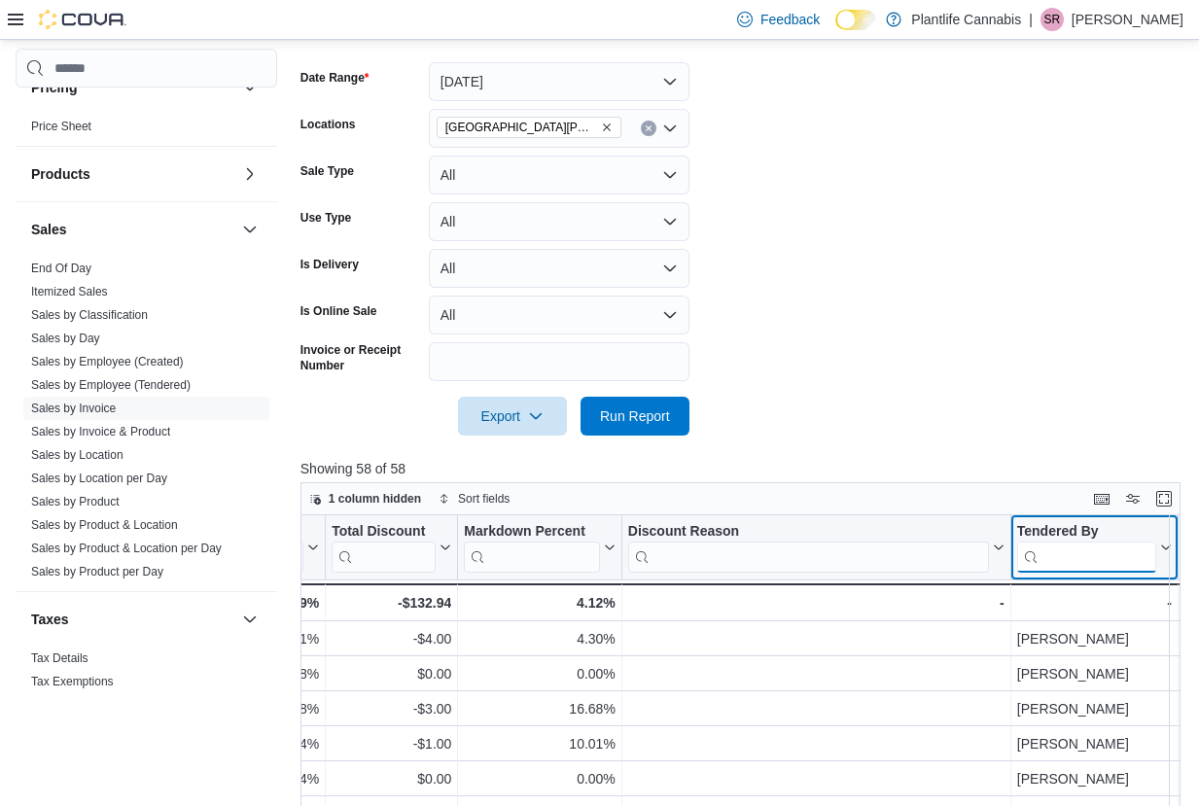
click at [1045, 551] on input "search" at bounding box center [1086, 557] width 139 height 31
type input "****"
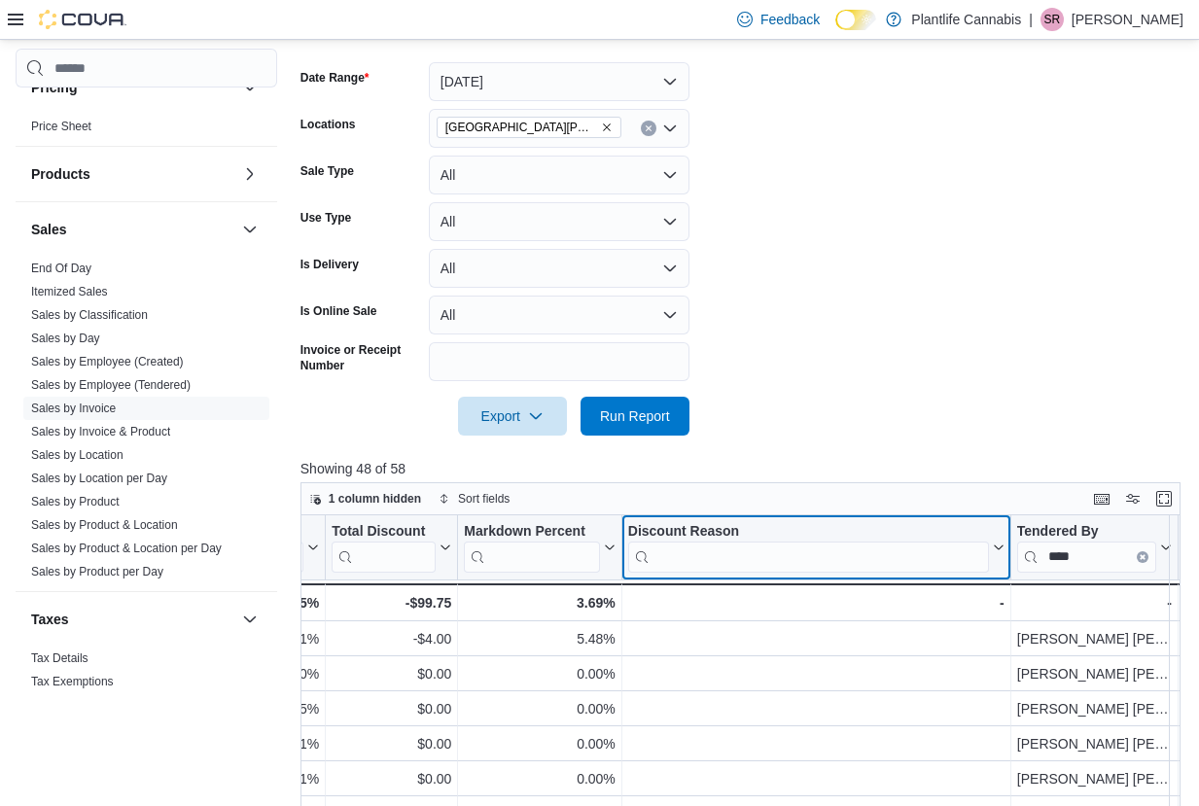
click at [961, 531] on div "Discount Reason" at bounding box center [808, 532] width 361 height 18
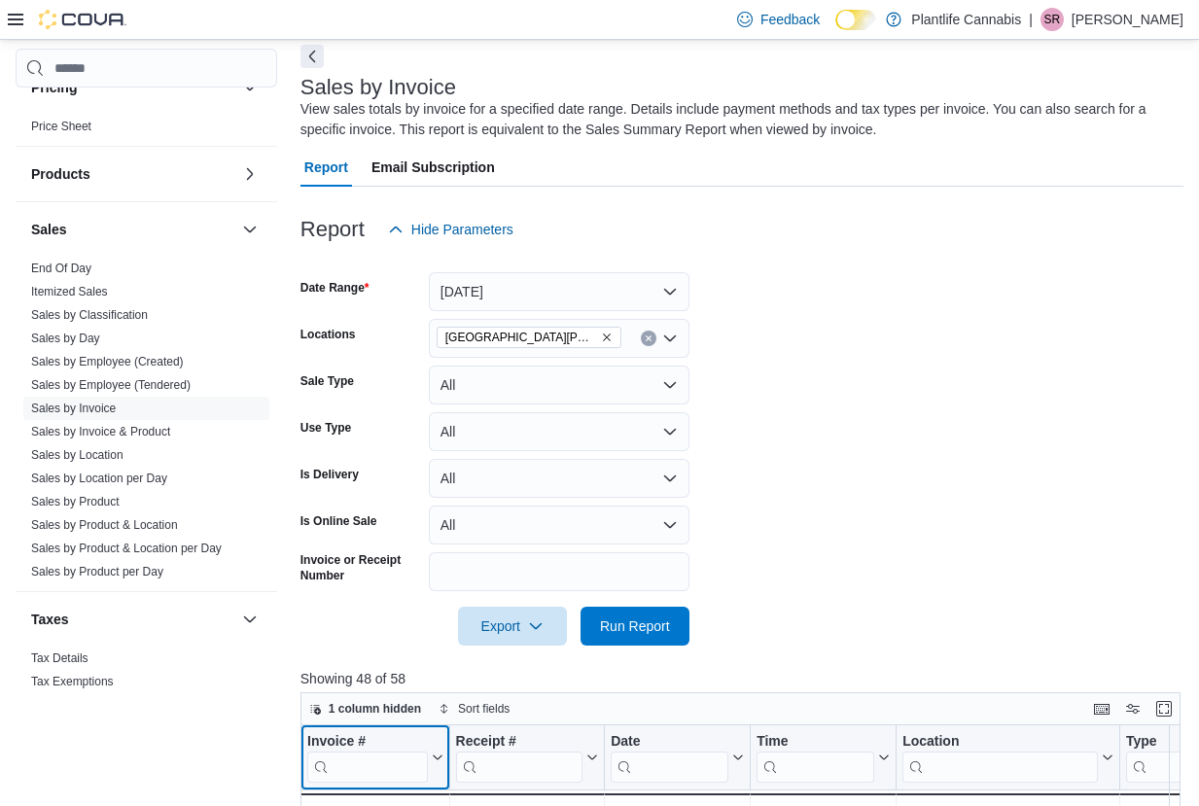
scroll to position [0, 0]
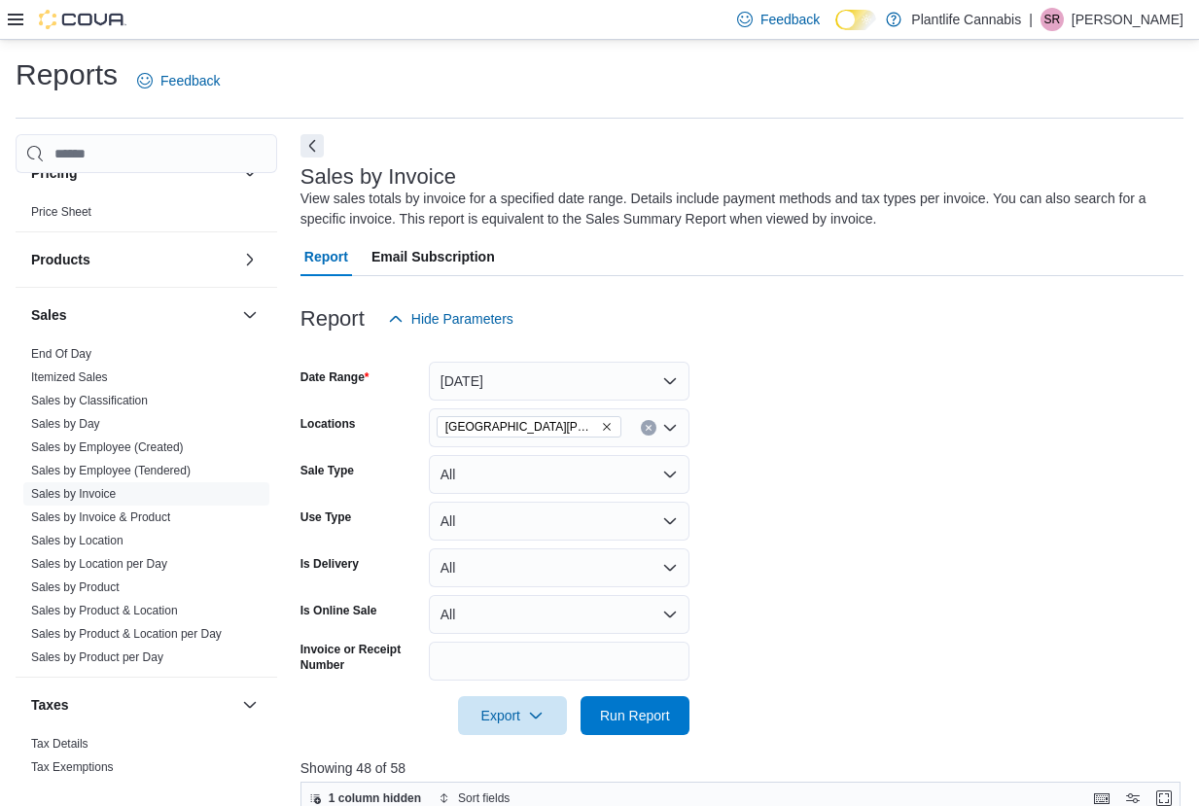
click at [319, 142] on button "Next" at bounding box center [311, 145] width 23 height 23
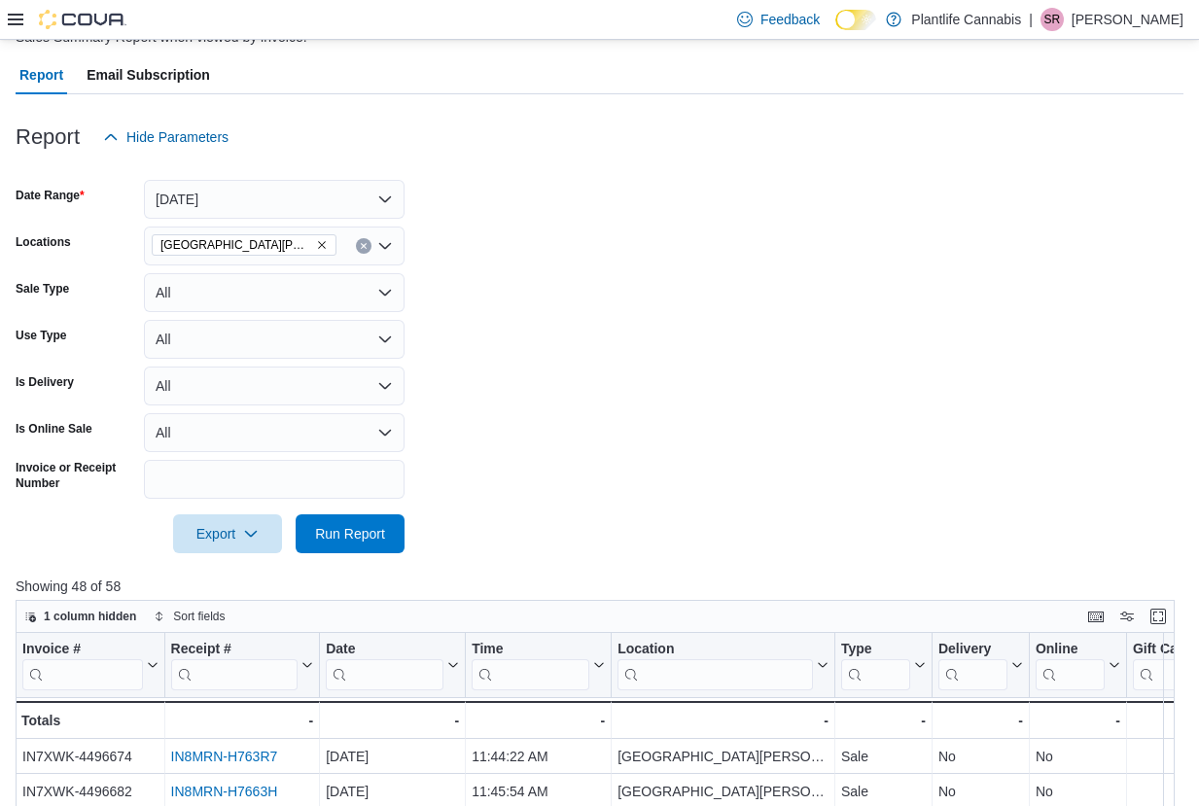
scroll to position [440, 0]
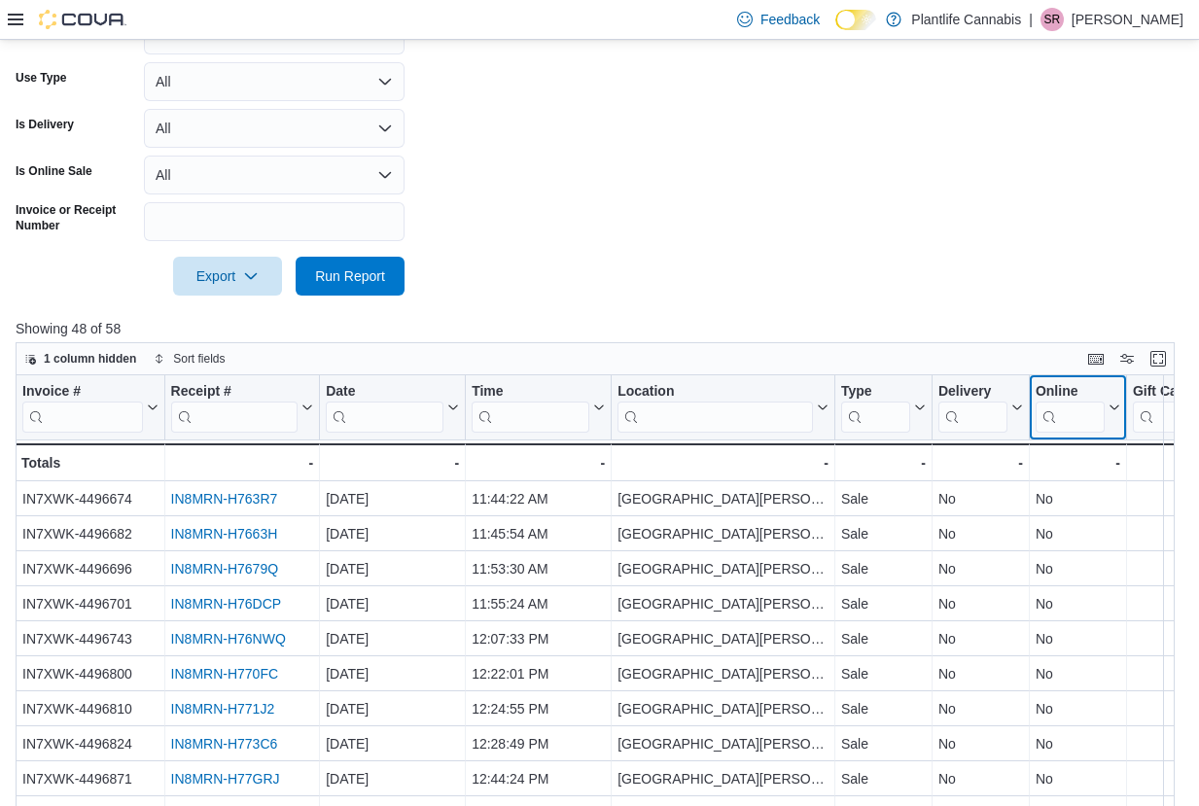
click at [1078, 388] on div "Online" at bounding box center [1070, 392] width 69 height 18
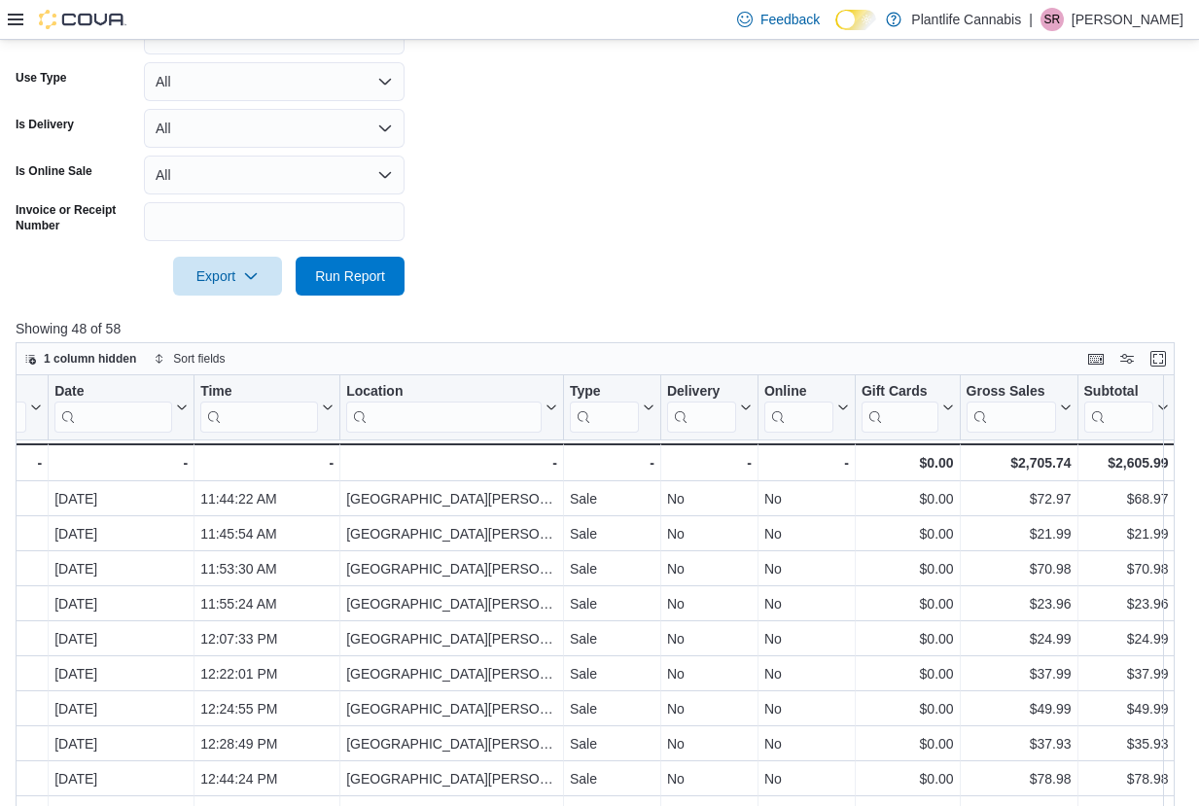
scroll to position [0, 369]
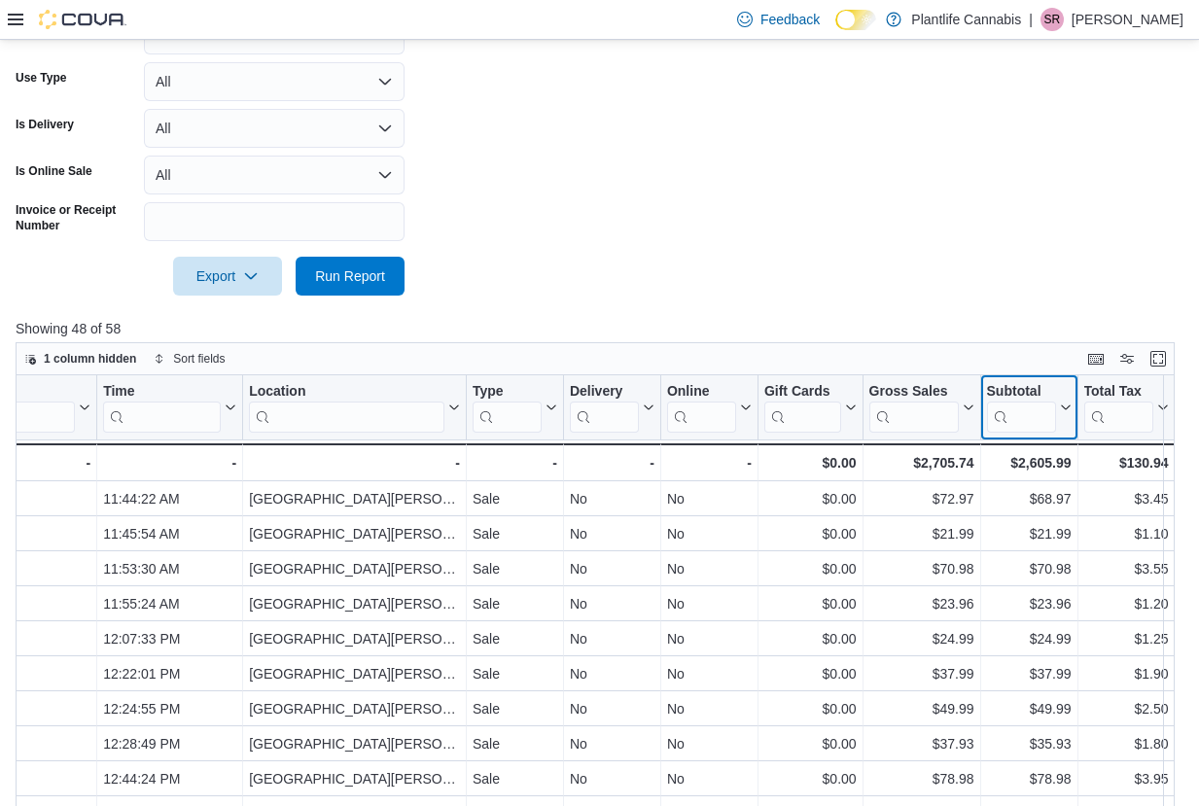
click at [1064, 409] on icon at bounding box center [1064, 409] width 16 height 12
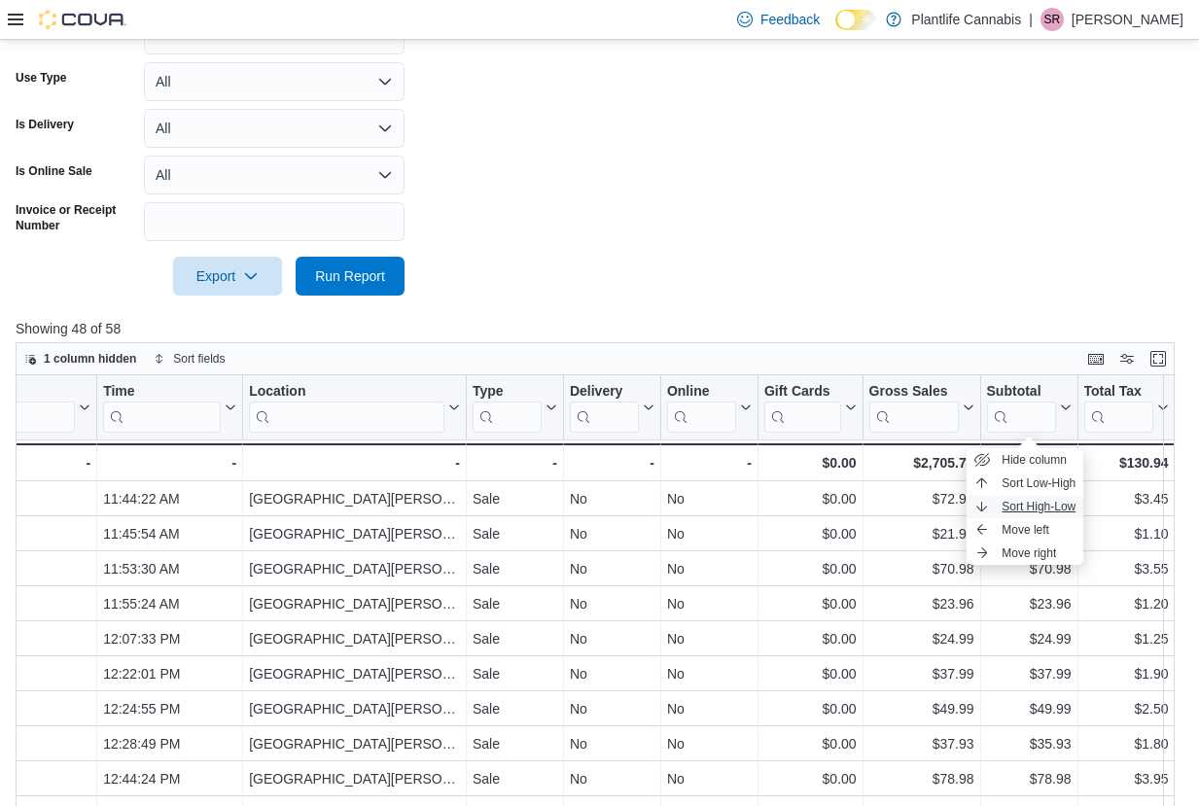
click at [1062, 508] on span "Sort High-Low" at bounding box center [1039, 507] width 74 height 16
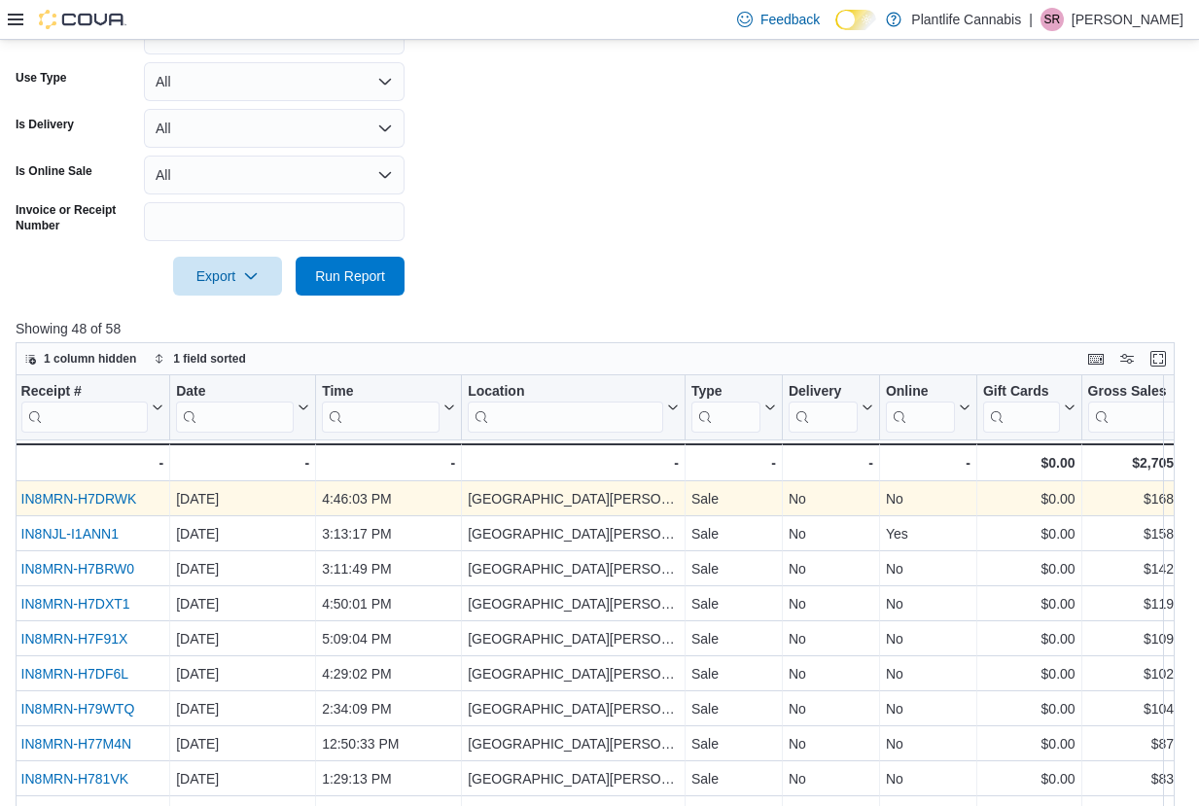
scroll to position [0, 0]
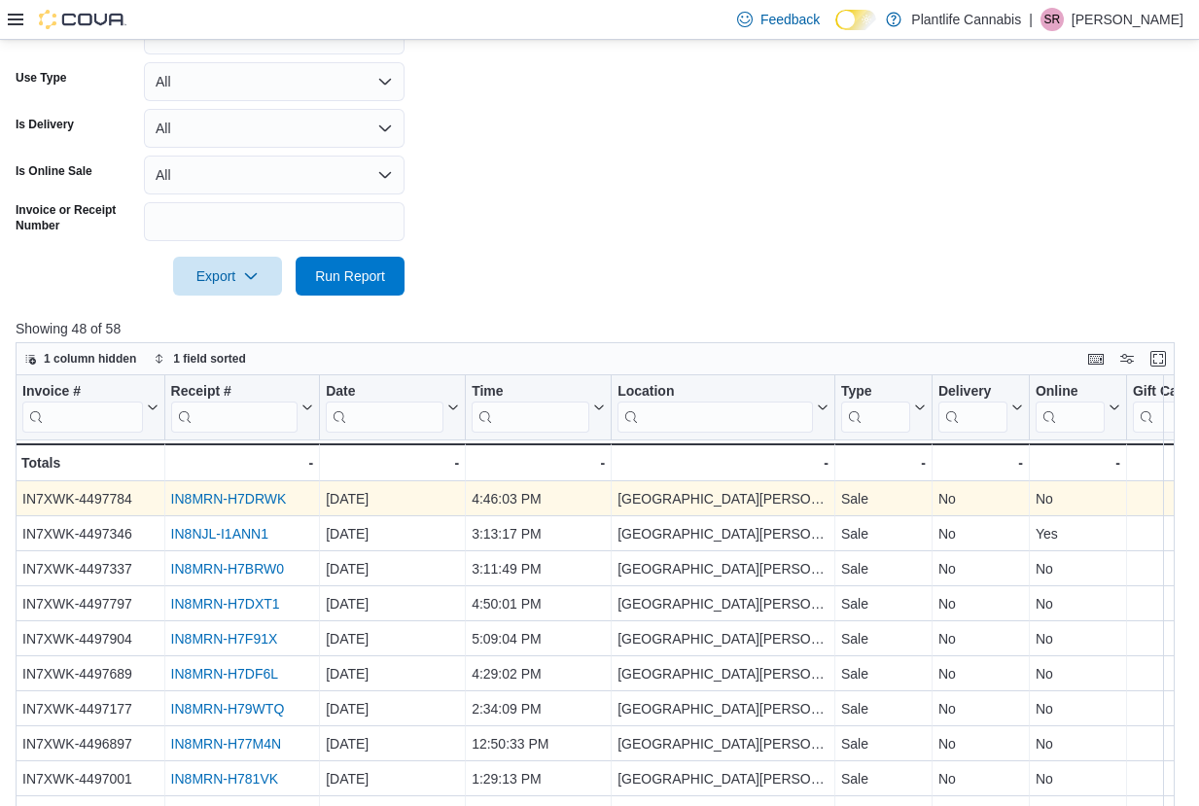
click at [234, 504] on link "IN8MRN-H7DRWK" at bounding box center [229, 500] width 116 height 16
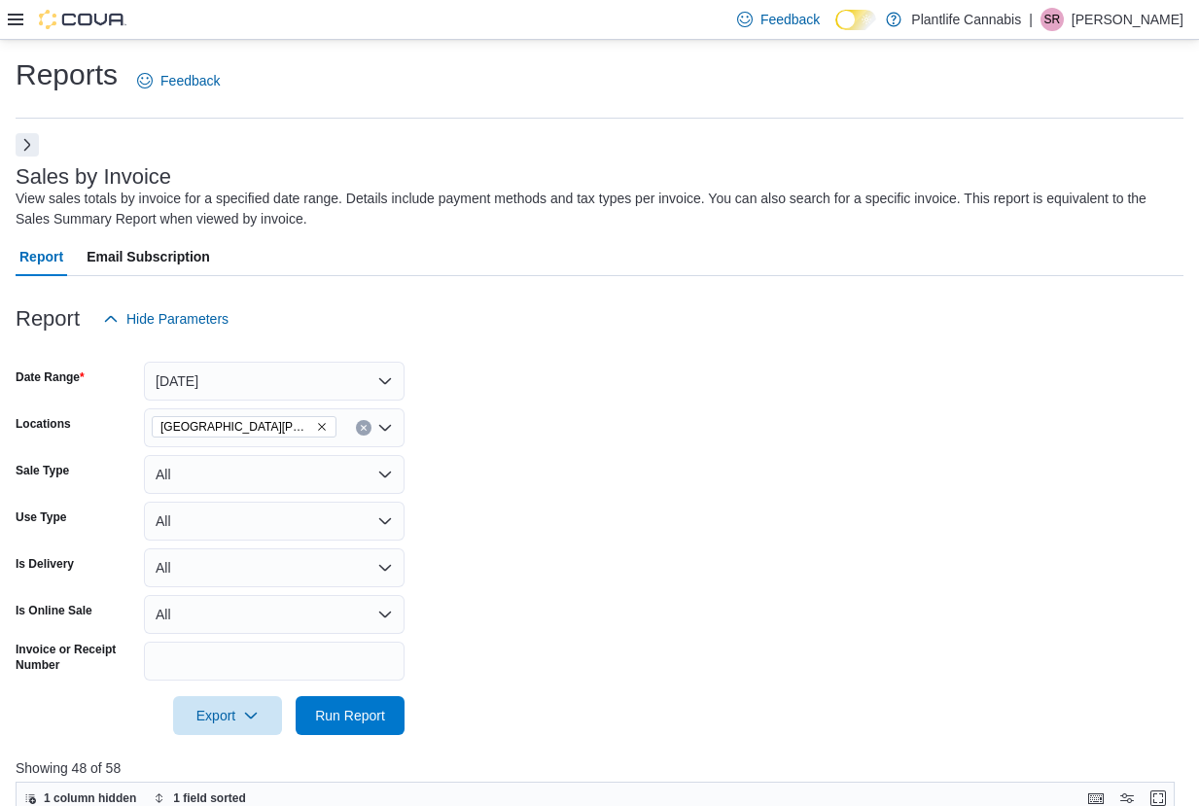
click at [30, 147] on button "Next" at bounding box center [27, 144] width 23 height 23
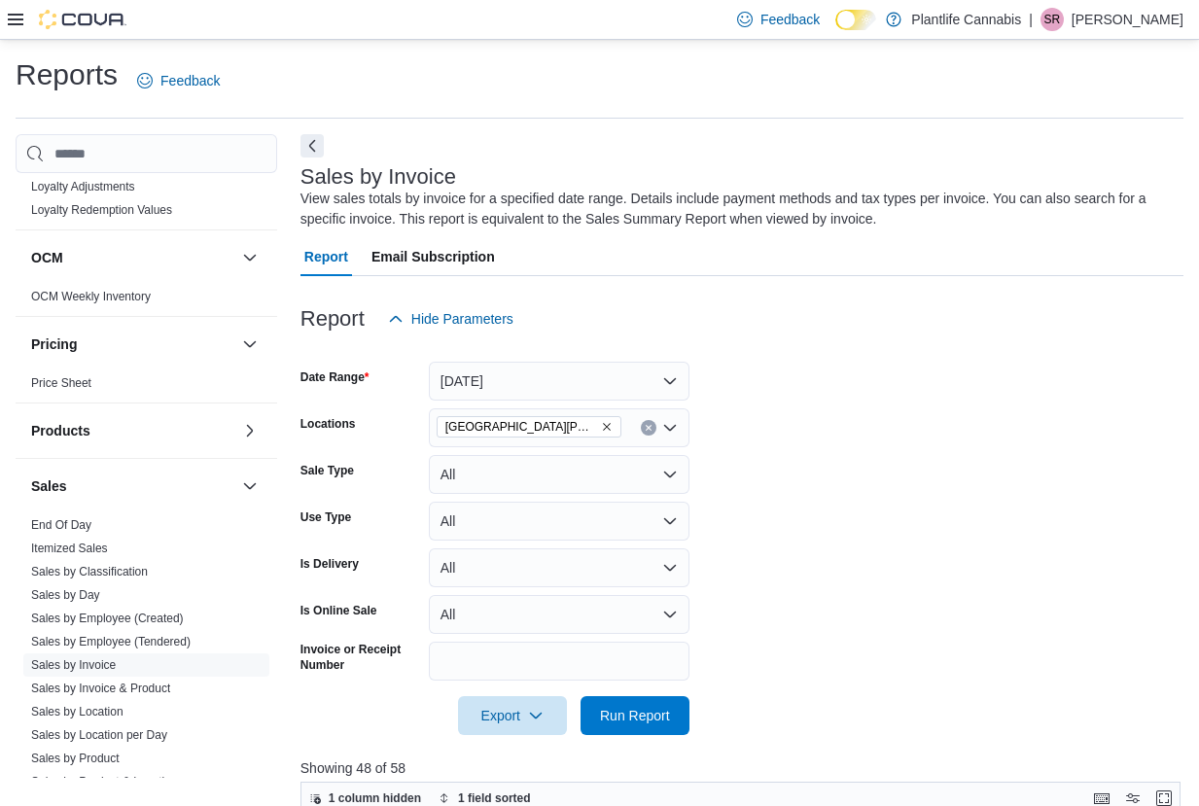
scroll to position [546, 0]
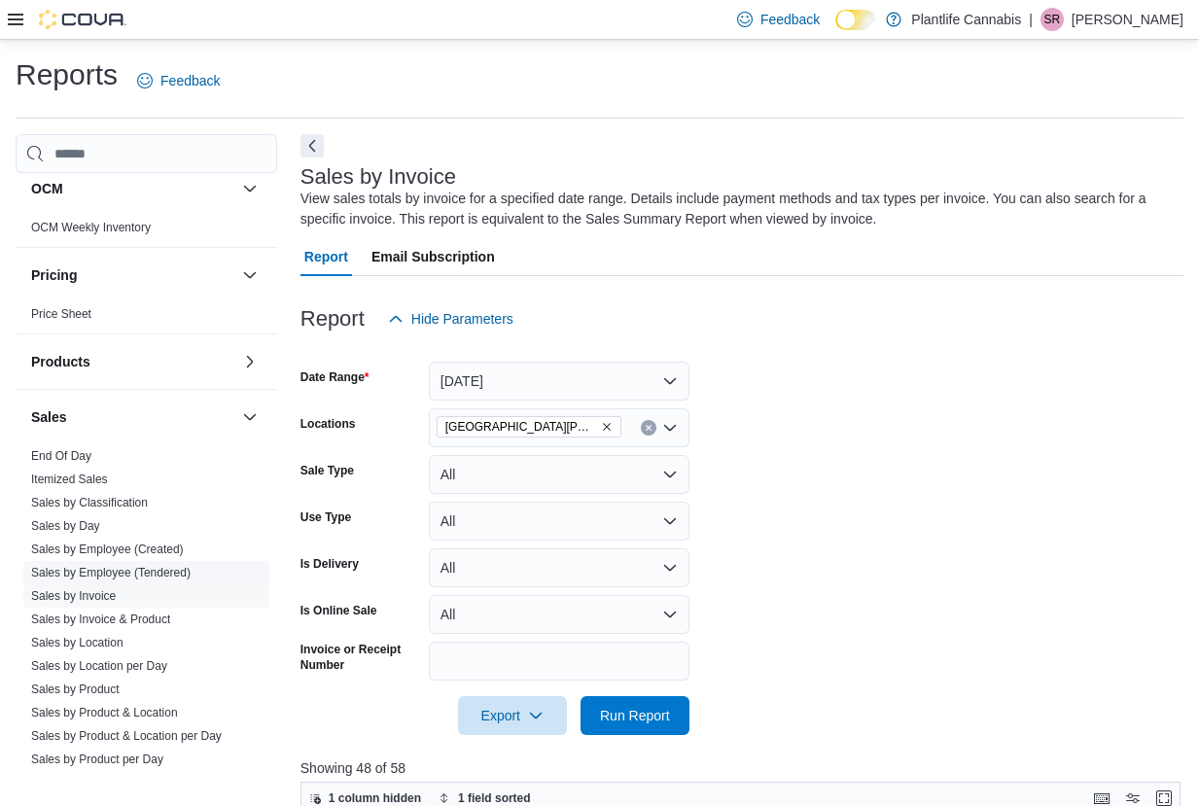
click at [141, 575] on link "Sales by Employee (Tendered)" at bounding box center [110, 573] width 159 height 14
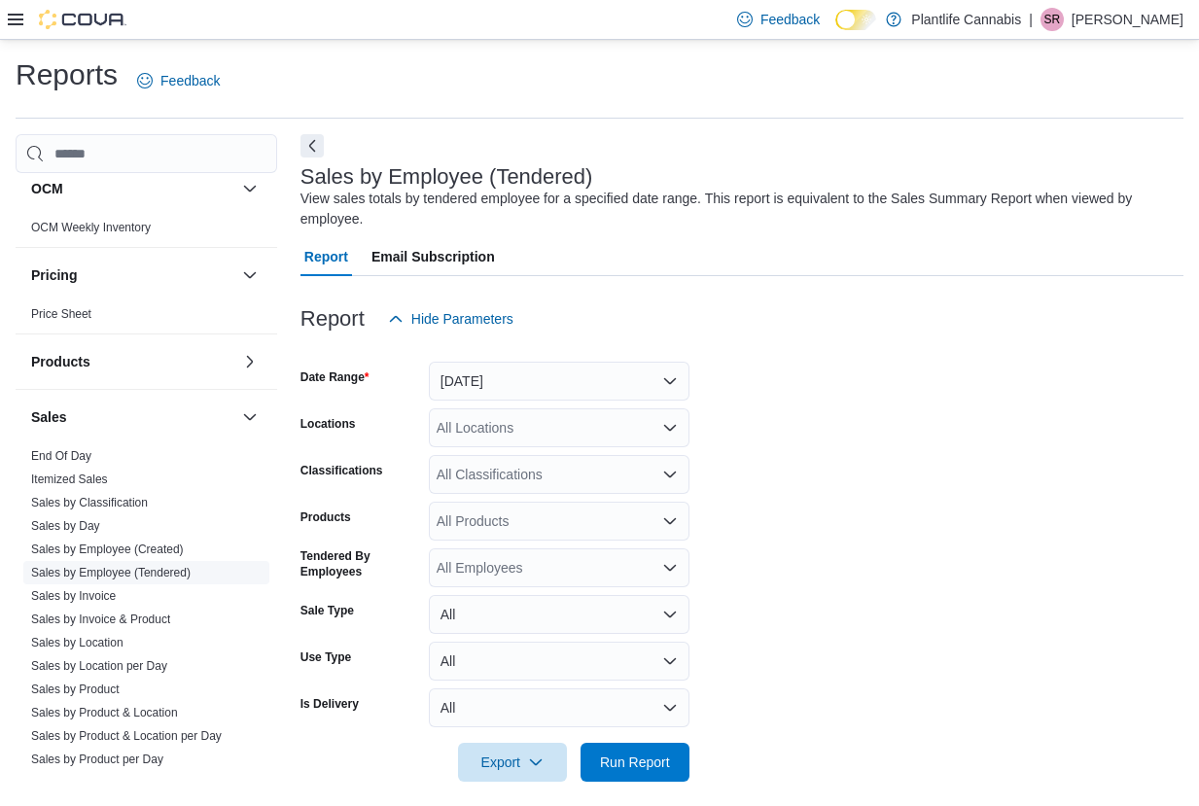
scroll to position [15, 0]
